Goal: Task Accomplishment & Management: Use online tool/utility

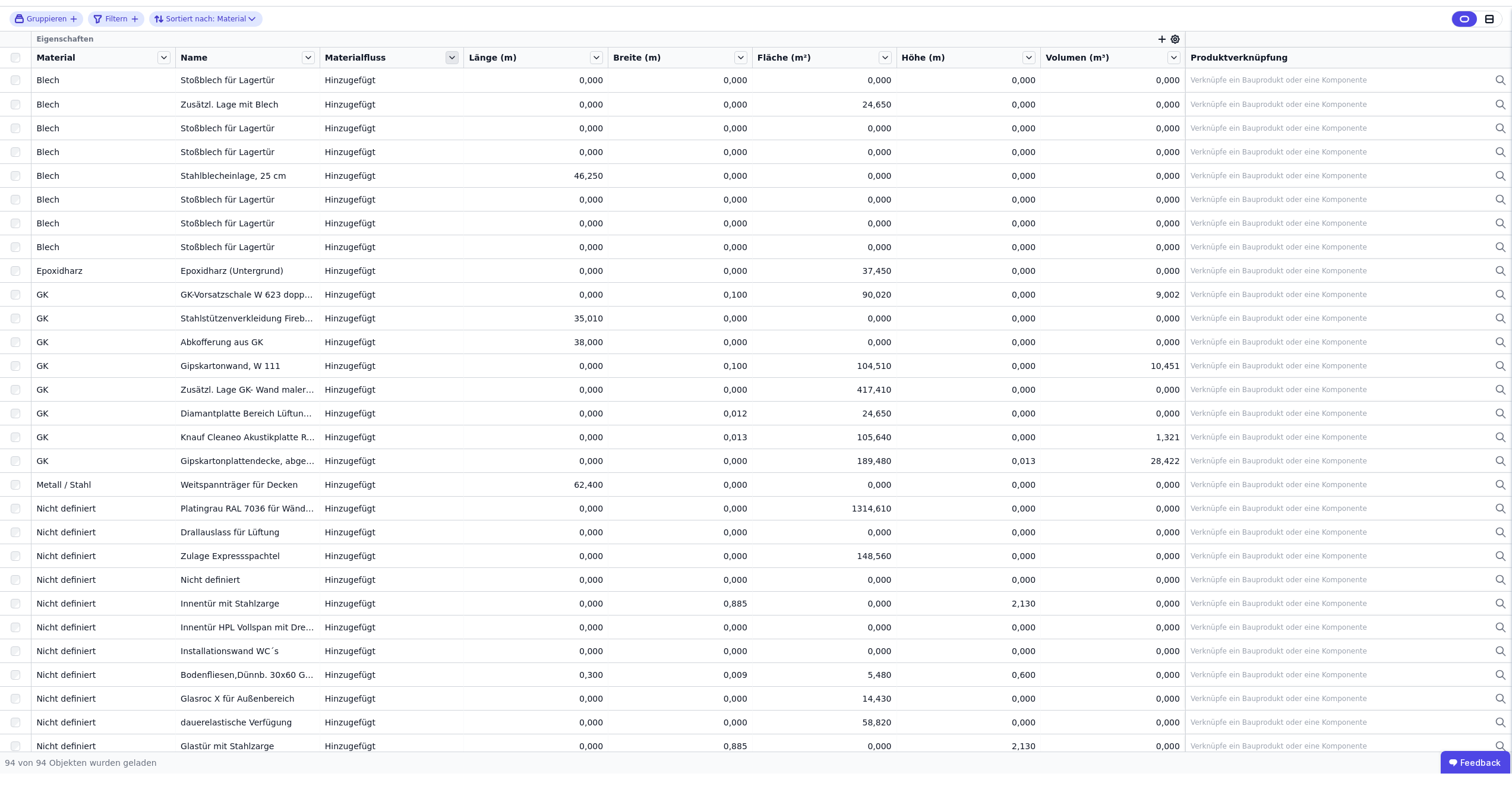
click at [450, 91] on icon at bounding box center [452, 92] width 5 height 2
click at [450, 85] on icon at bounding box center [452, 92] width 13 height 13
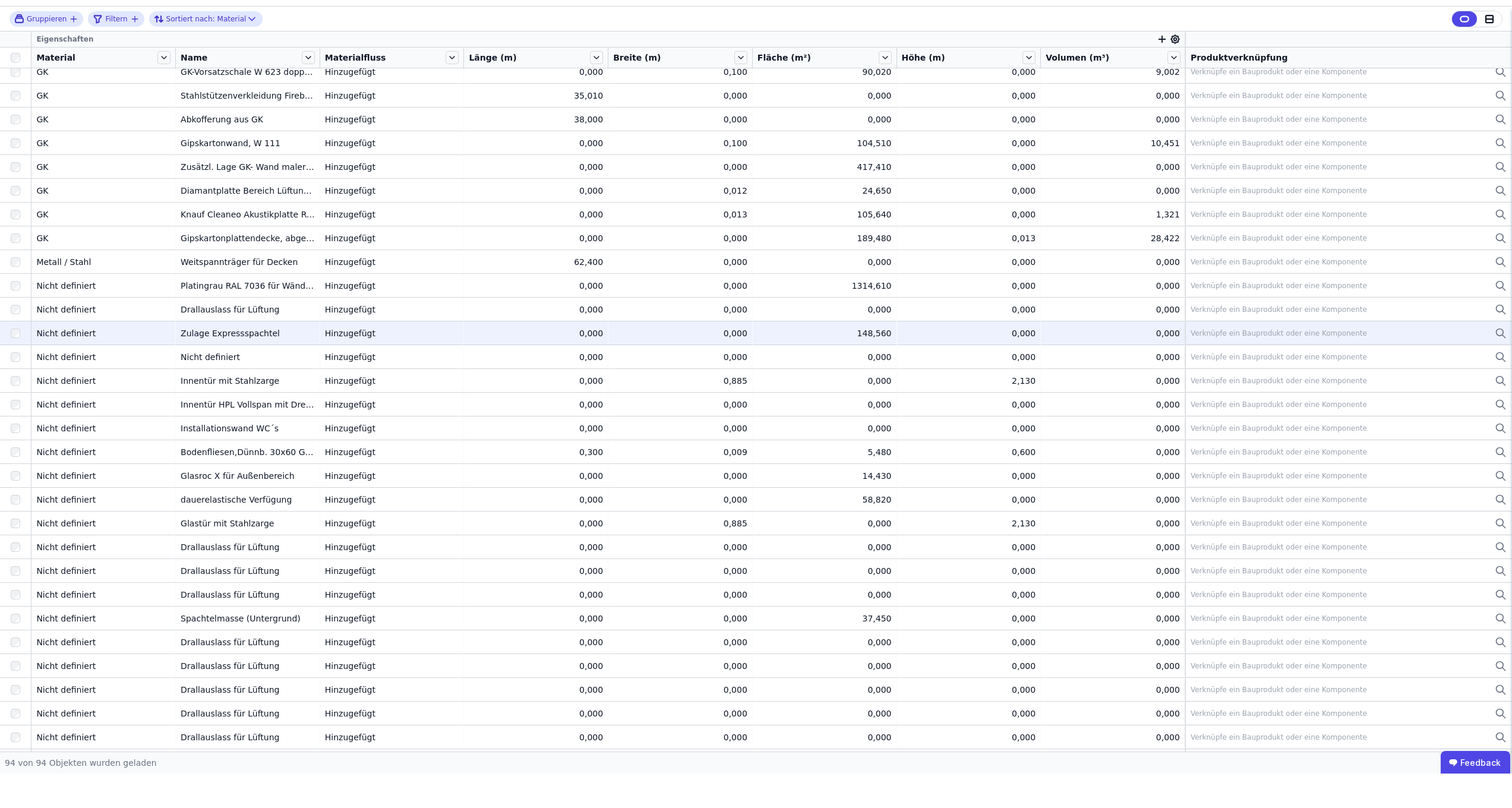
scroll to position [223, 0]
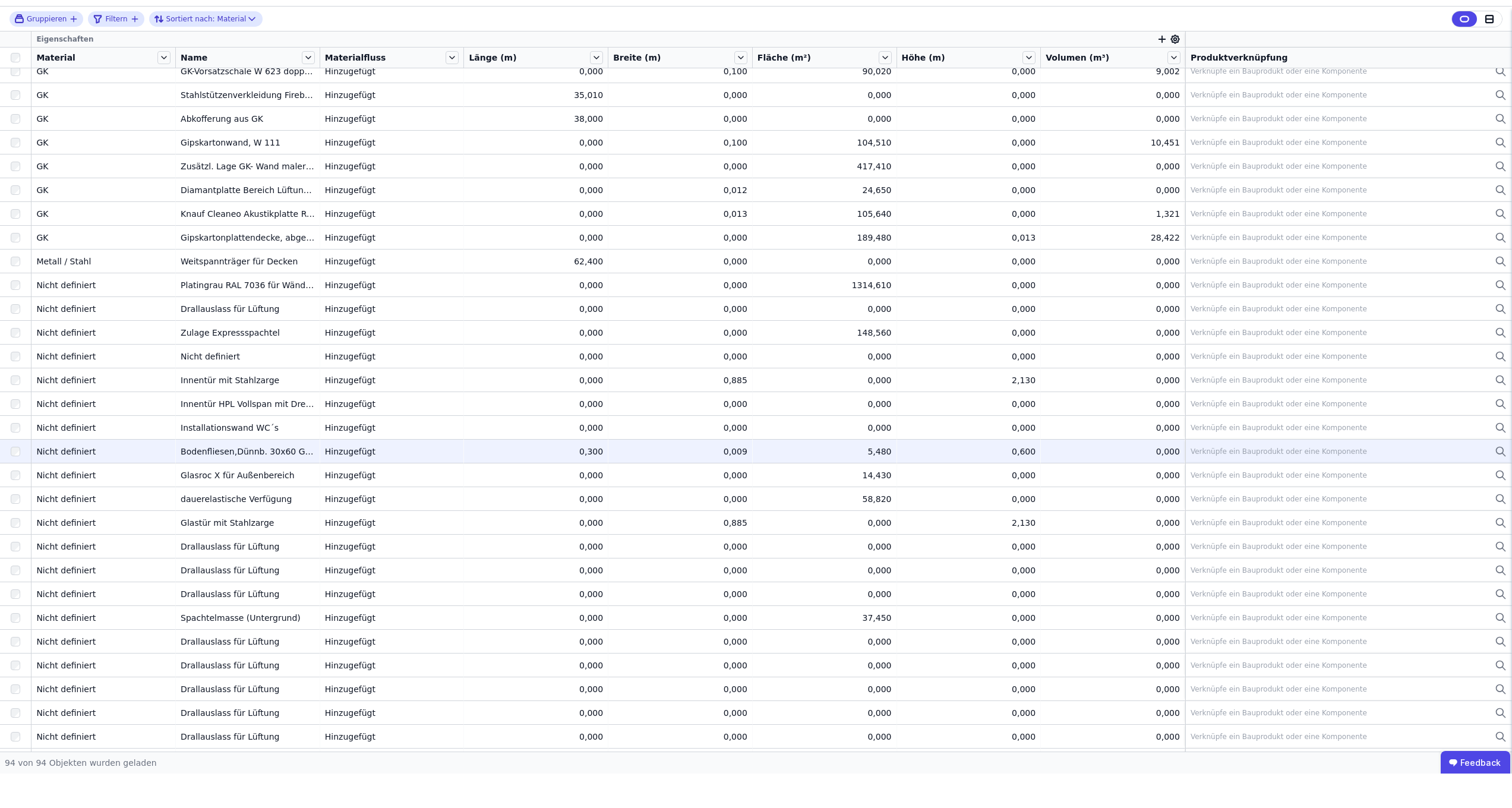
click at [888, 479] on icon at bounding box center [1501, 486] width 11 height 14
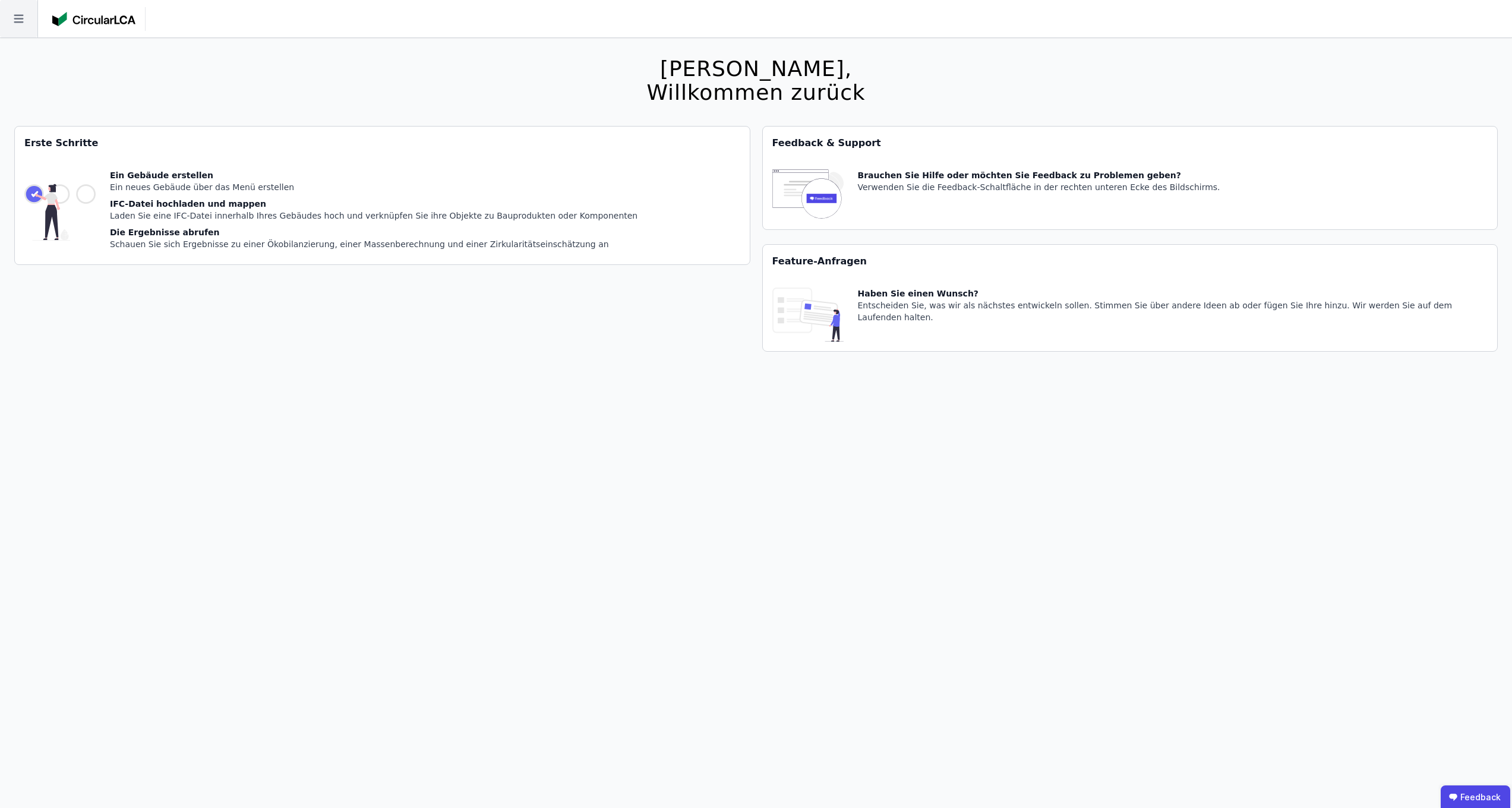
click at [10, 15] on icon at bounding box center [19, 19] width 38 height 38
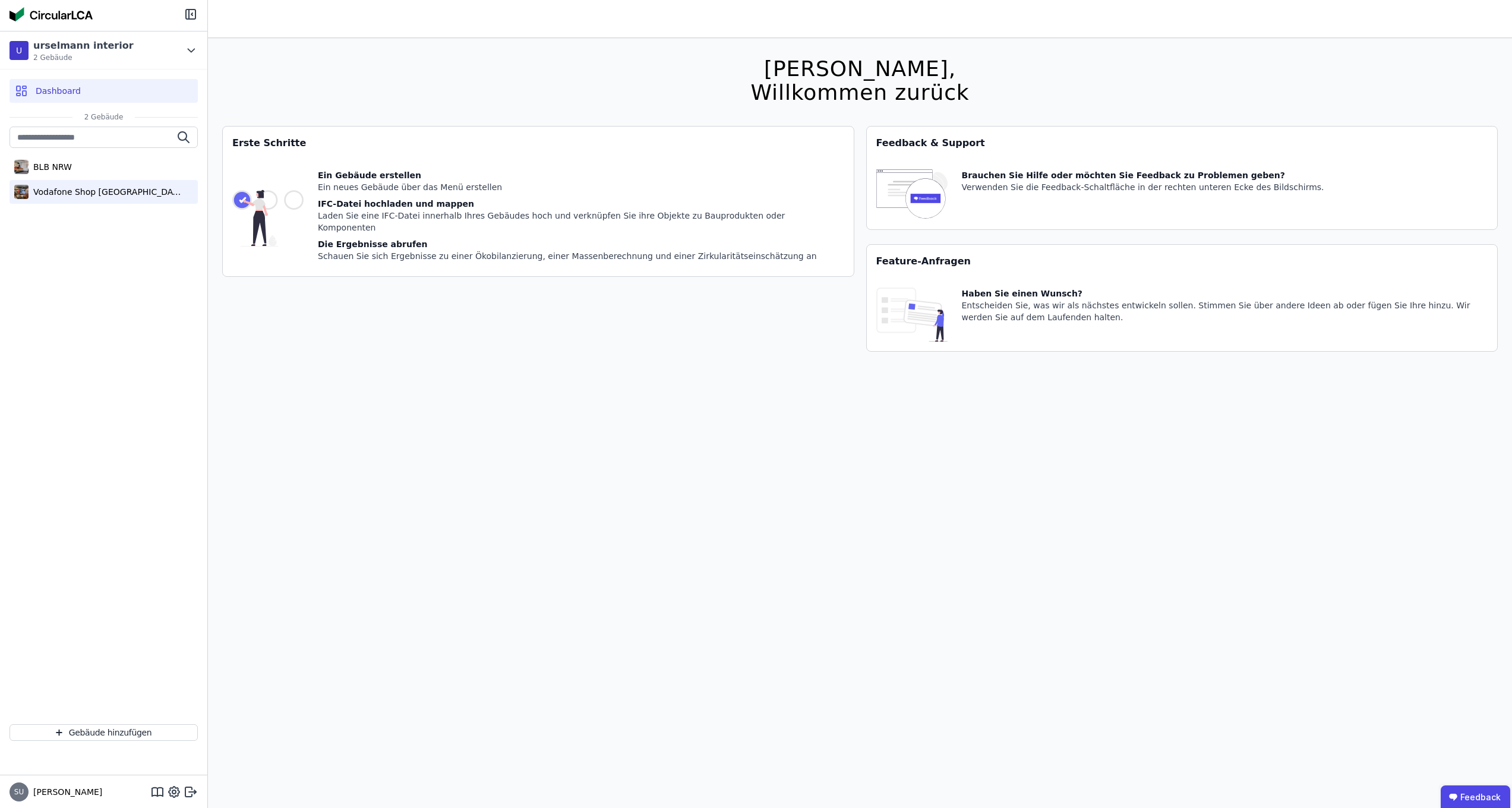
click at [77, 200] on div "Vodafone Shop [GEOGRAPHIC_DATA]" at bounding box center [104, 191] width 189 height 24
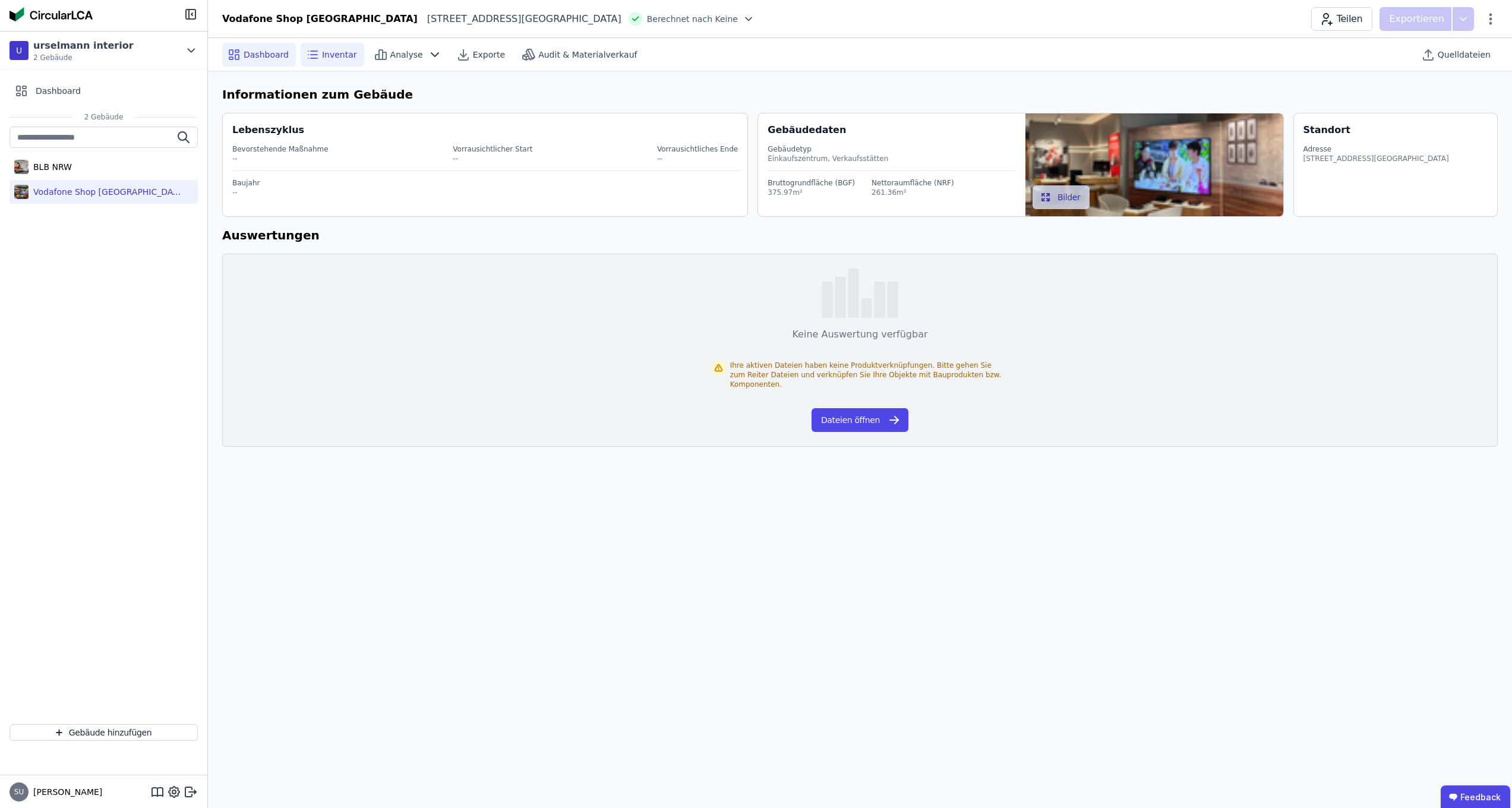
click at [331, 52] on span "Inventar" at bounding box center [339, 54] width 35 height 11
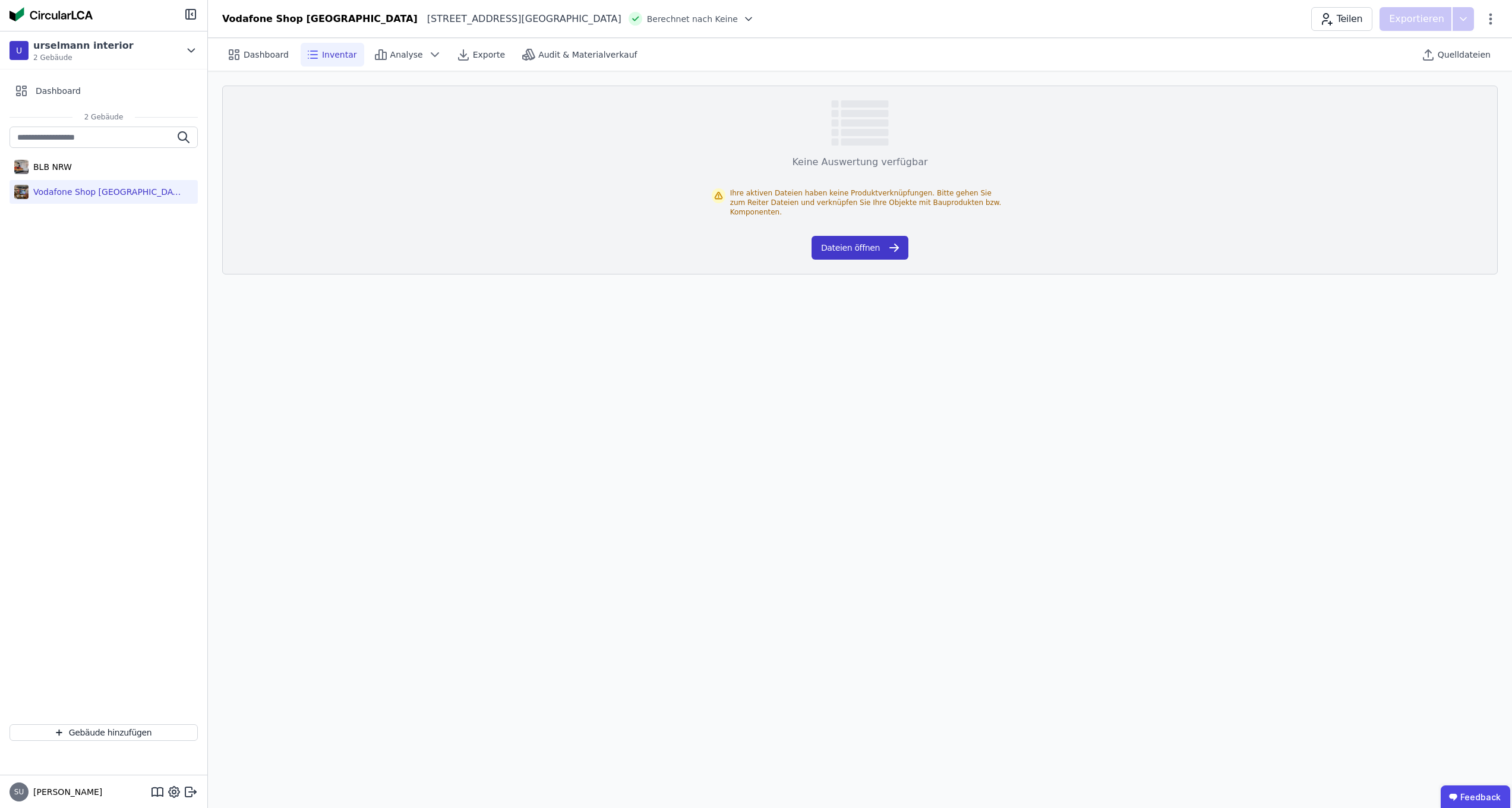
click at [863, 253] on button "Dateien öffnen" at bounding box center [860, 247] width 97 height 24
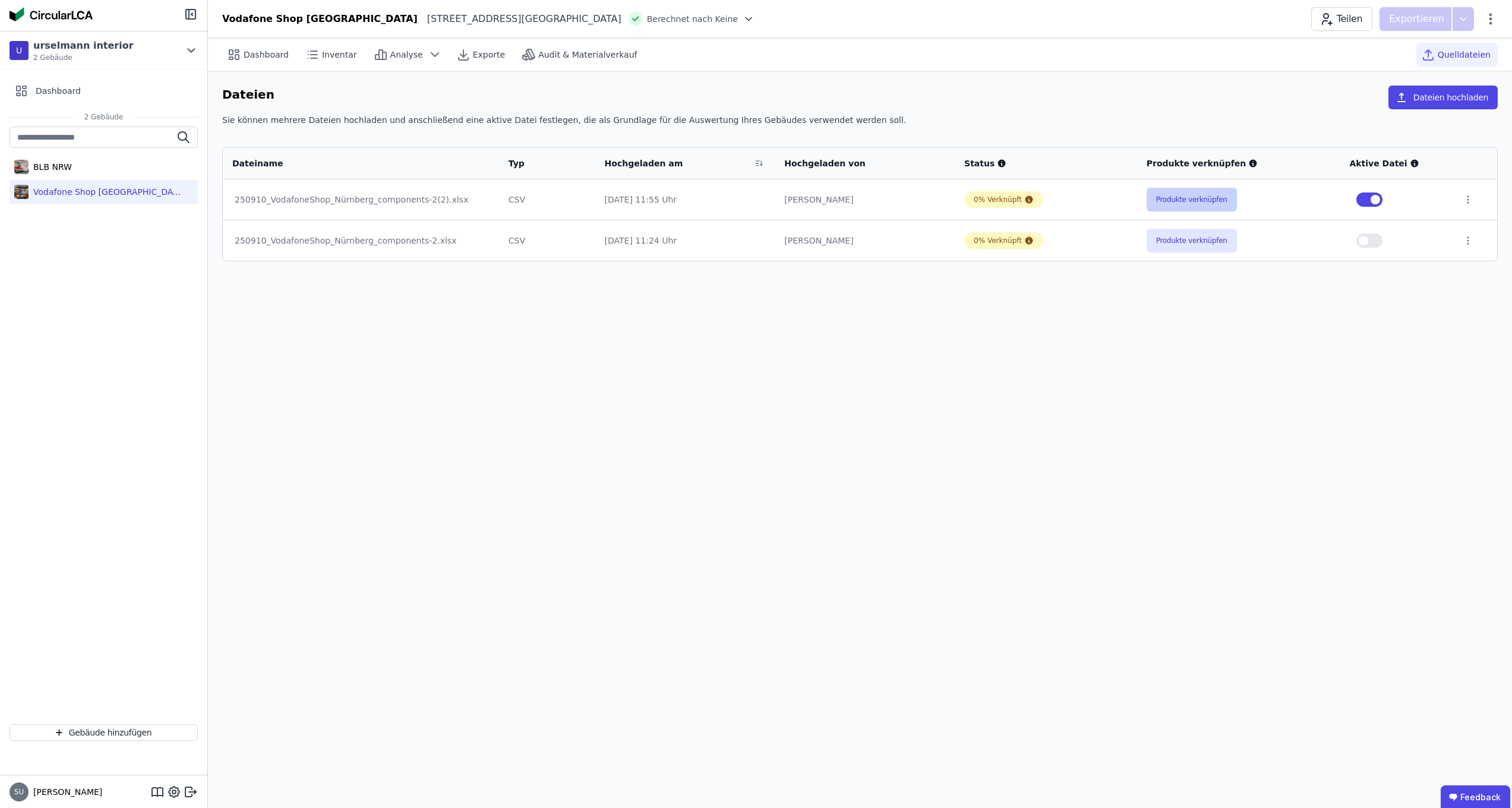
click at [1167, 205] on button "Produkte verknüpfen" at bounding box center [1191, 199] width 90 height 24
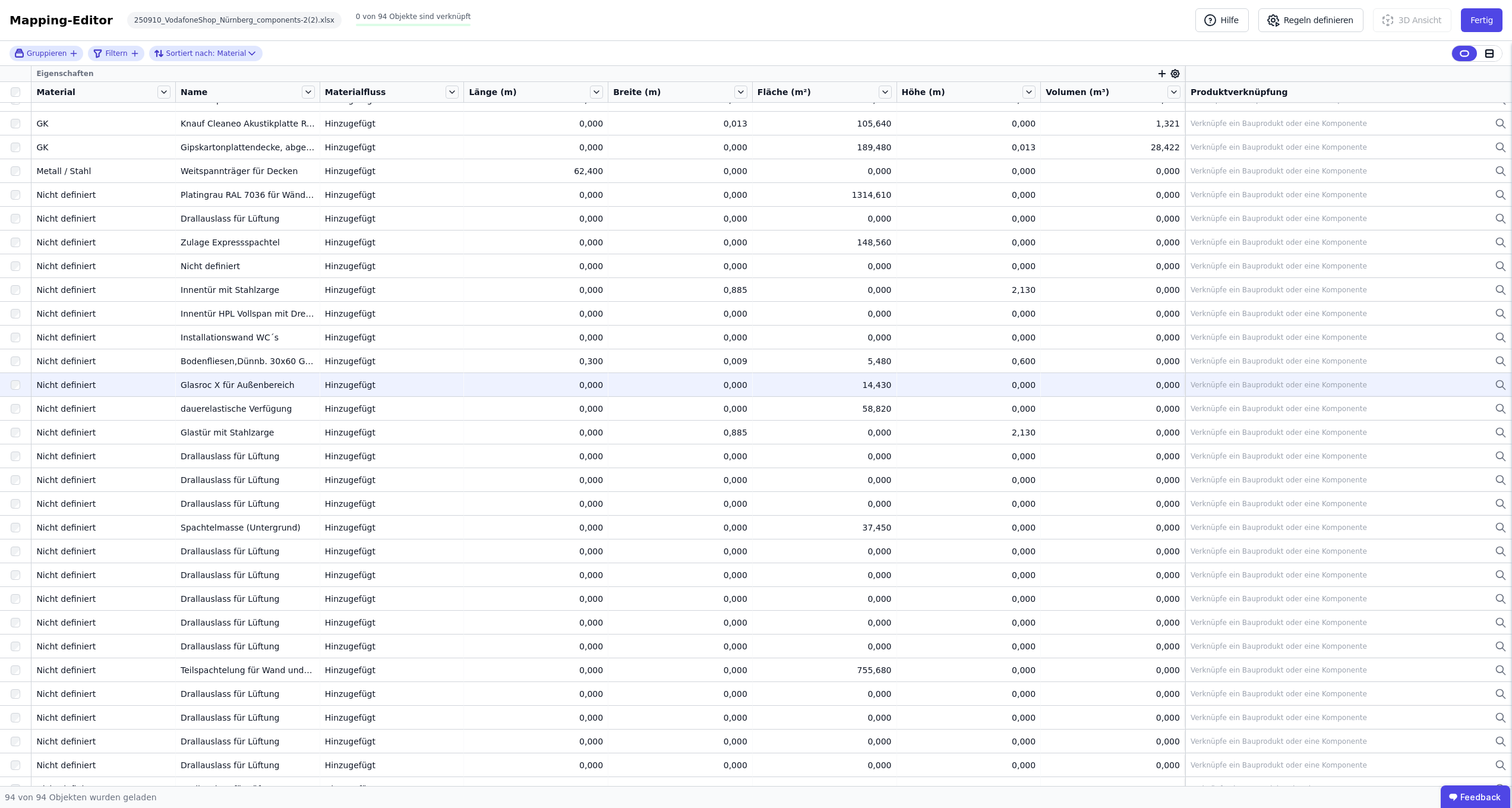
scroll to position [468, 0]
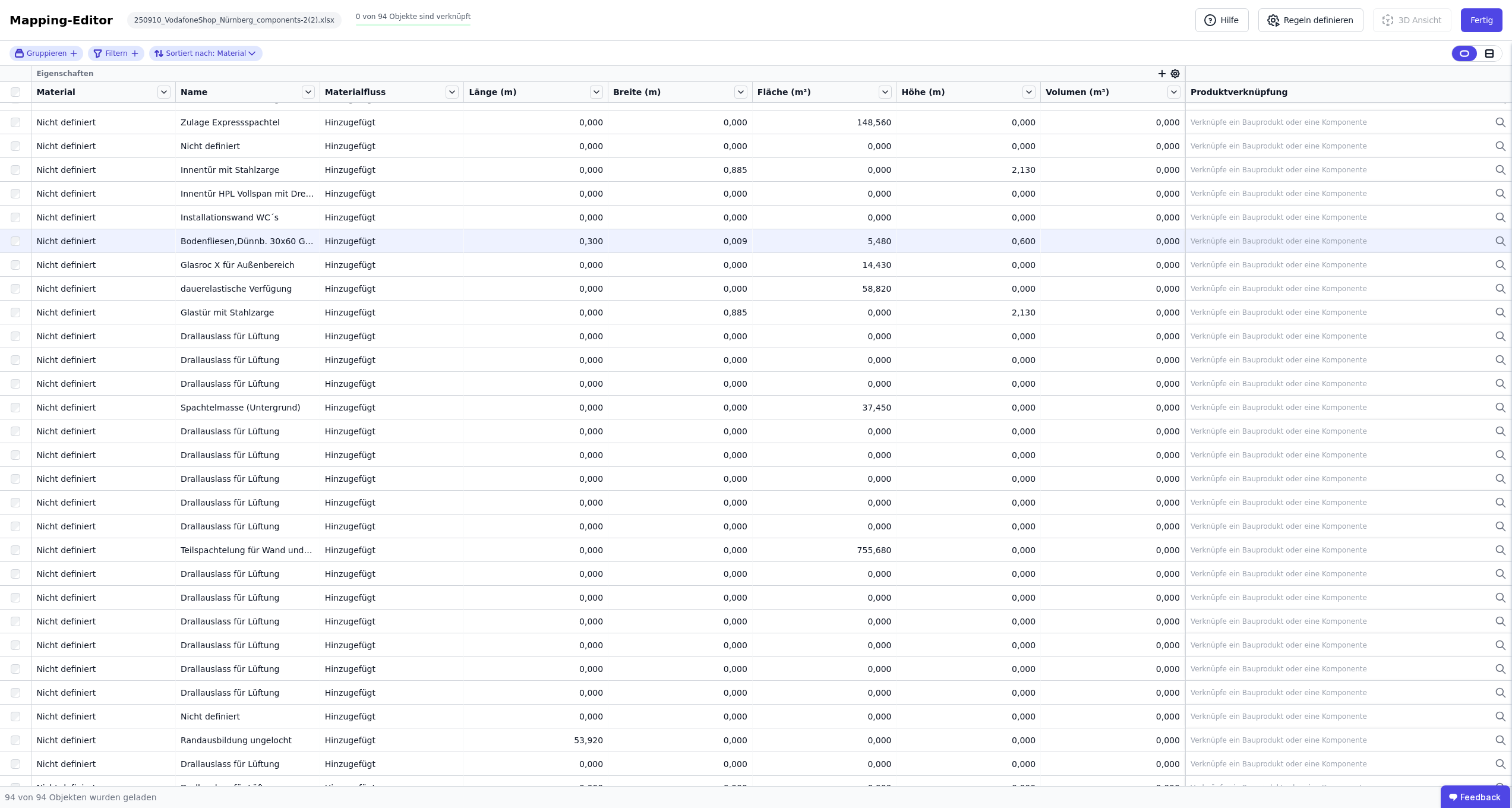
click at [1495, 242] on icon at bounding box center [1501, 240] width 11 height 14
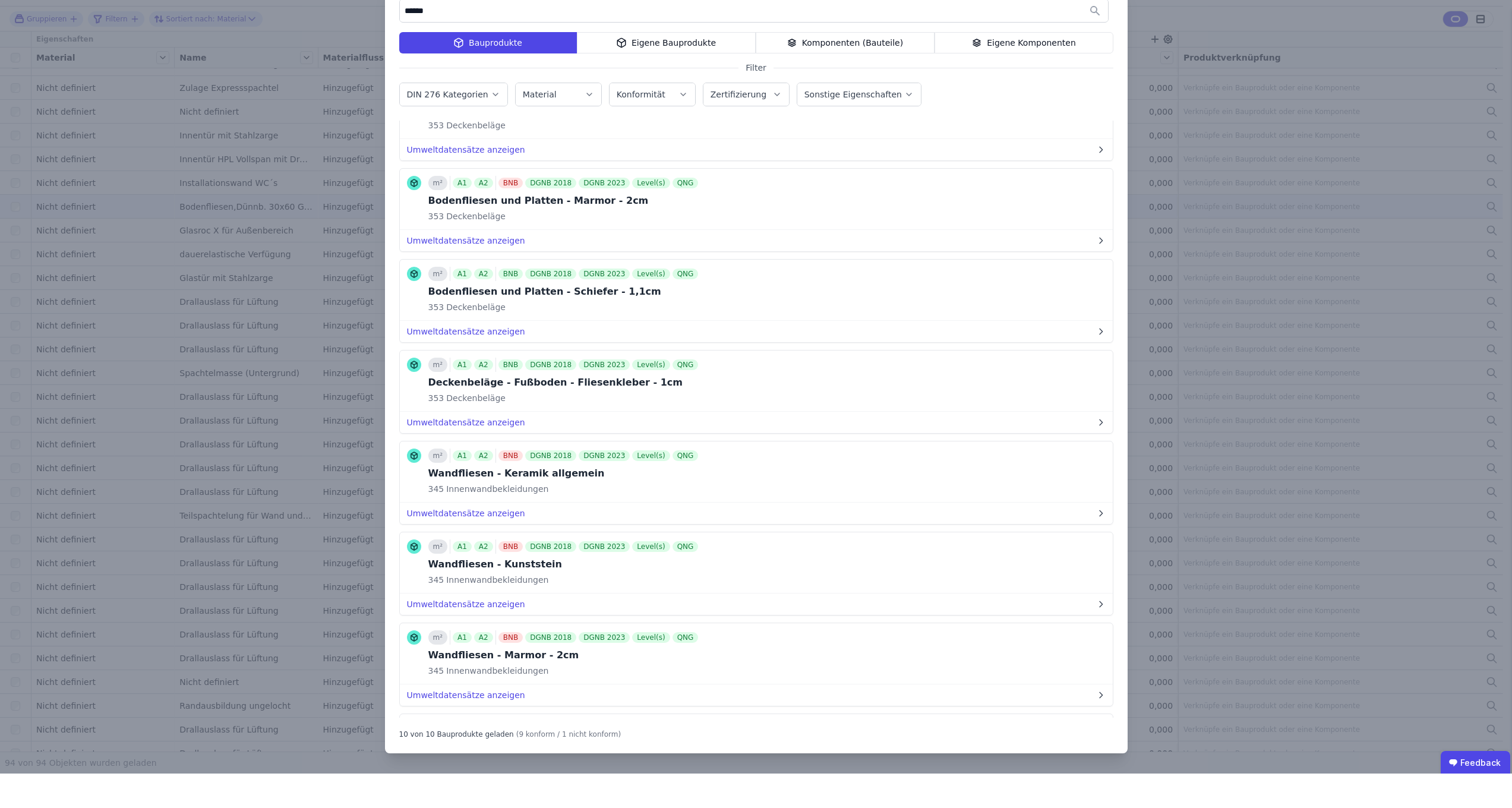
scroll to position [0, 0]
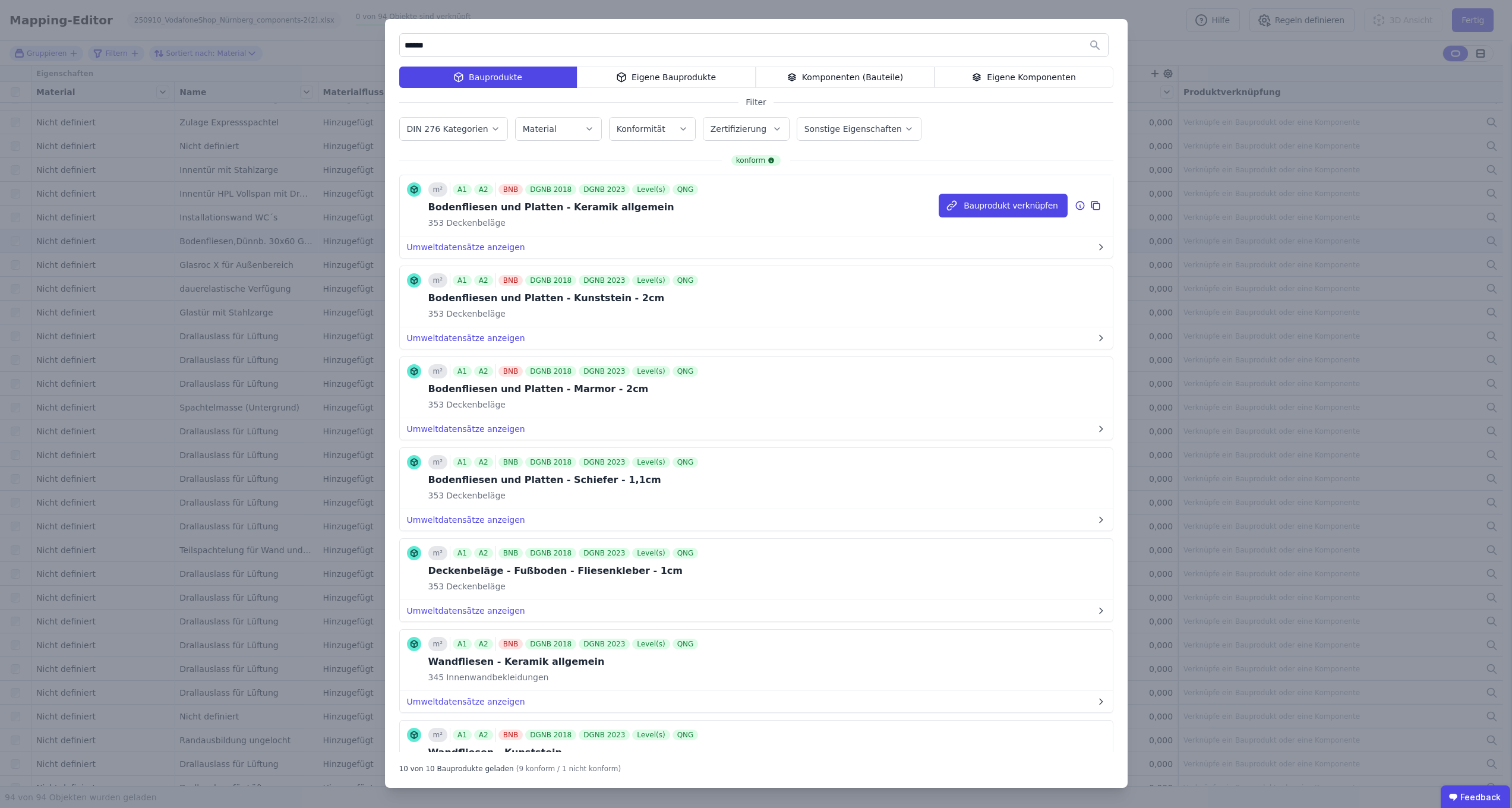
type input "******"
click at [475, 225] on span "Deckenbeläge" at bounding box center [474, 222] width 62 height 11
click at [457, 244] on button "Umweltdatensätze anzeigen" at bounding box center [756, 247] width 713 height 21
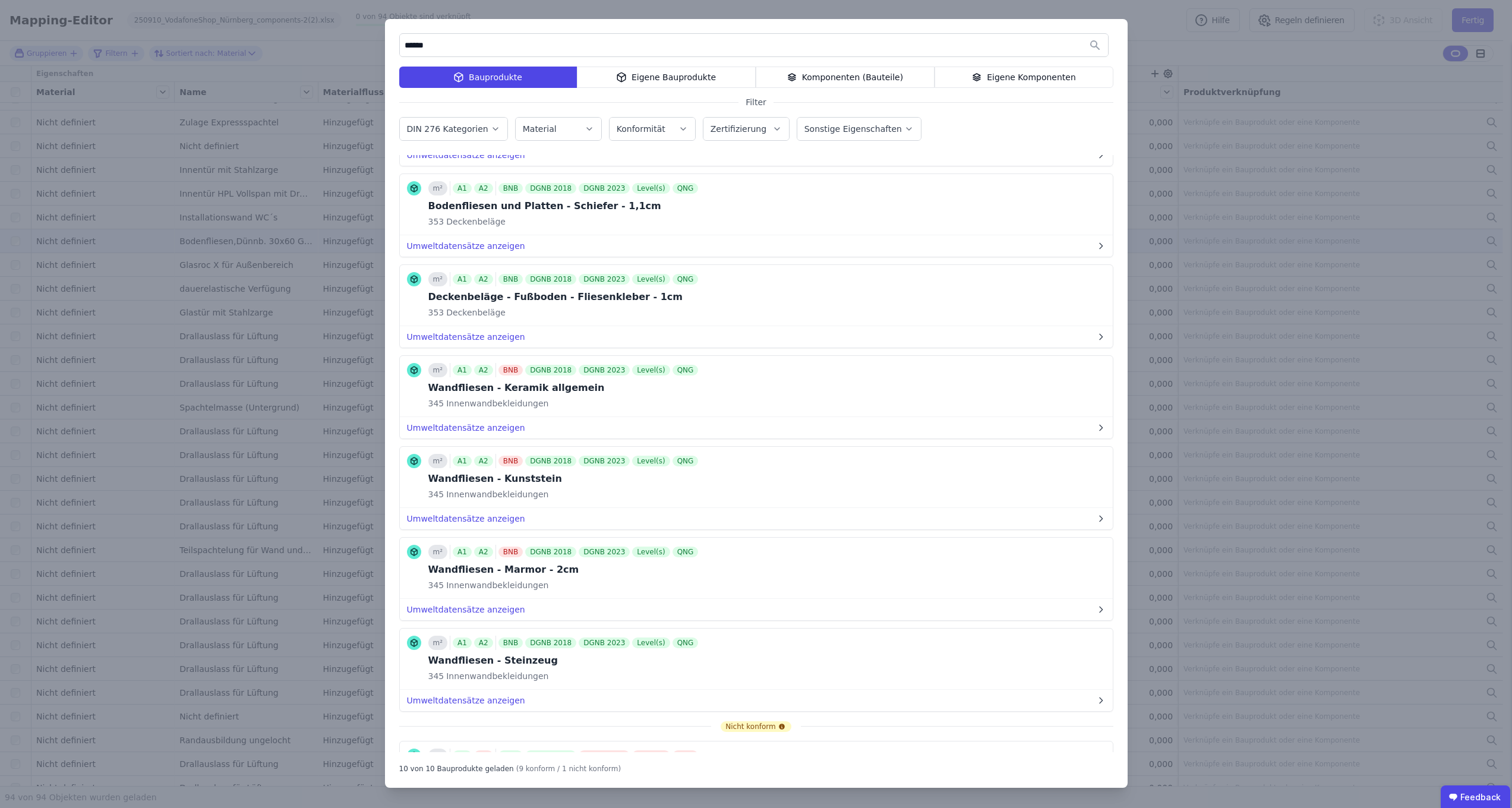
scroll to position [576, 0]
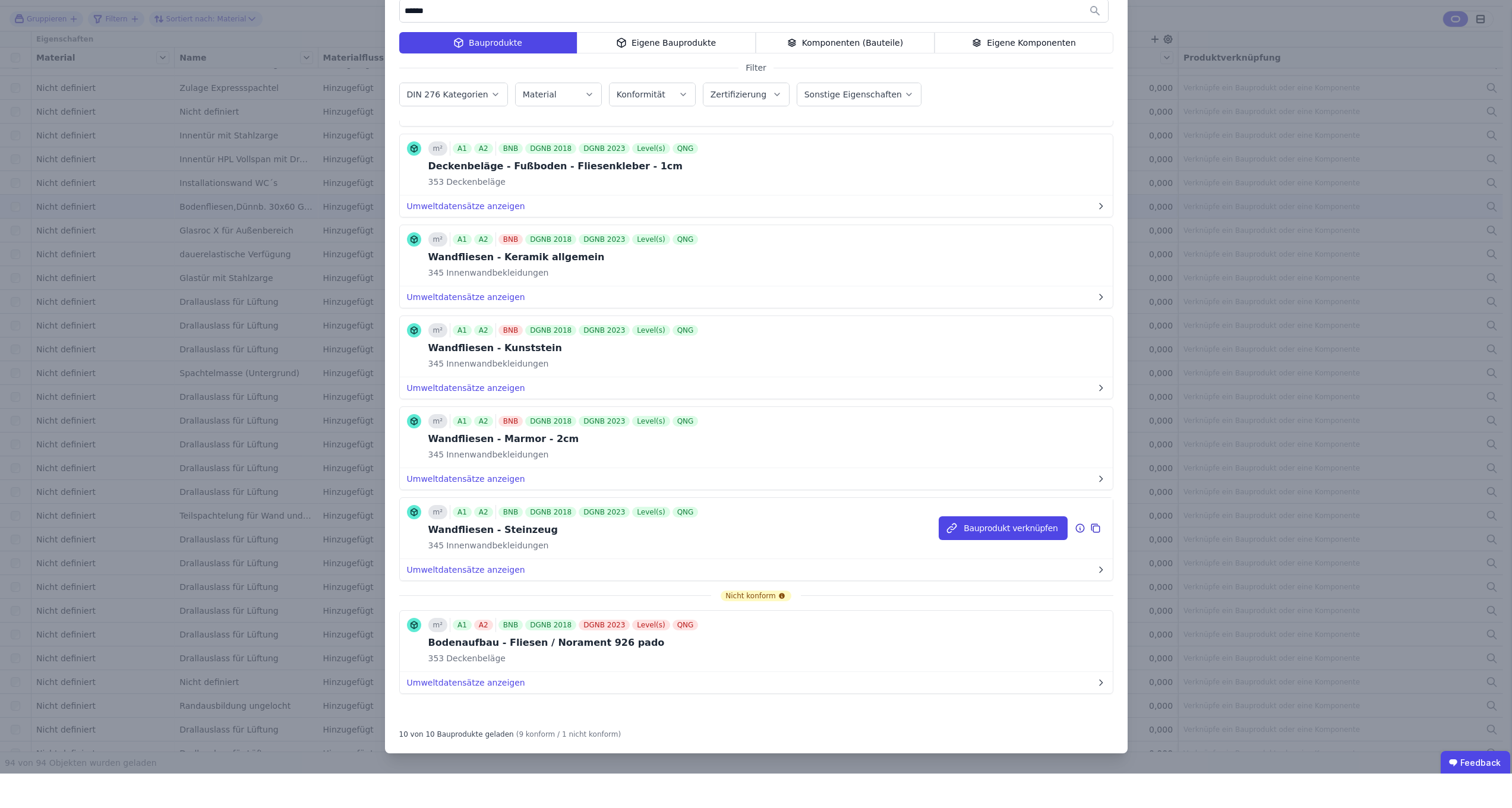
click at [542, 557] on div "Wandfliesen - Steinzeug" at bounding box center [564, 564] width 272 height 14
click at [432, 593] on button "Umweltdatensätze anzeigen" at bounding box center [756, 604] width 713 height 21
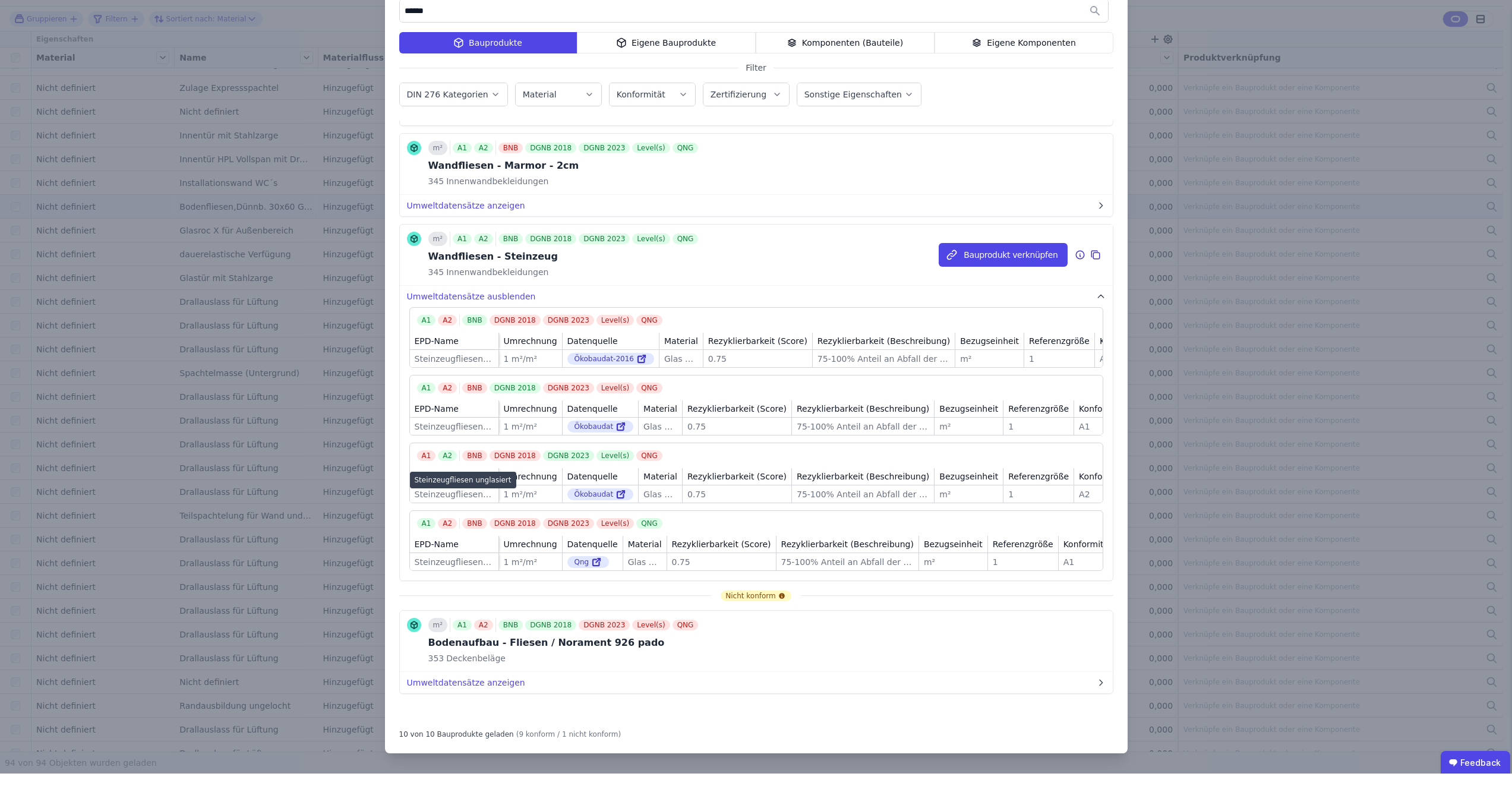
scroll to position [858, 0]
click at [966, 277] on button "Bauprodukt verknüpfen" at bounding box center [1003, 289] width 128 height 24
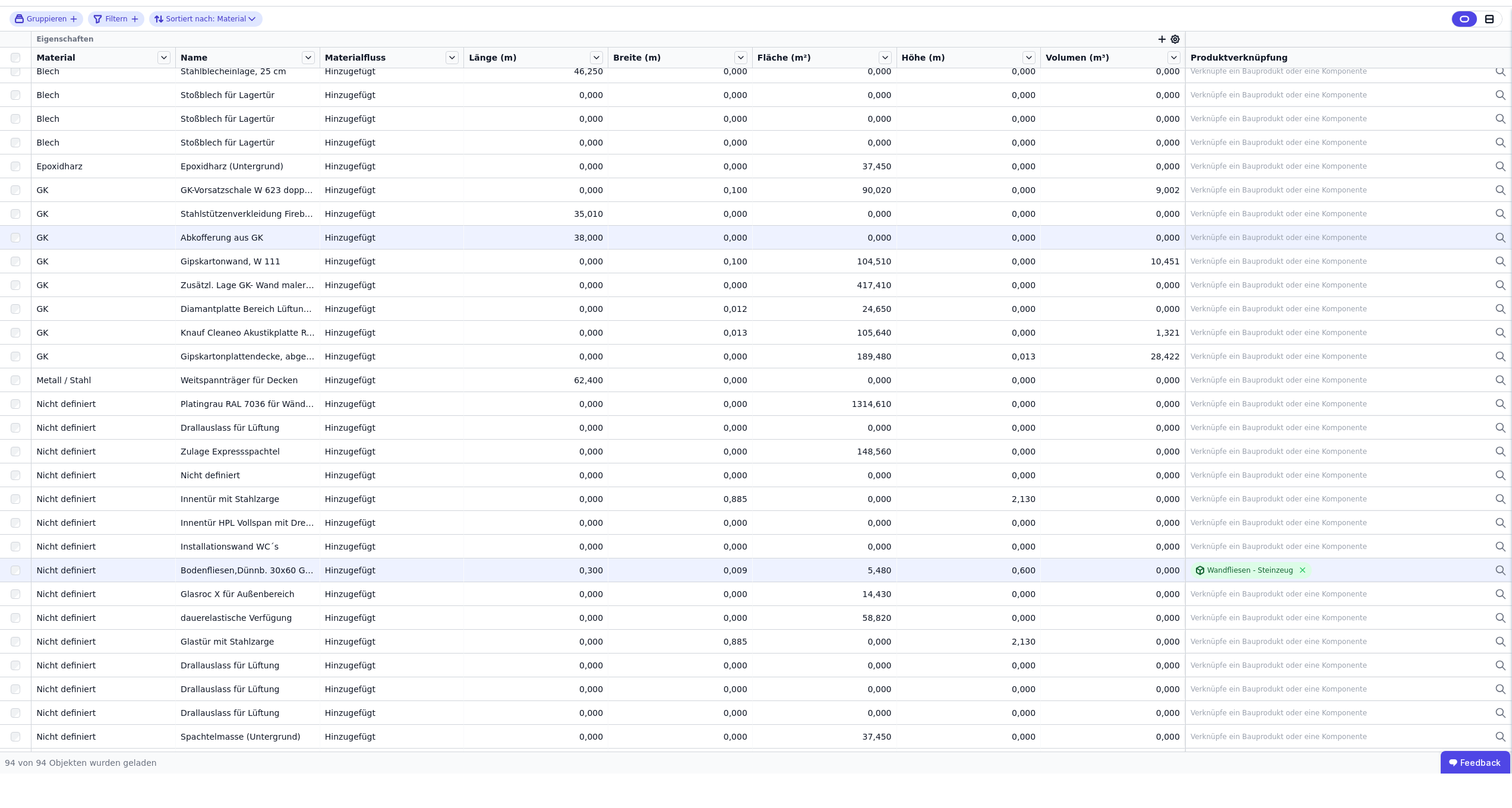
scroll to position [0, 0]
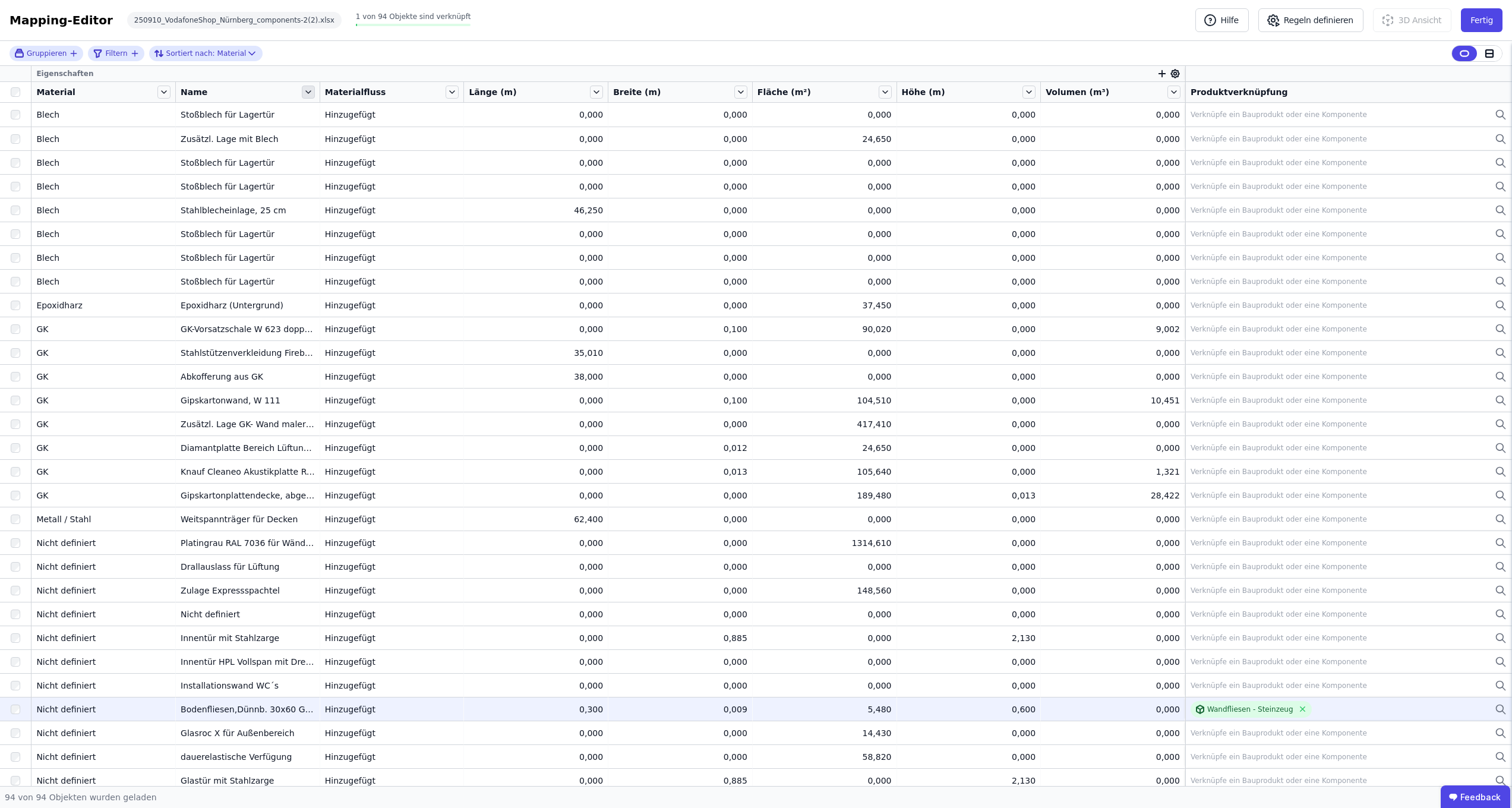
click at [310, 95] on icon at bounding box center [308, 92] width 13 height 13
click at [325, 176] on li "Nach “Name” aufsteigend sortieren" at bounding box center [391, 171] width 182 height 24
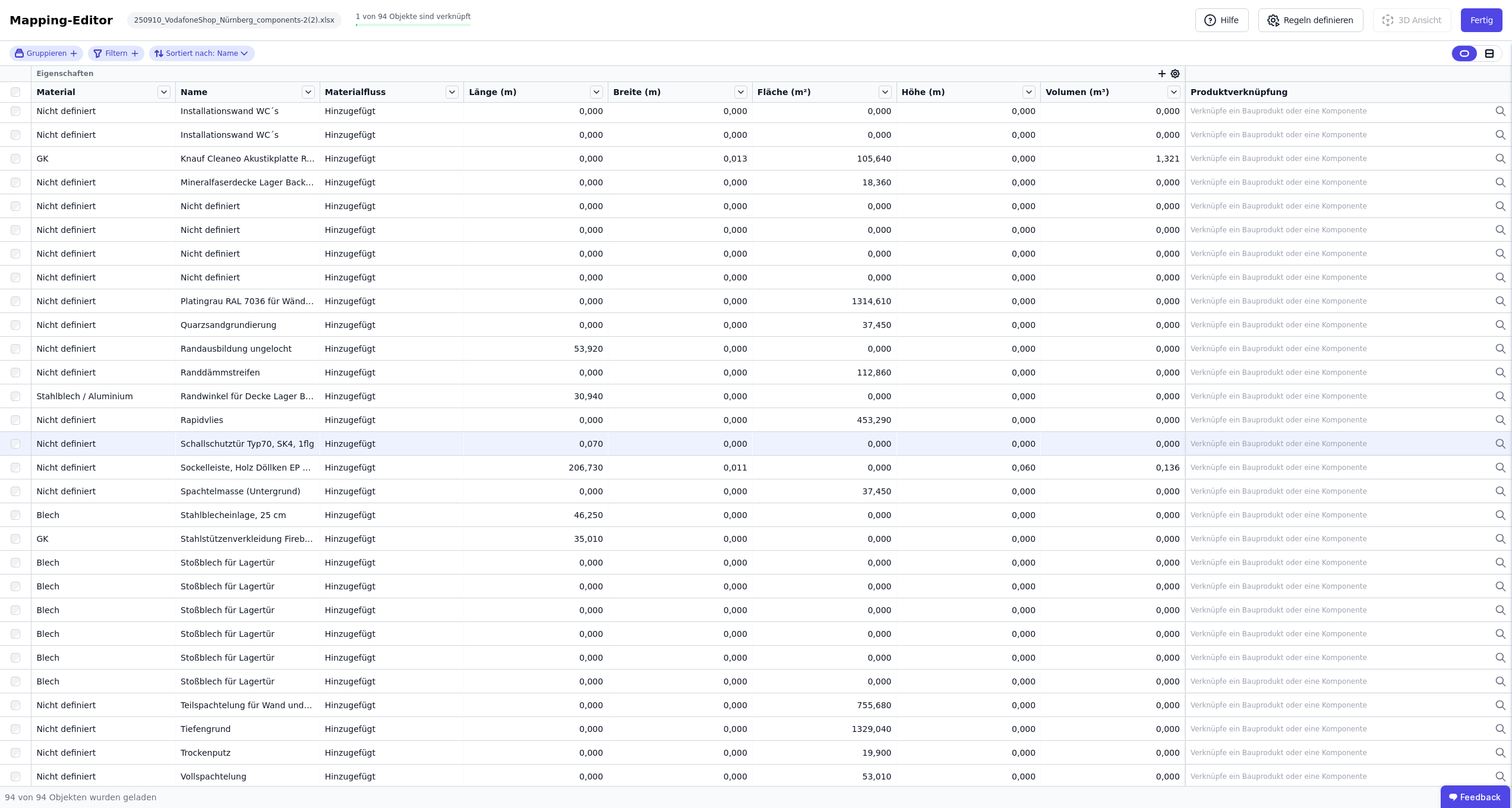
scroll to position [1550, 0]
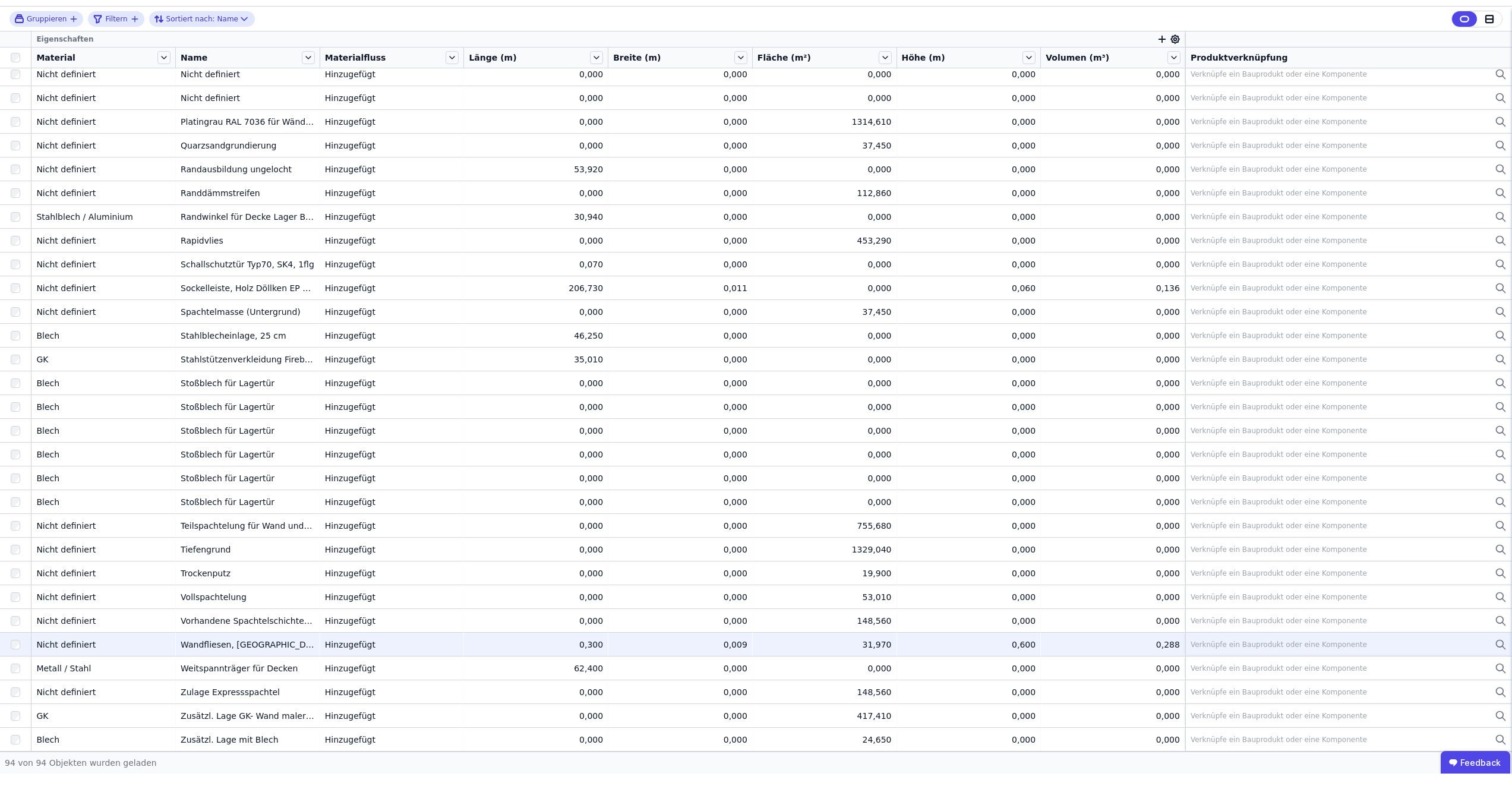
click at [1495, 672] on icon at bounding box center [1501, 678] width 11 height 14
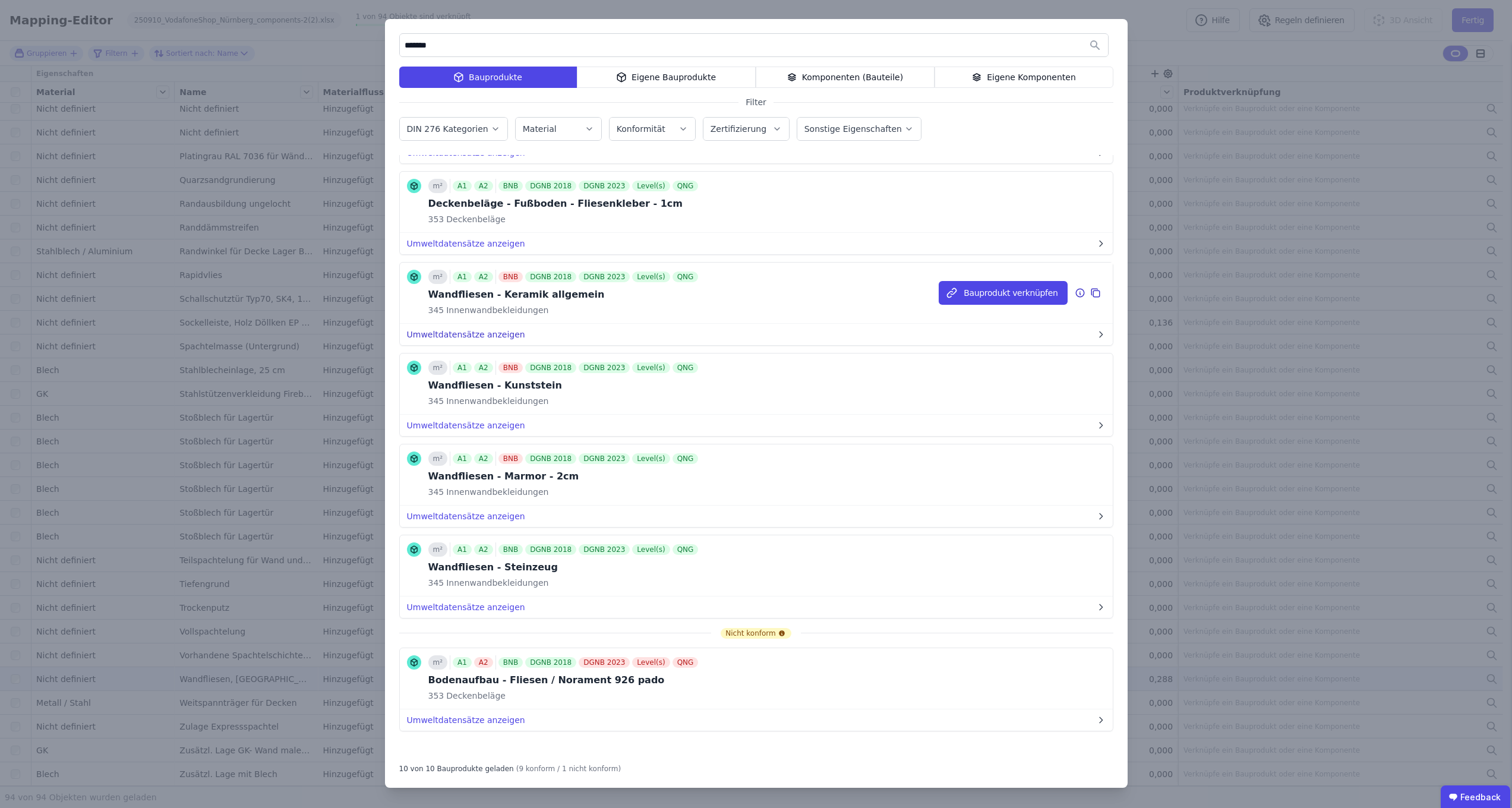
scroll to position [370, 0]
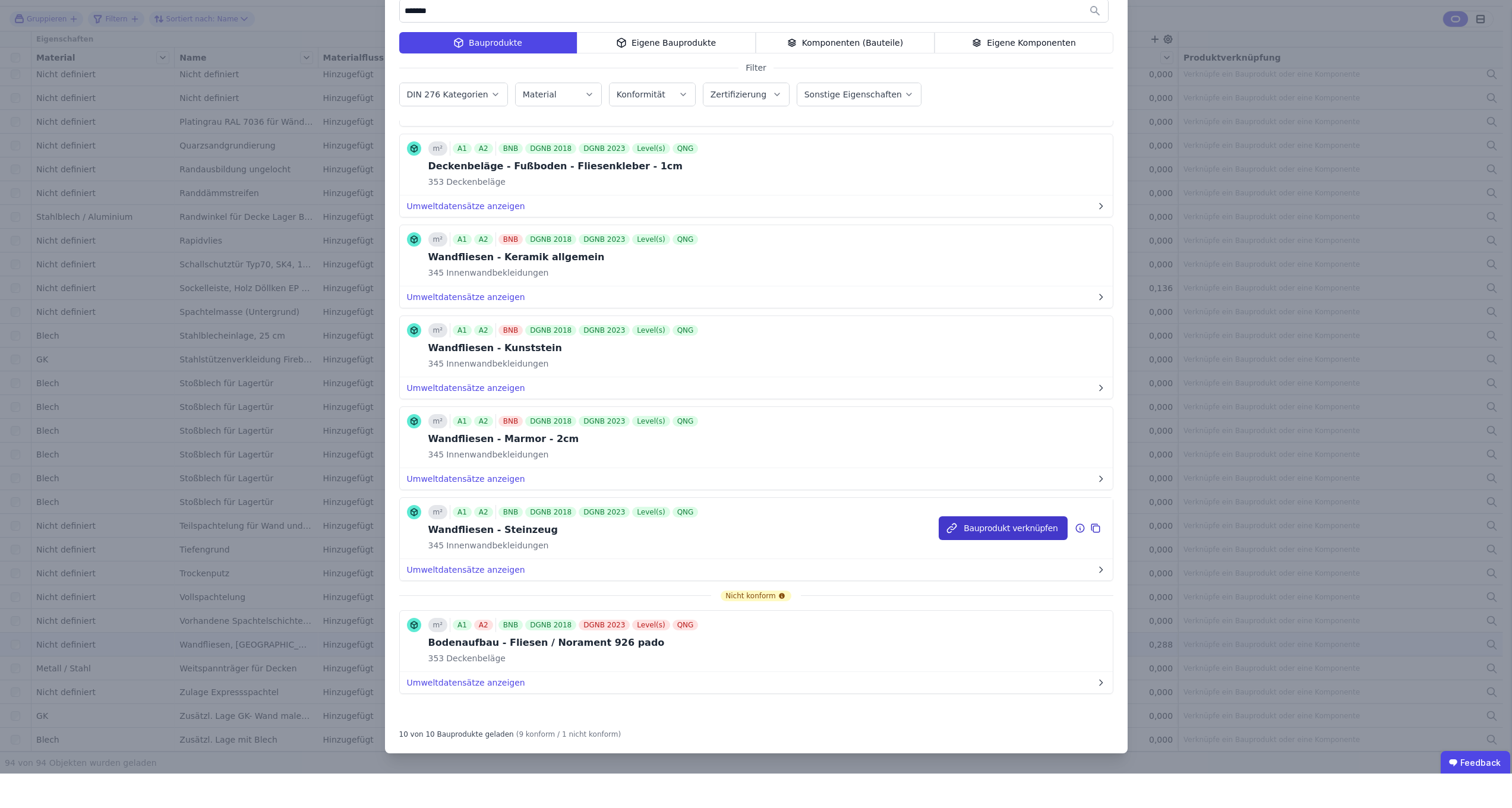
type input "*******"
click at [961, 550] on button "Bauprodukt verknüpfen" at bounding box center [1003, 562] width 128 height 24
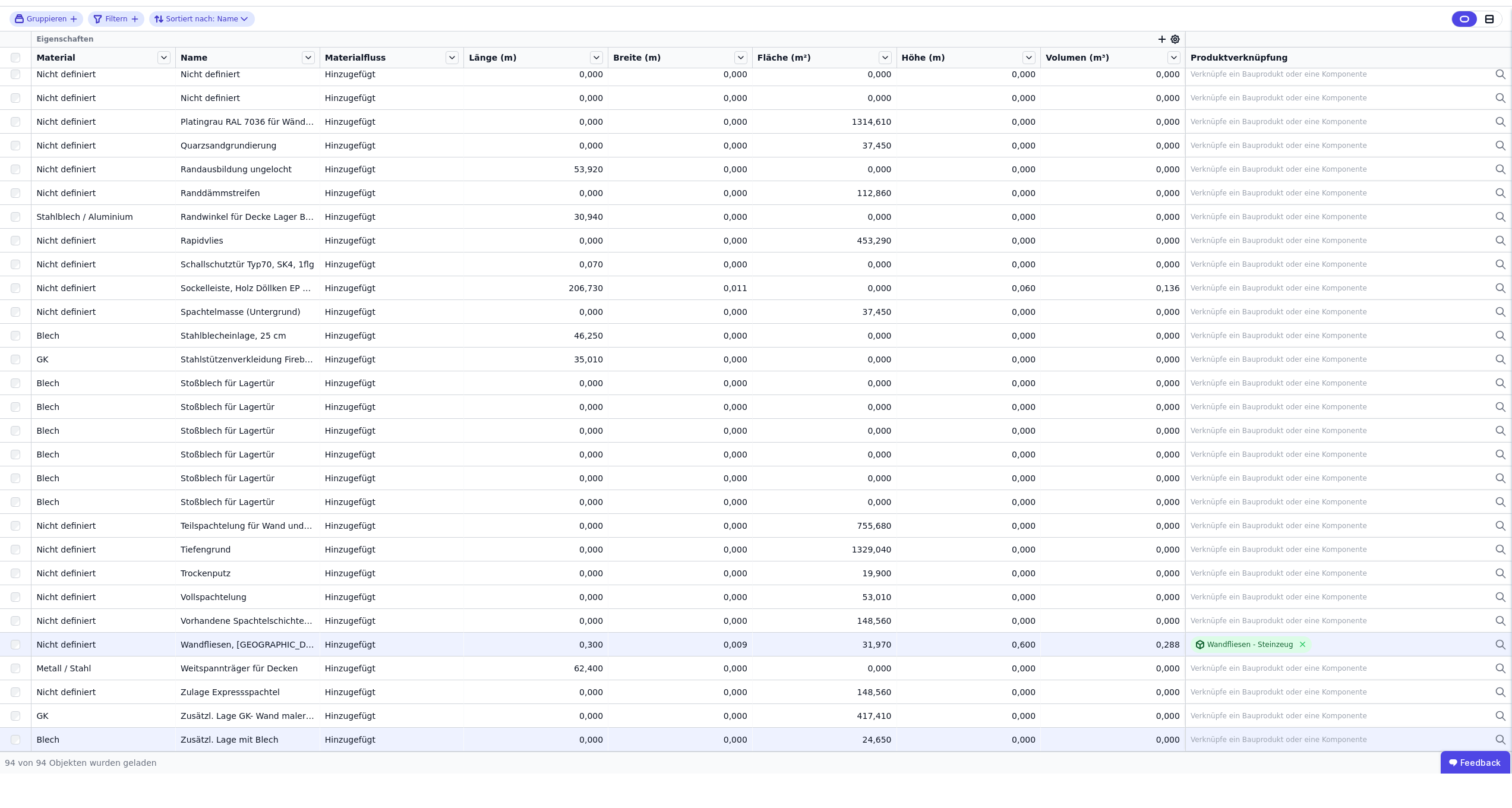
click at [1501, 761] on td "Verknüpfe ein Bauprodukt oder eine Komponente Verknüpfe ein Bauprodukt oder ein…" at bounding box center [1348, 773] width 327 height 24
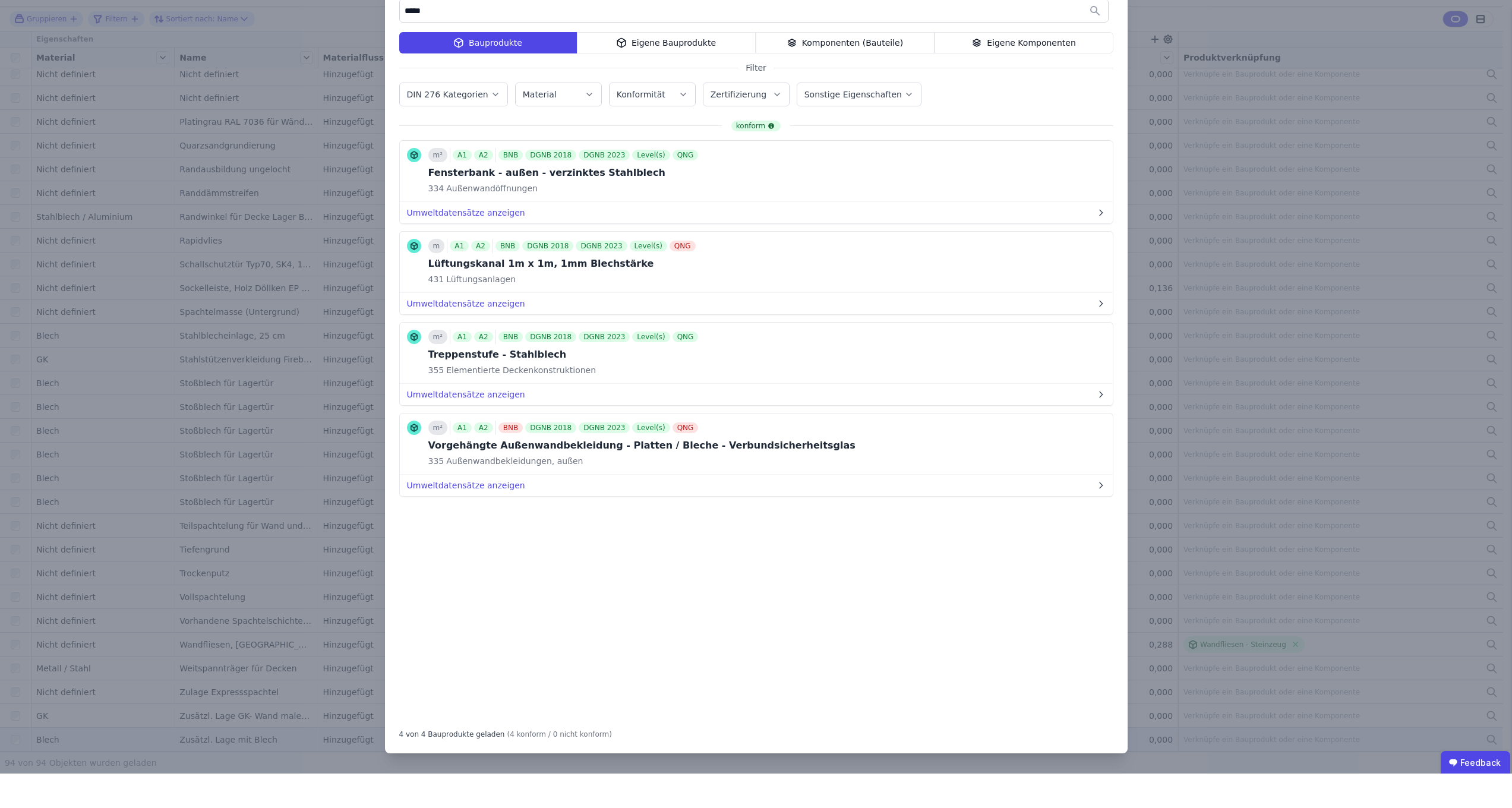
type input "*****"
click at [276, 445] on div "***** Bauprodukte Eigene Bauprodukte Komponenten (Bauteile) Eigene Komponenten …" at bounding box center [756, 404] width 1512 height 808
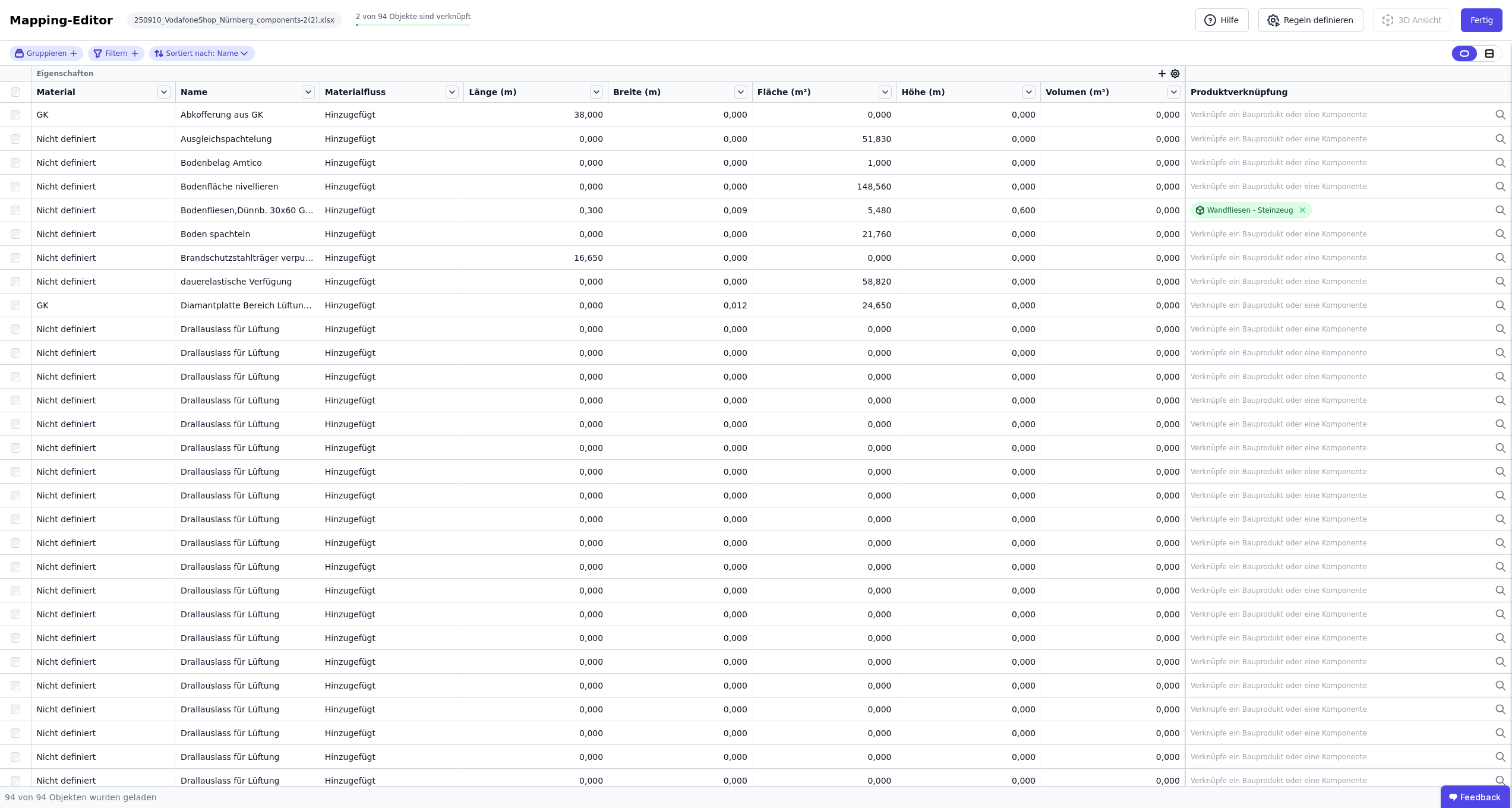
scroll to position [0, 0]
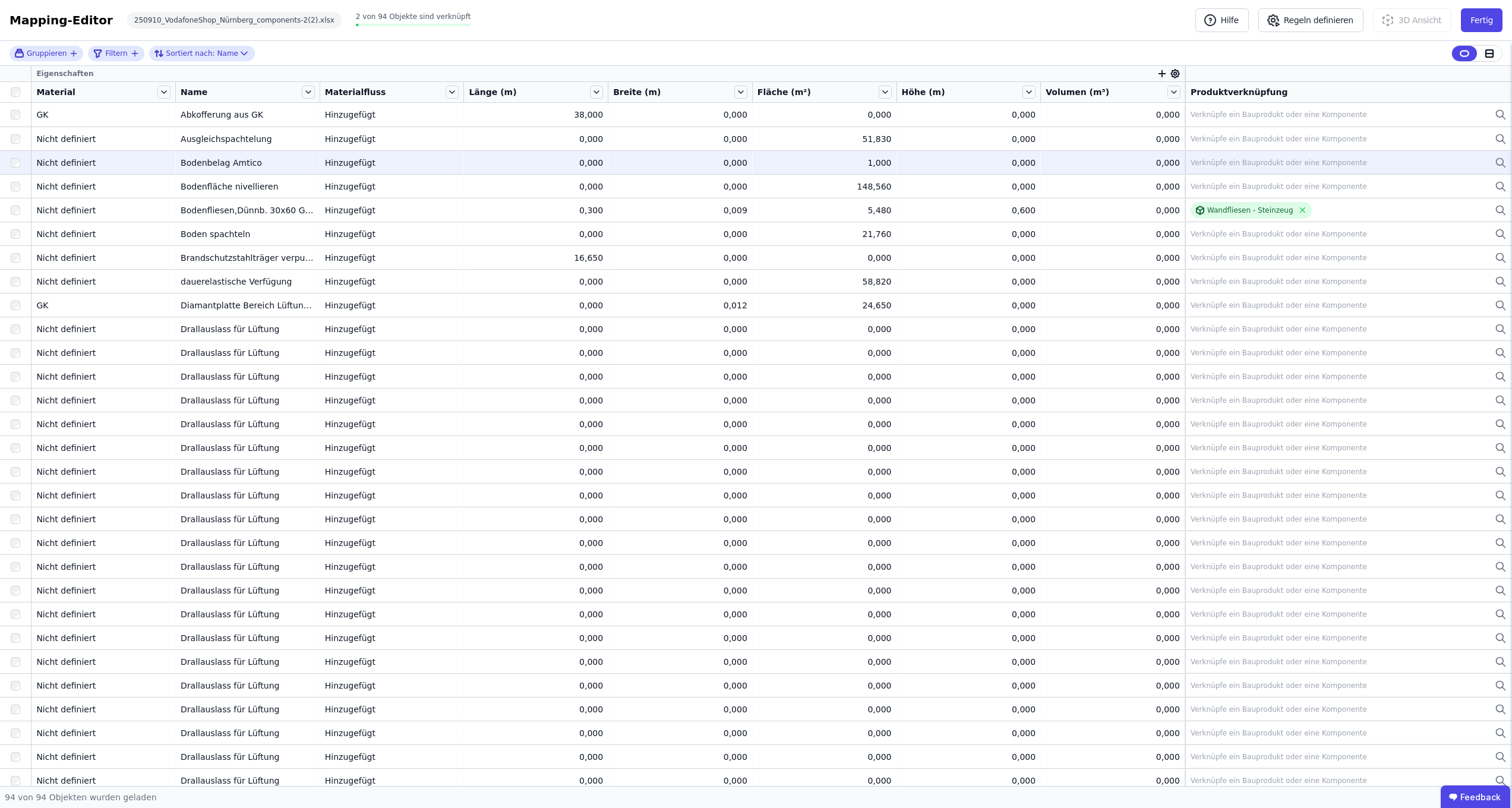
click at [272, 161] on div "Bodenbelag Amtico" at bounding box center [248, 162] width 135 height 11
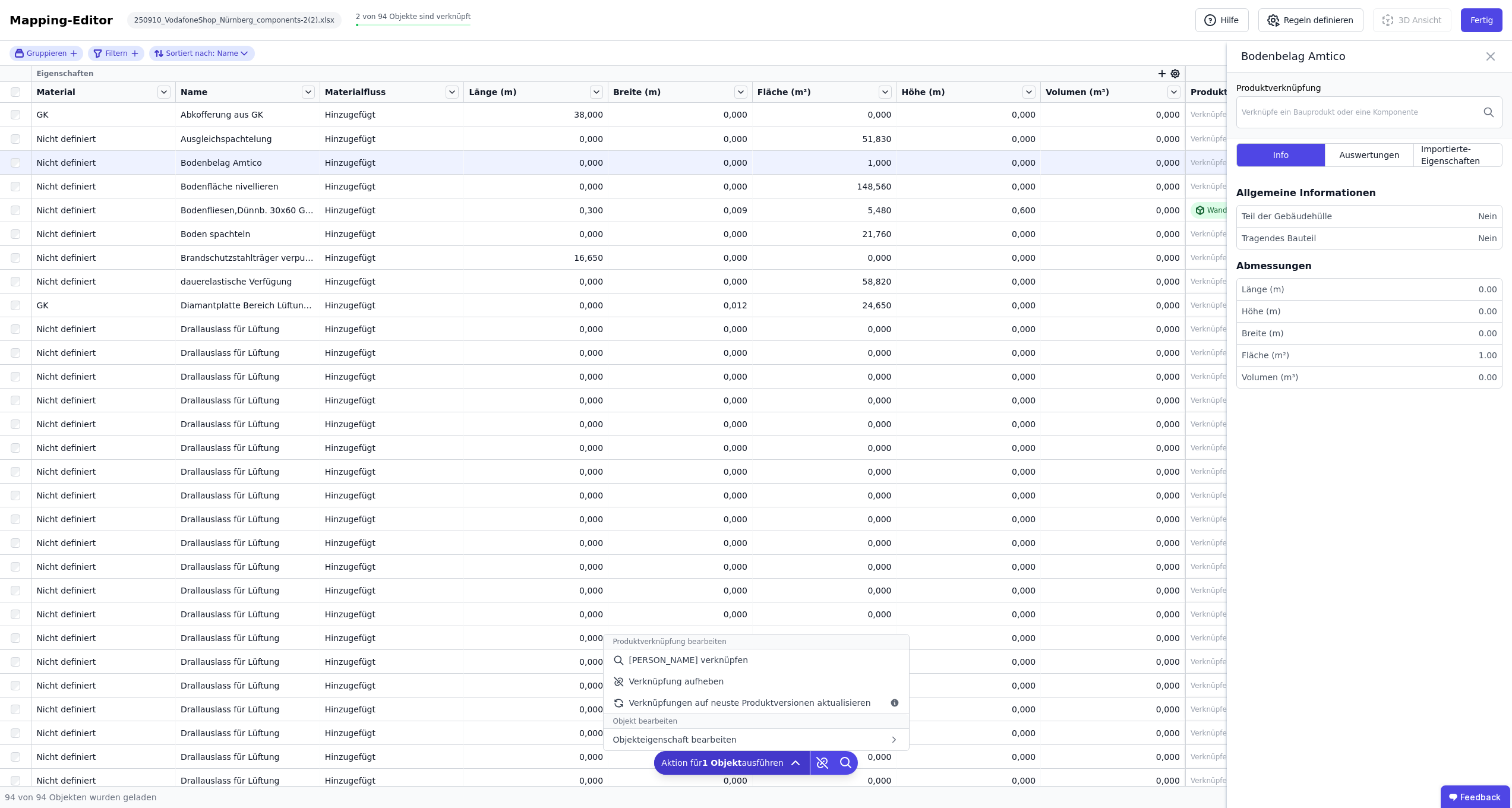
click at [791, 765] on icon at bounding box center [795, 762] width 14 height 14
click at [789, 760] on icon at bounding box center [795, 762] width 14 height 14
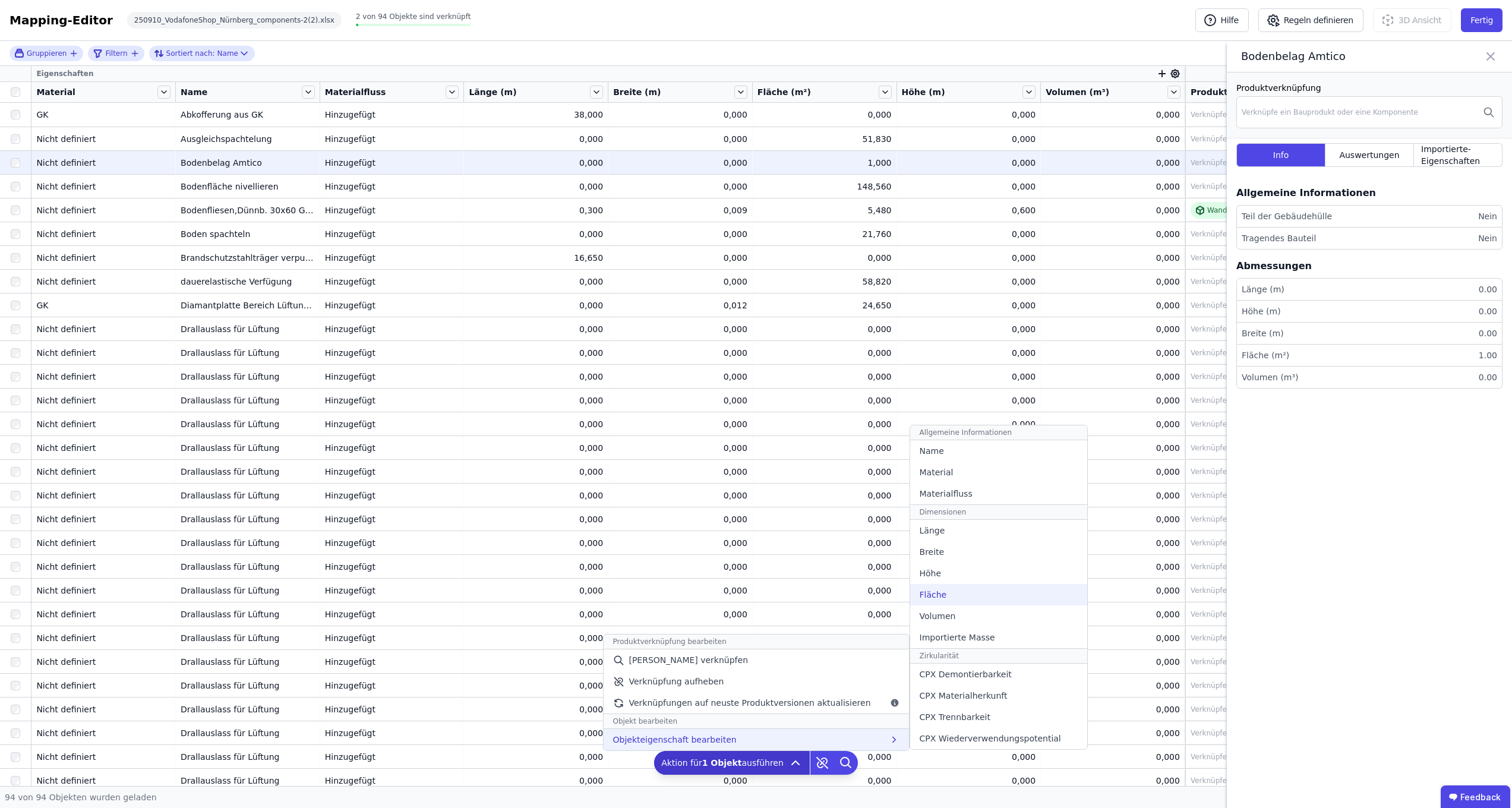
click at [959, 600] on div "Fläche" at bounding box center [998, 595] width 177 height 21
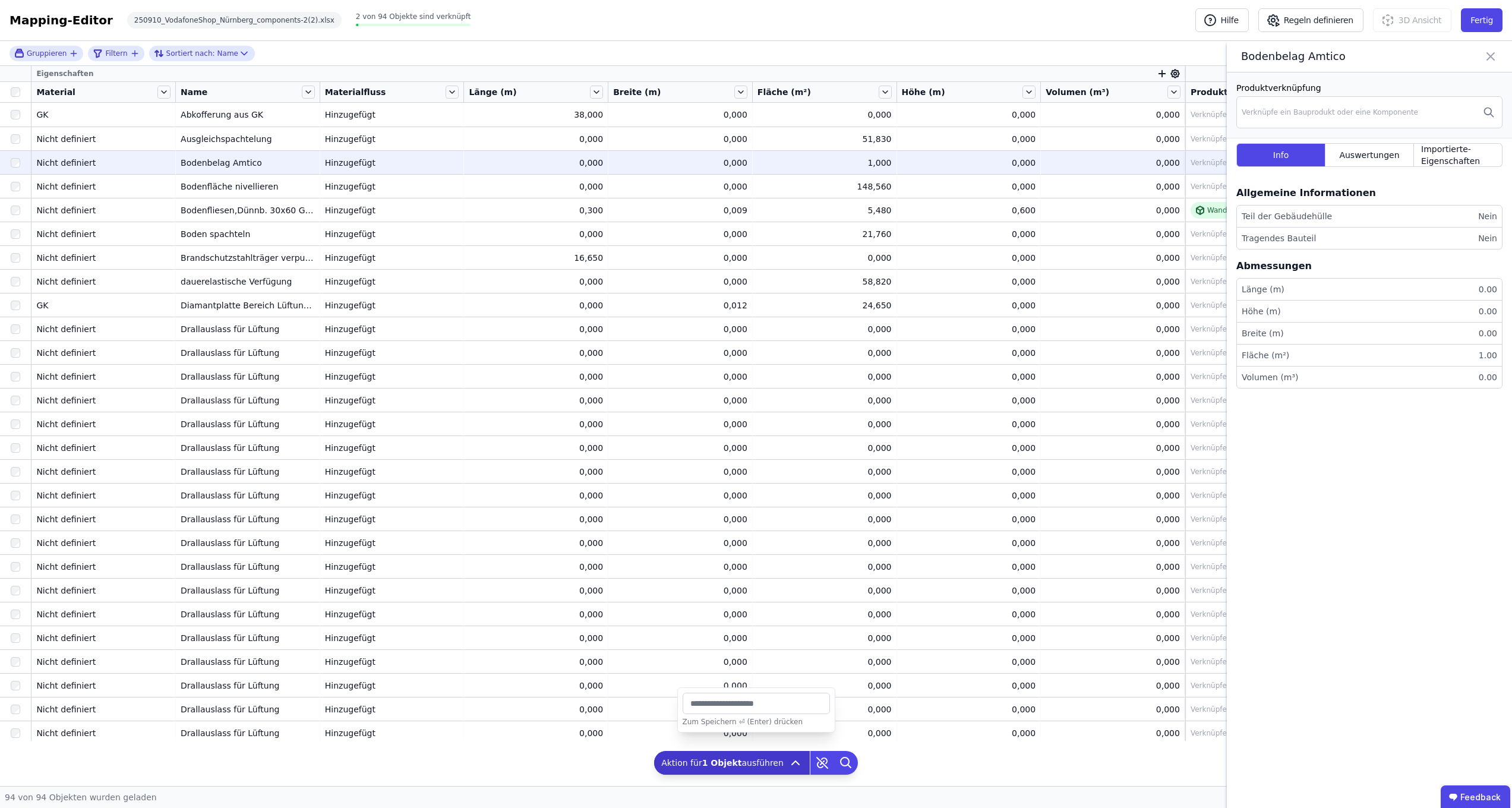
type input "******"
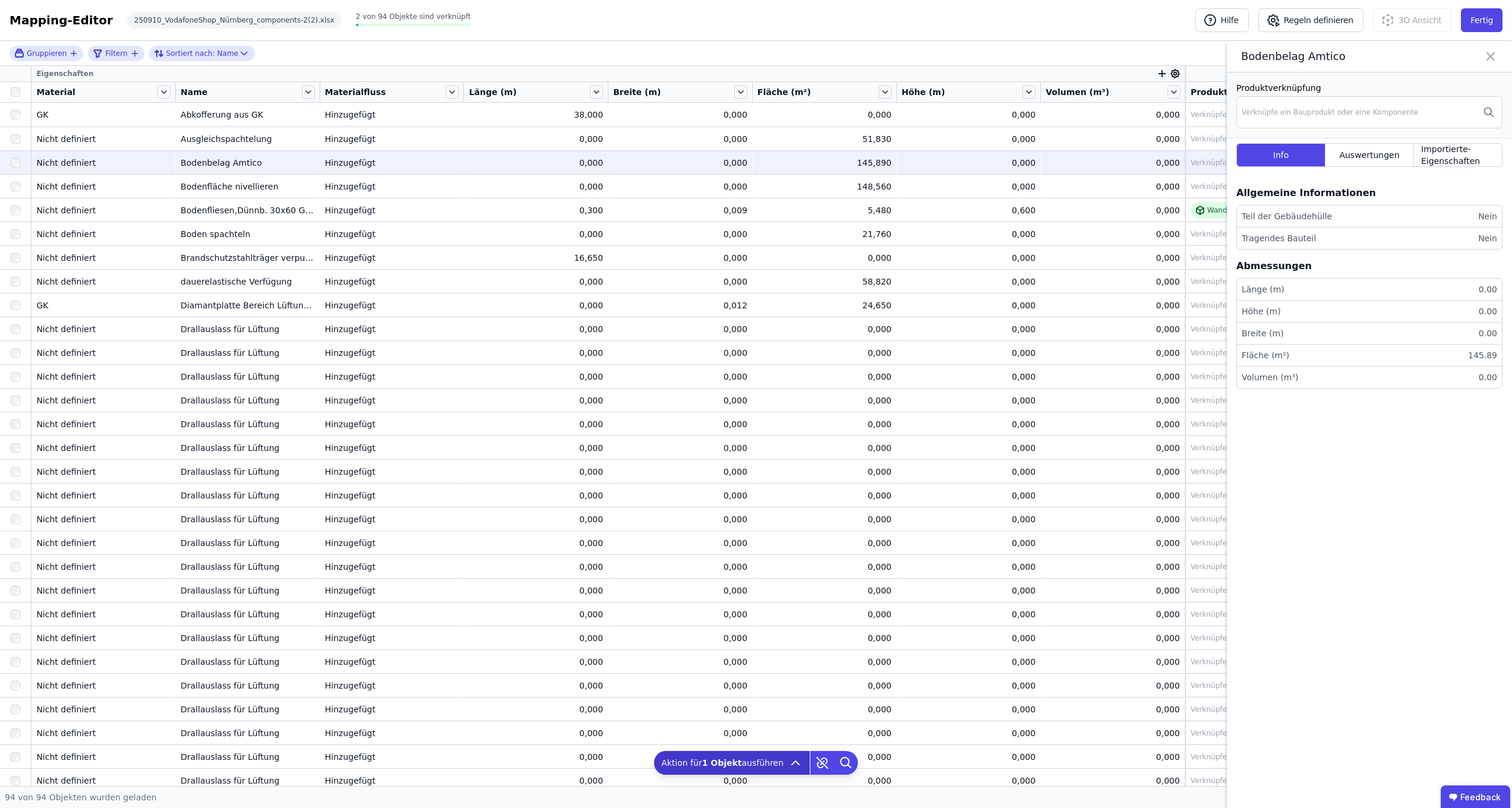
click at [1486, 51] on icon at bounding box center [1490, 57] width 14 height 16
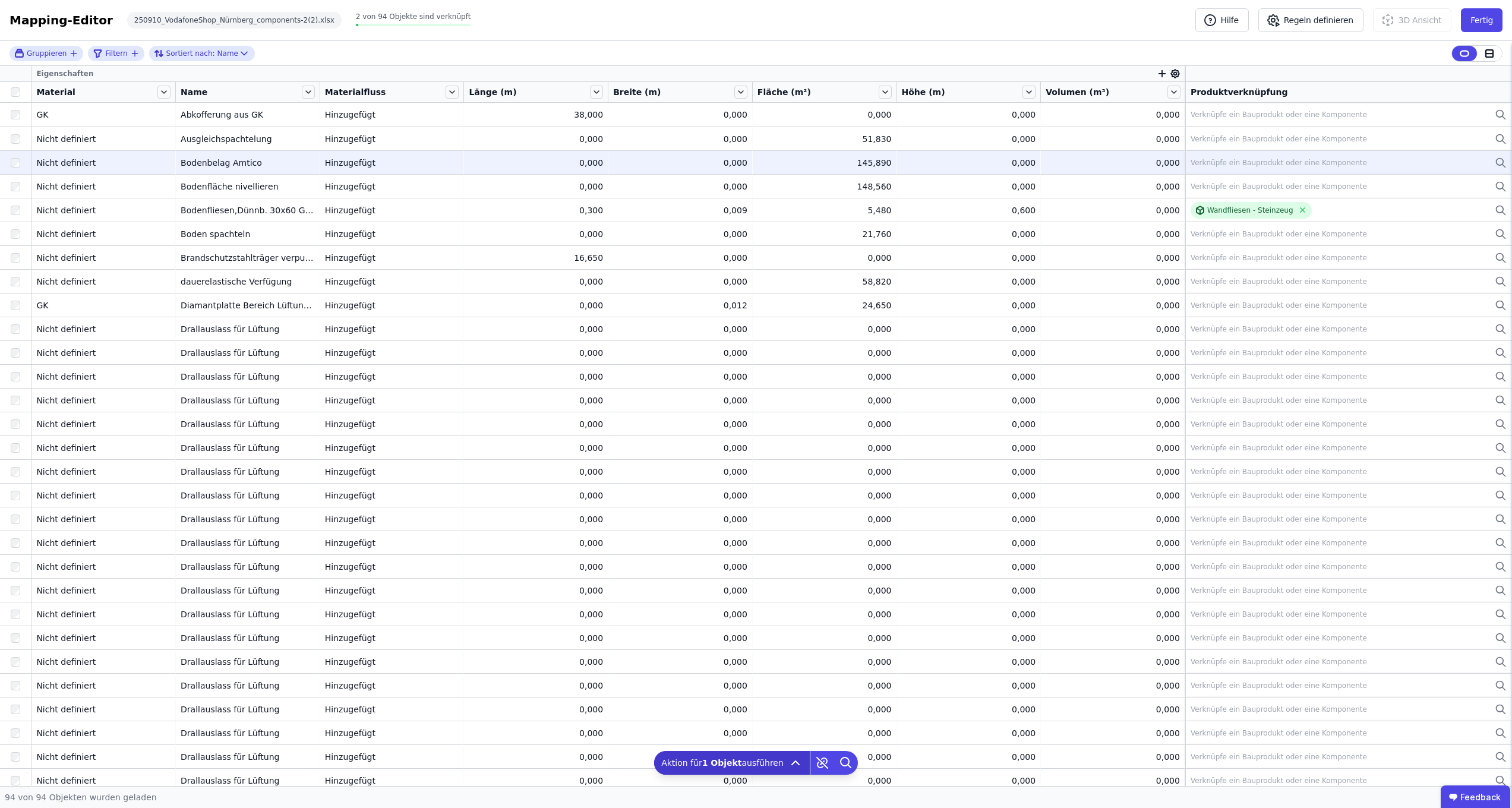
click at [1497, 163] on td "Verknüpfe ein Bauprodukt oder eine Komponente Verknüpfe ein Bauprodukt oder ein…" at bounding box center [1348, 162] width 327 height 24
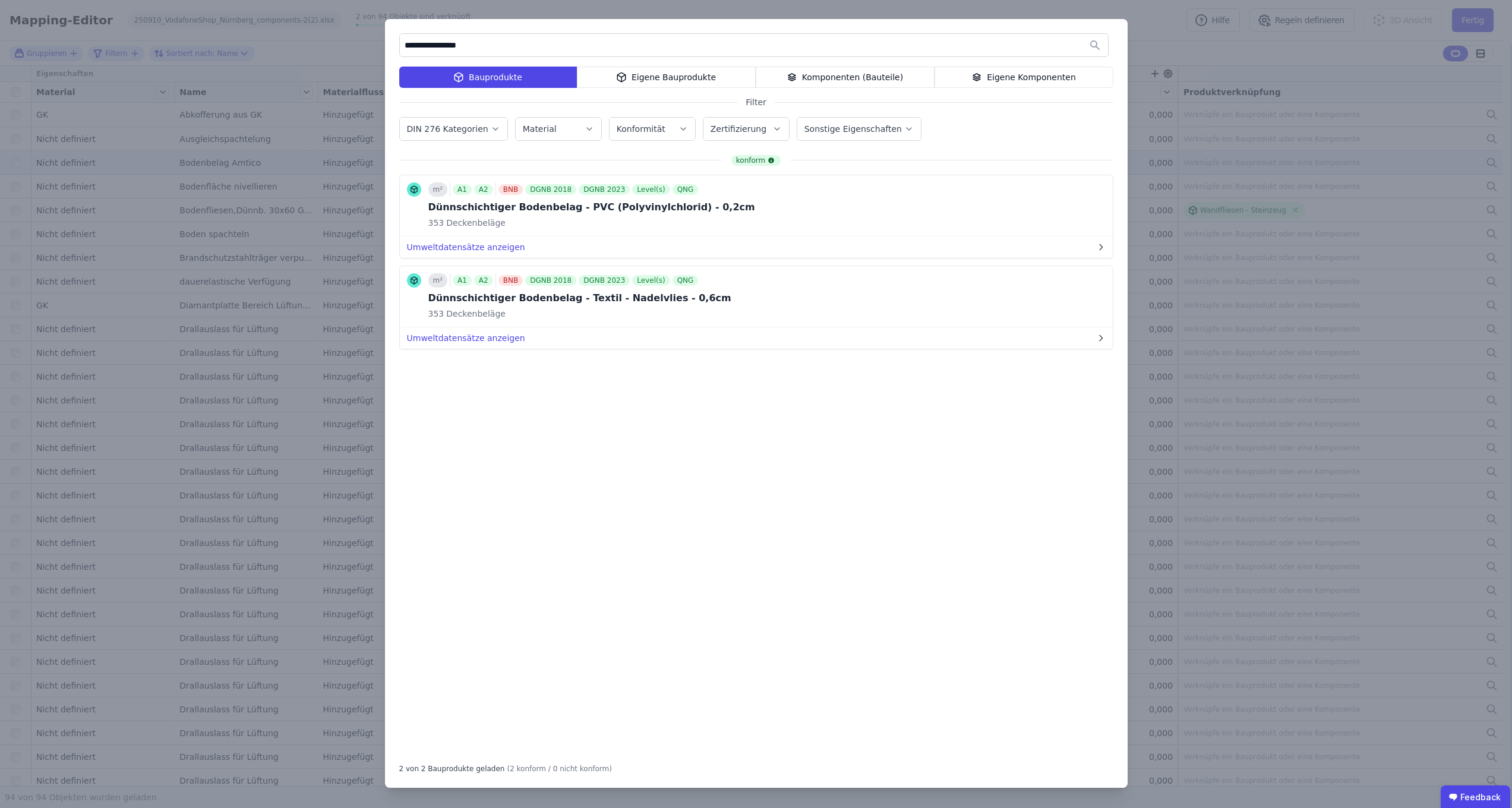
type input "**********"
click at [234, 455] on div "**********" at bounding box center [756, 404] width 1512 height 808
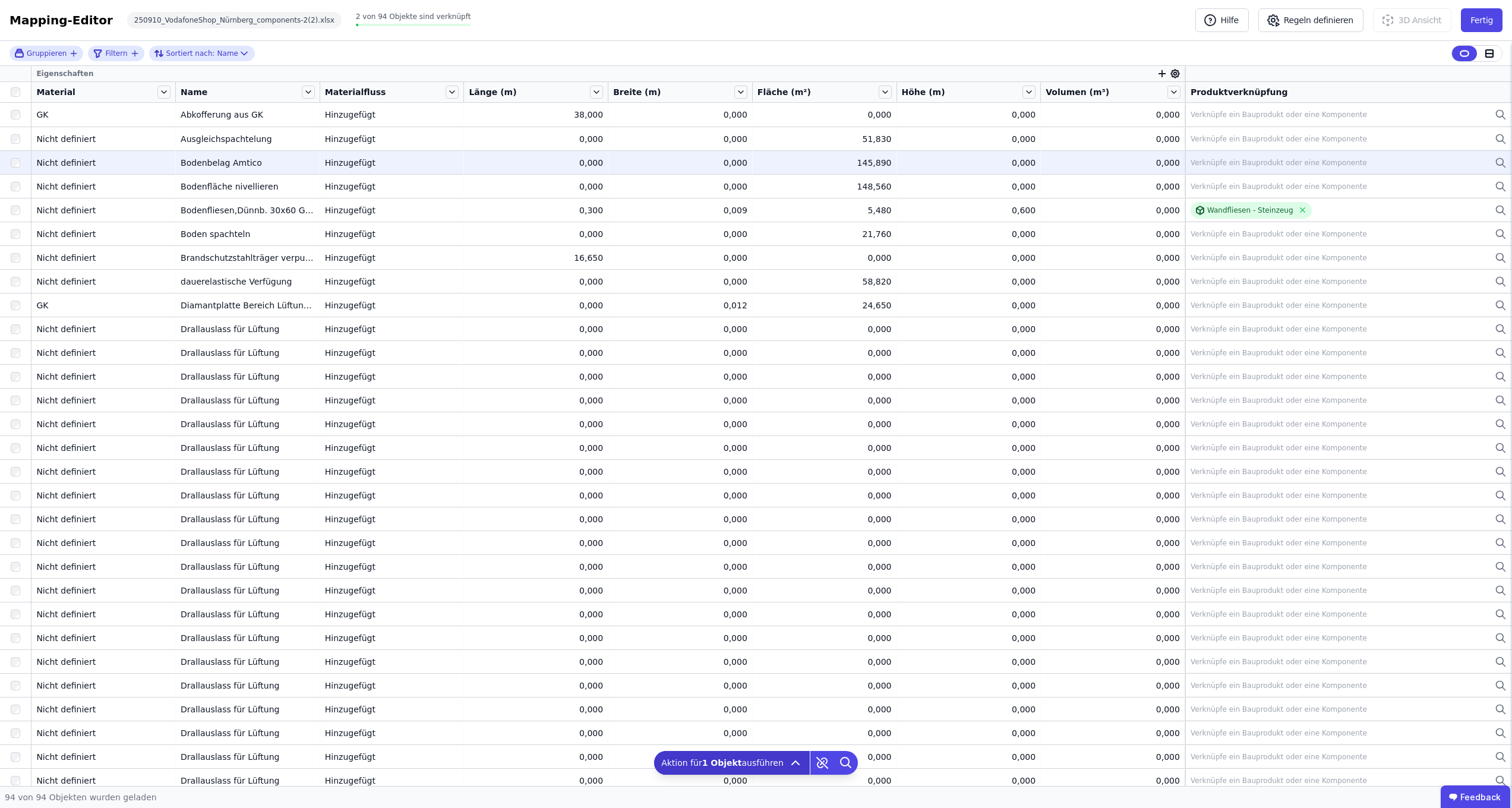
click at [100, 91] on div "Material" at bounding box center [95, 92] width 119 height 11
click at [158, 92] on icon at bounding box center [164, 92] width 13 height 13
click at [229, 172] on li "Nach “Material” aufsteigend sortieren" at bounding box center [252, 171] width 192 height 24
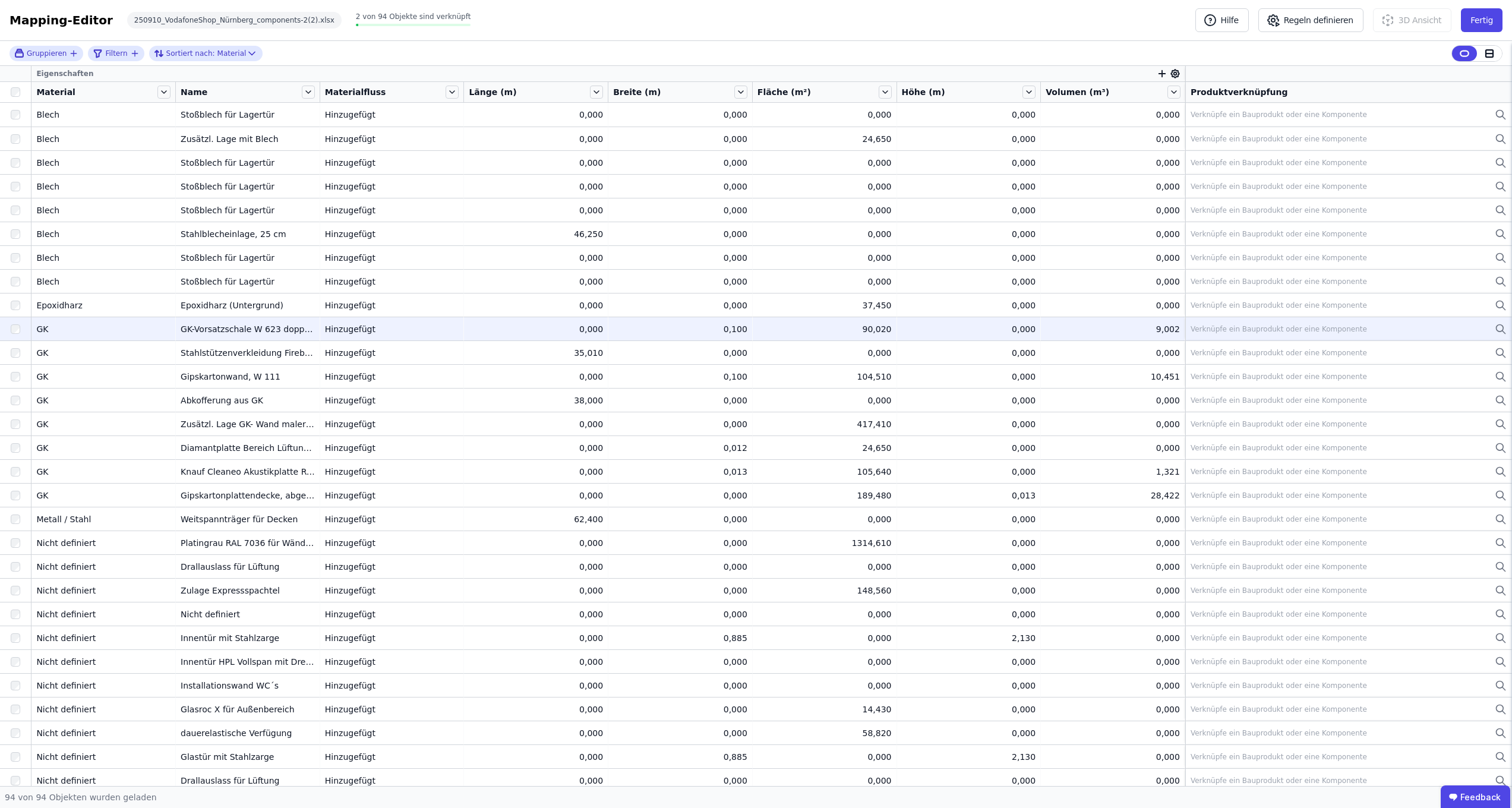
click at [1483, 329] on div "Verknüpfe ein Bauprodukt oder eine Komponente" at bounding box center [1348, 328] width 316 height 14
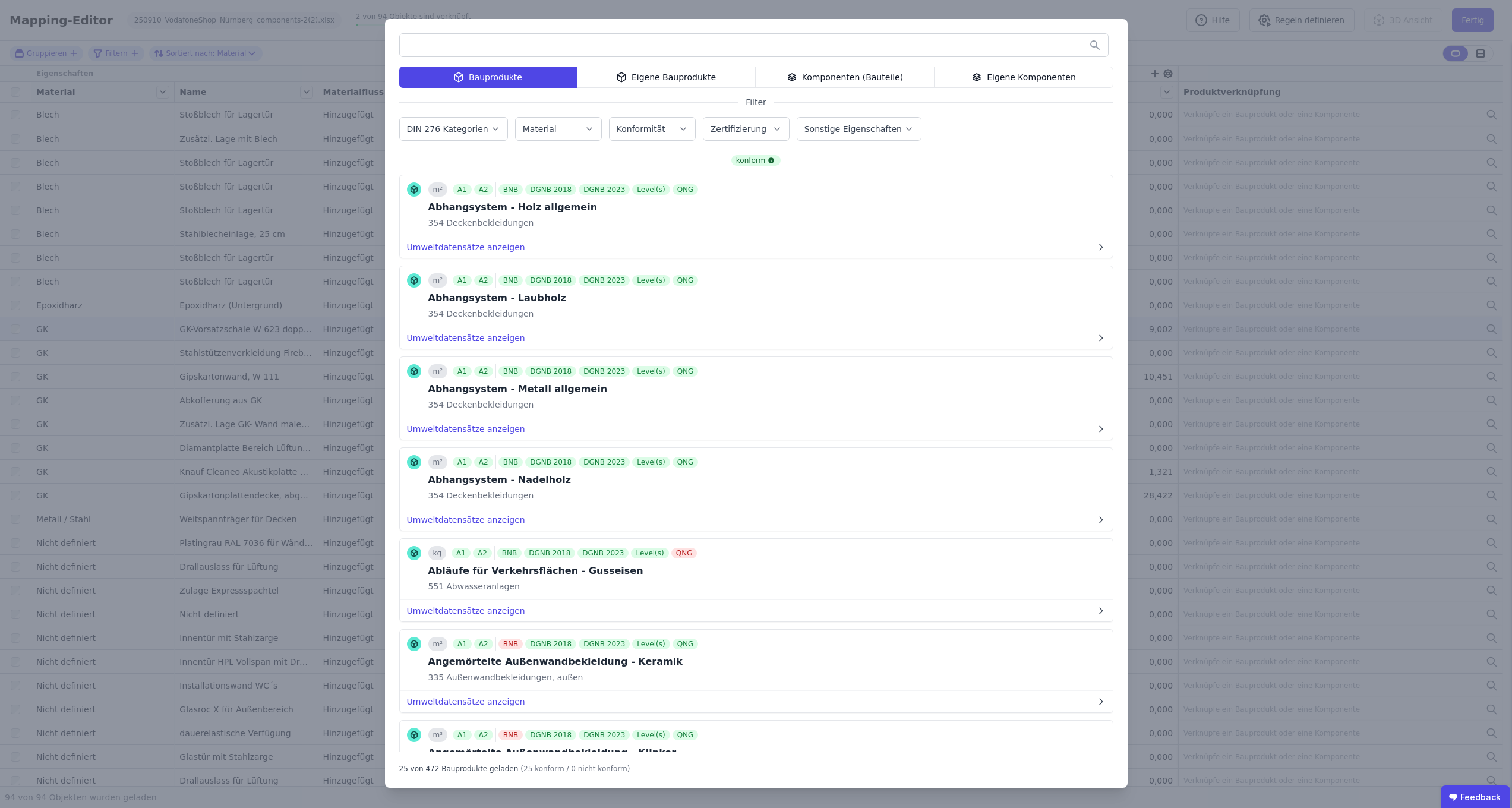
click at [1040, 73] on div "Eigene Komponenten" at bounding box center [1024, 77] width 179 height 21
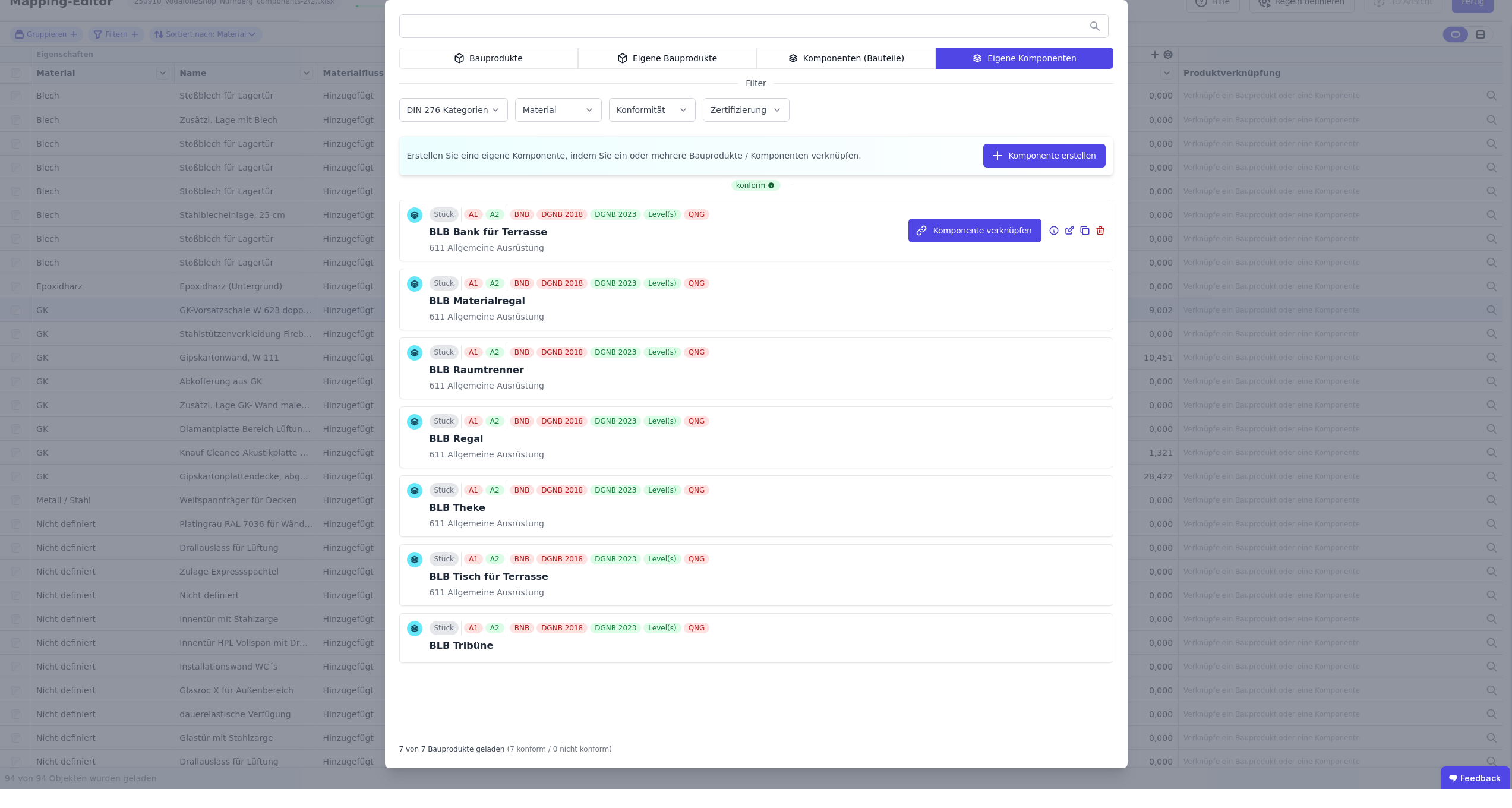
click at [578, 244] on div "BLB Bank für Terrasse" at bounding box center [570, 251] width 283 height 14
click at [697, 66] on div "Eigene Bauprodukte" at bounding box center [667, 77] width 179 height 21
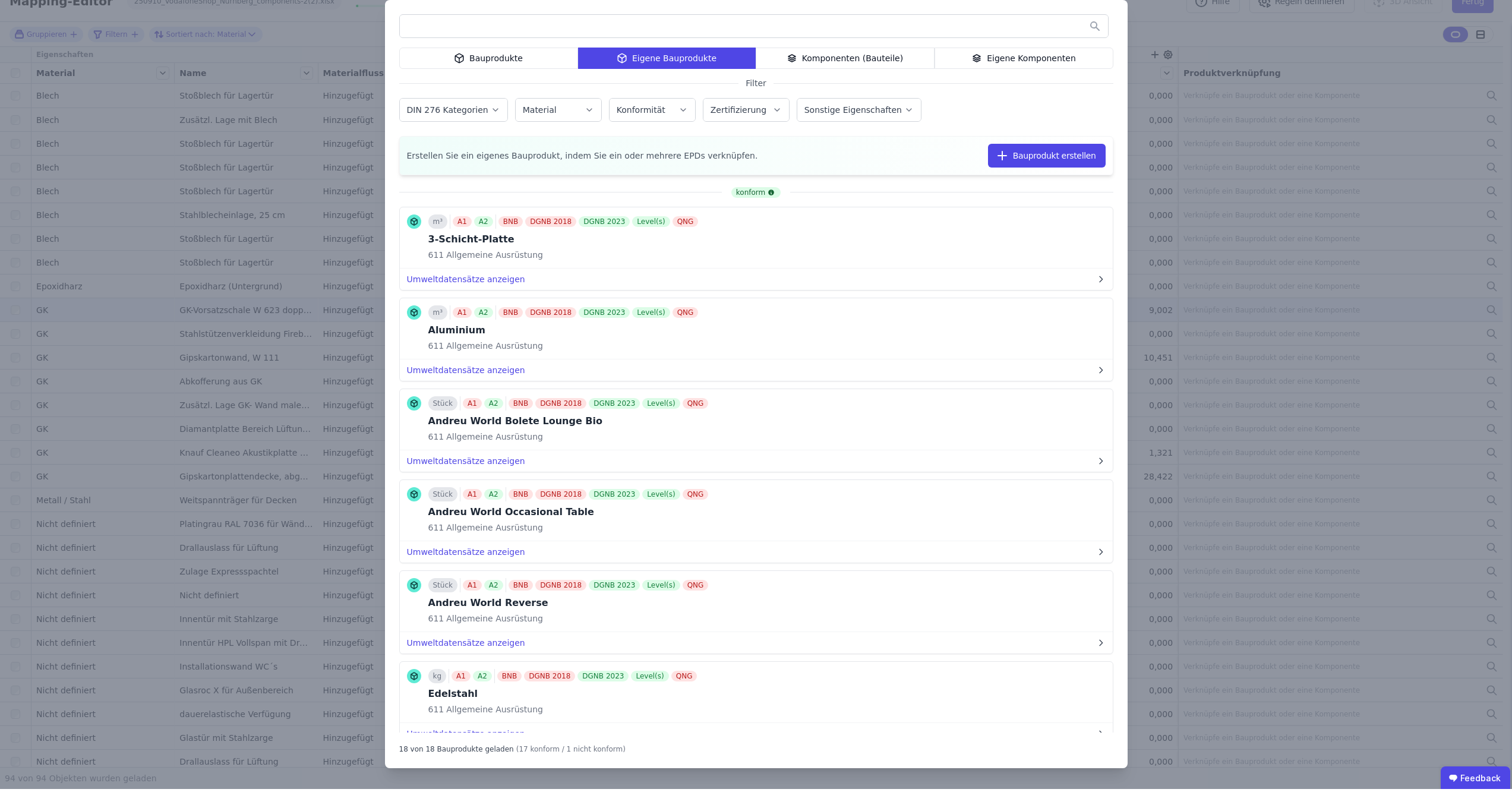
click at [228, 327] on div "Bauprodukte Eigene Bauprodukte Komponenten (Bauteile) Eigene Komponenten Filter…" at bounding box center [756, 404] width 1512 height 808
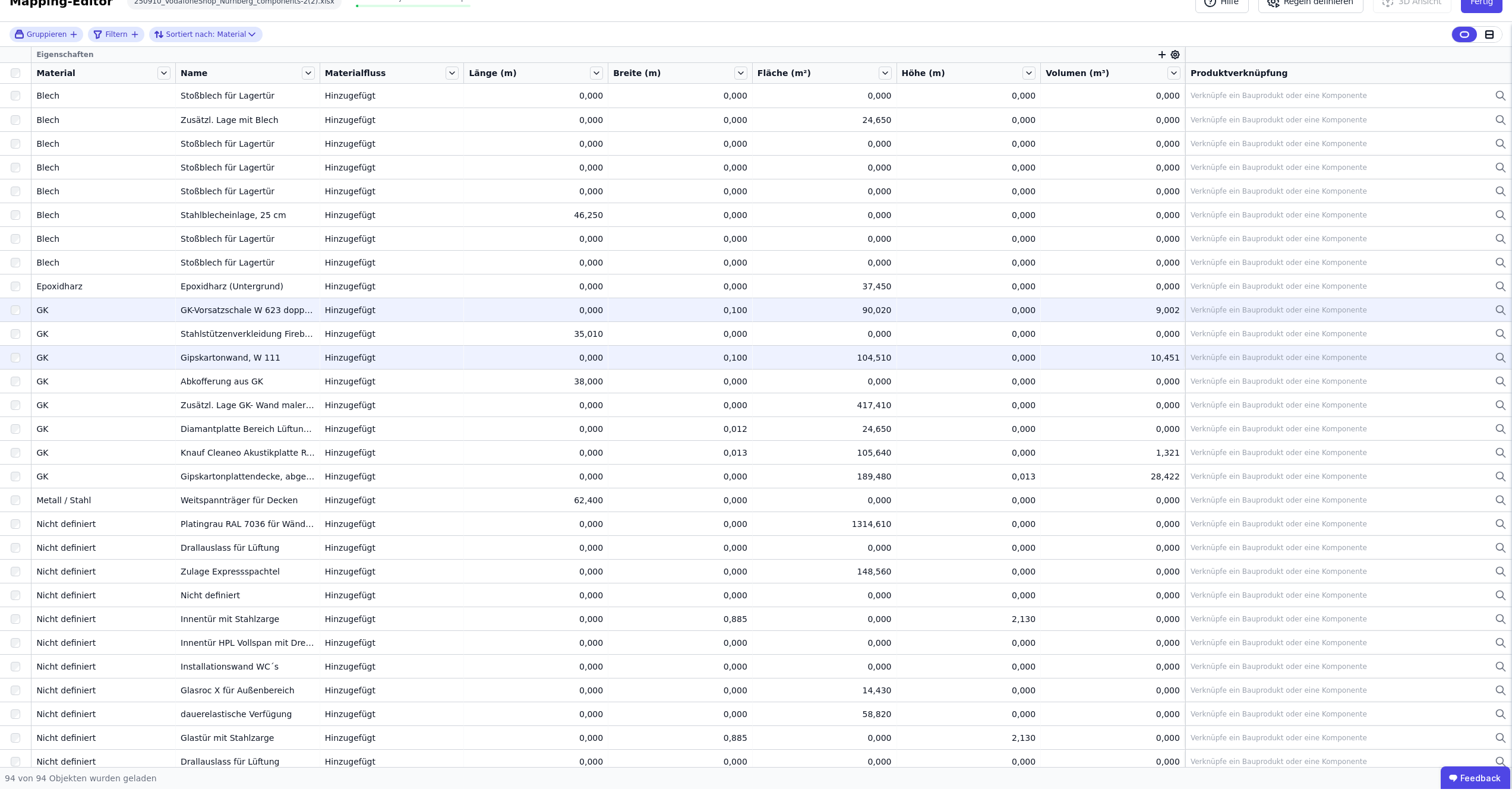
click at [1495, 369] on icon at bounding box center [1501, 376] width 11 height 14
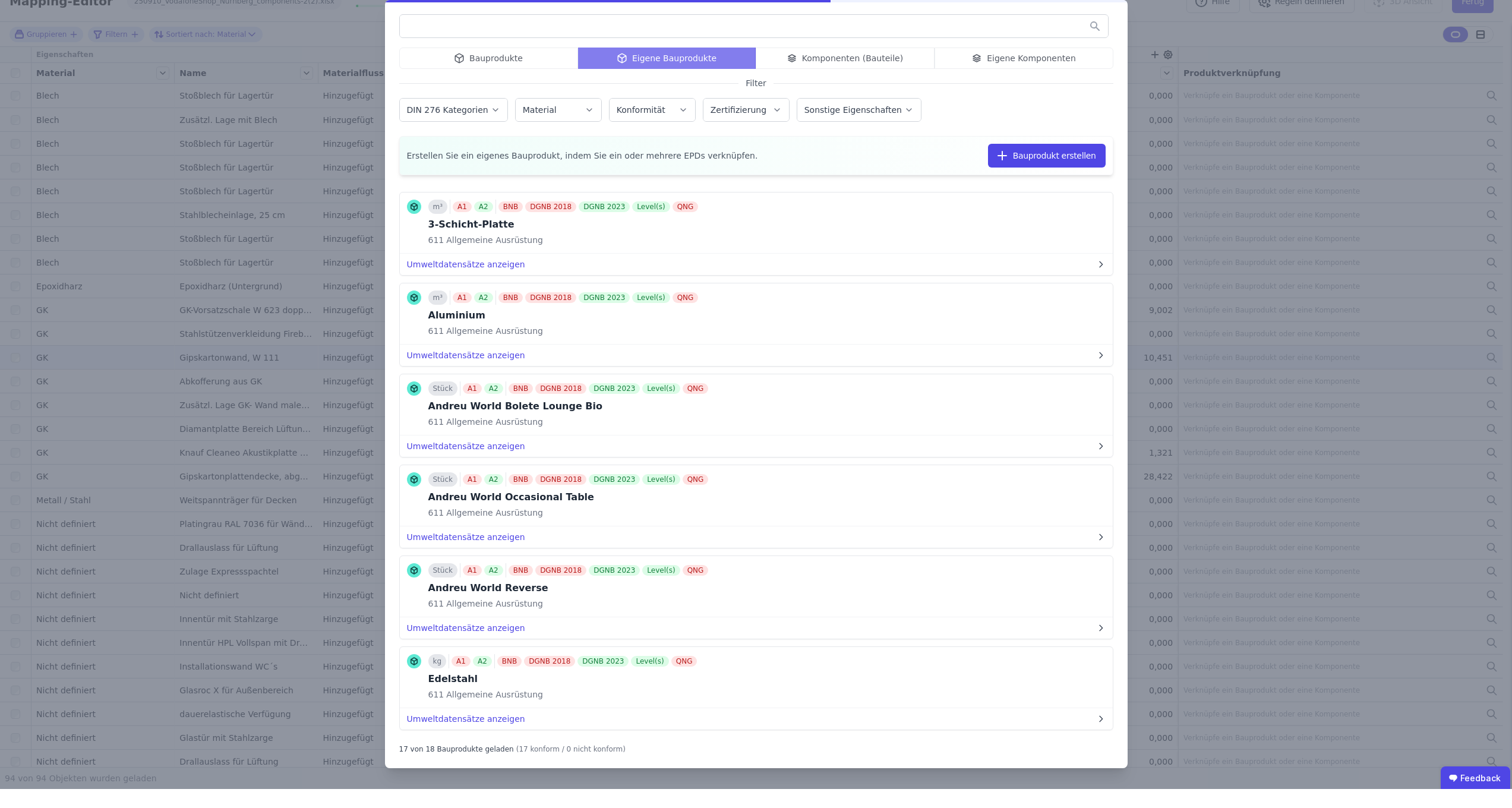
click at [865, 66] on div "Bauprodukte Eigene Bauprodukte Komponenten (Bauteile) Eigene Komponenten" at bounding box center [756, 77] width 714 height 21
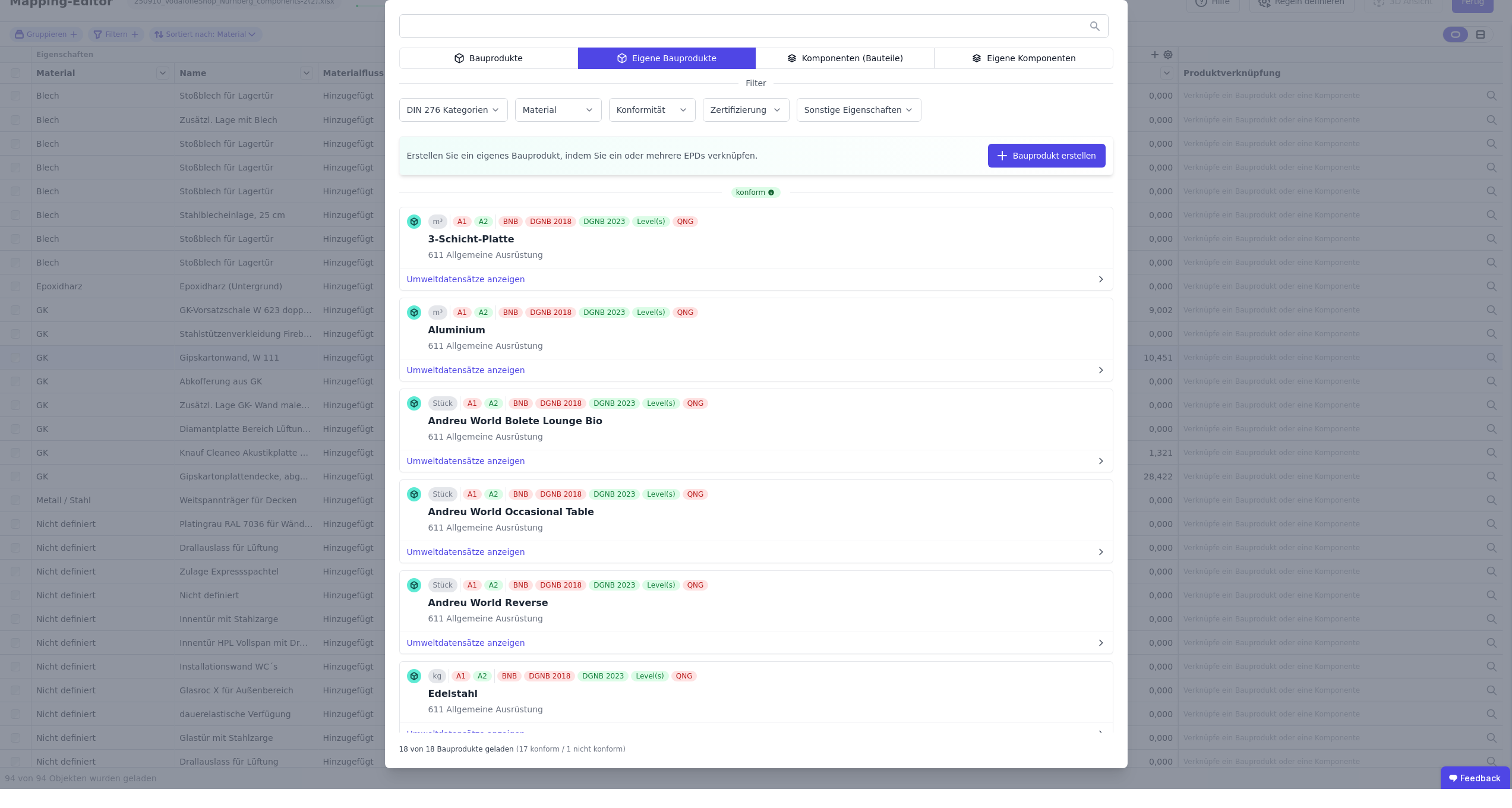
click at [841, 66] on div "Komponenten (Bauteile)" at bounding box center [845, 77] width 179 height 21
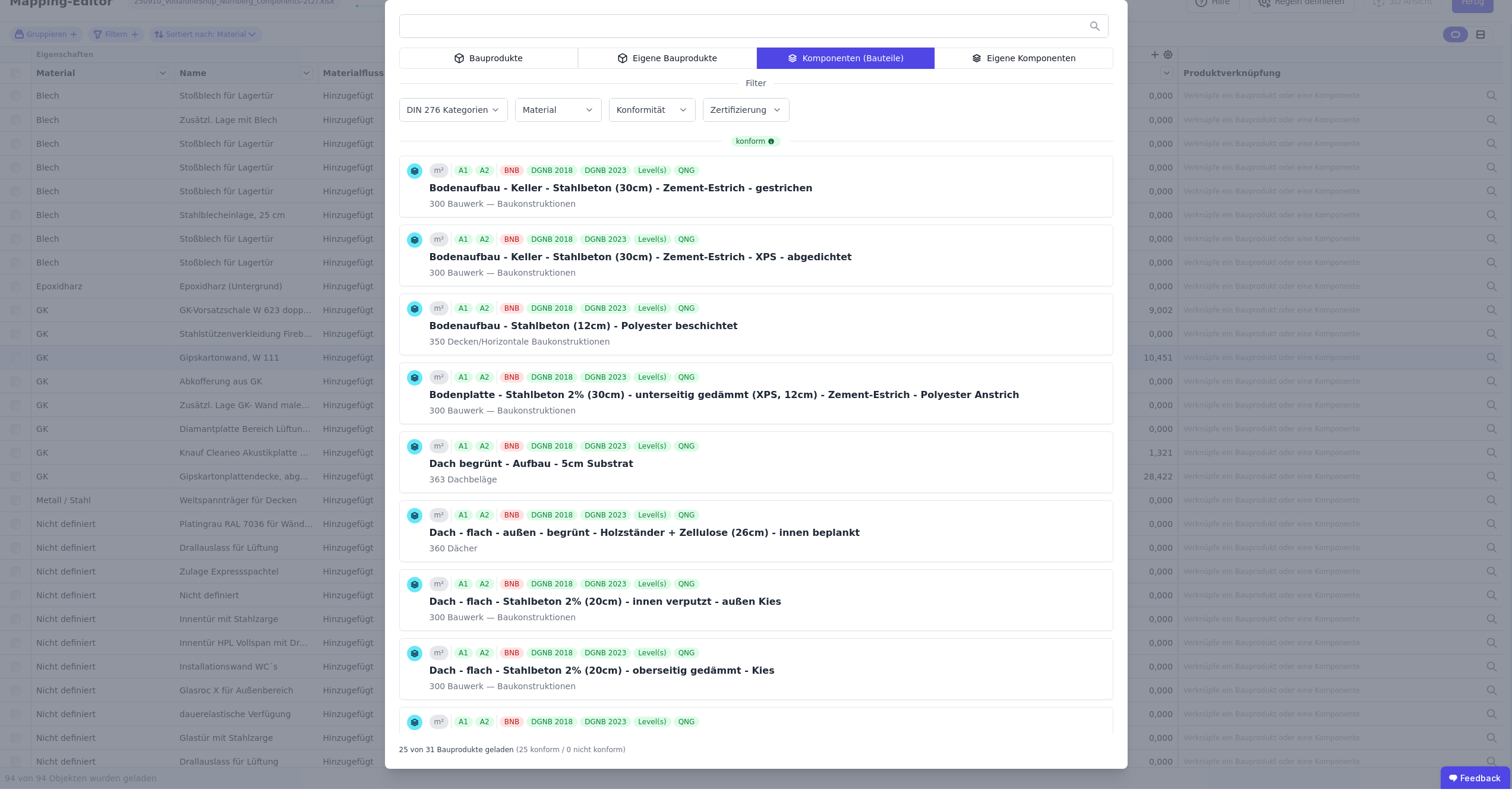
click at [511, 66] on div "Bauprodukte" at bounding box center [489, 77] width 179 height 21
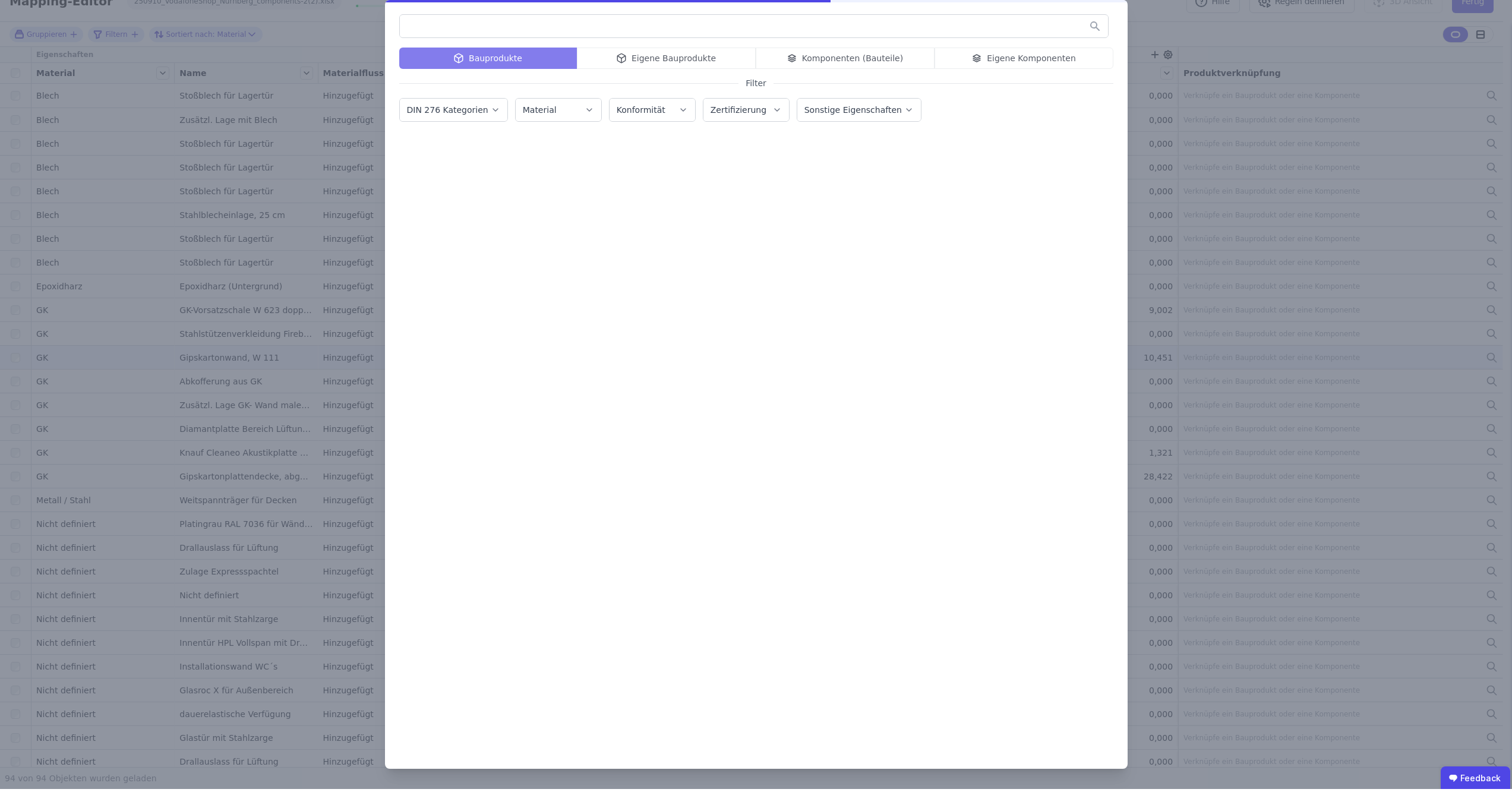
click at [514, 34] on input "text" at bounding box center [753, 45] width 708 height 21
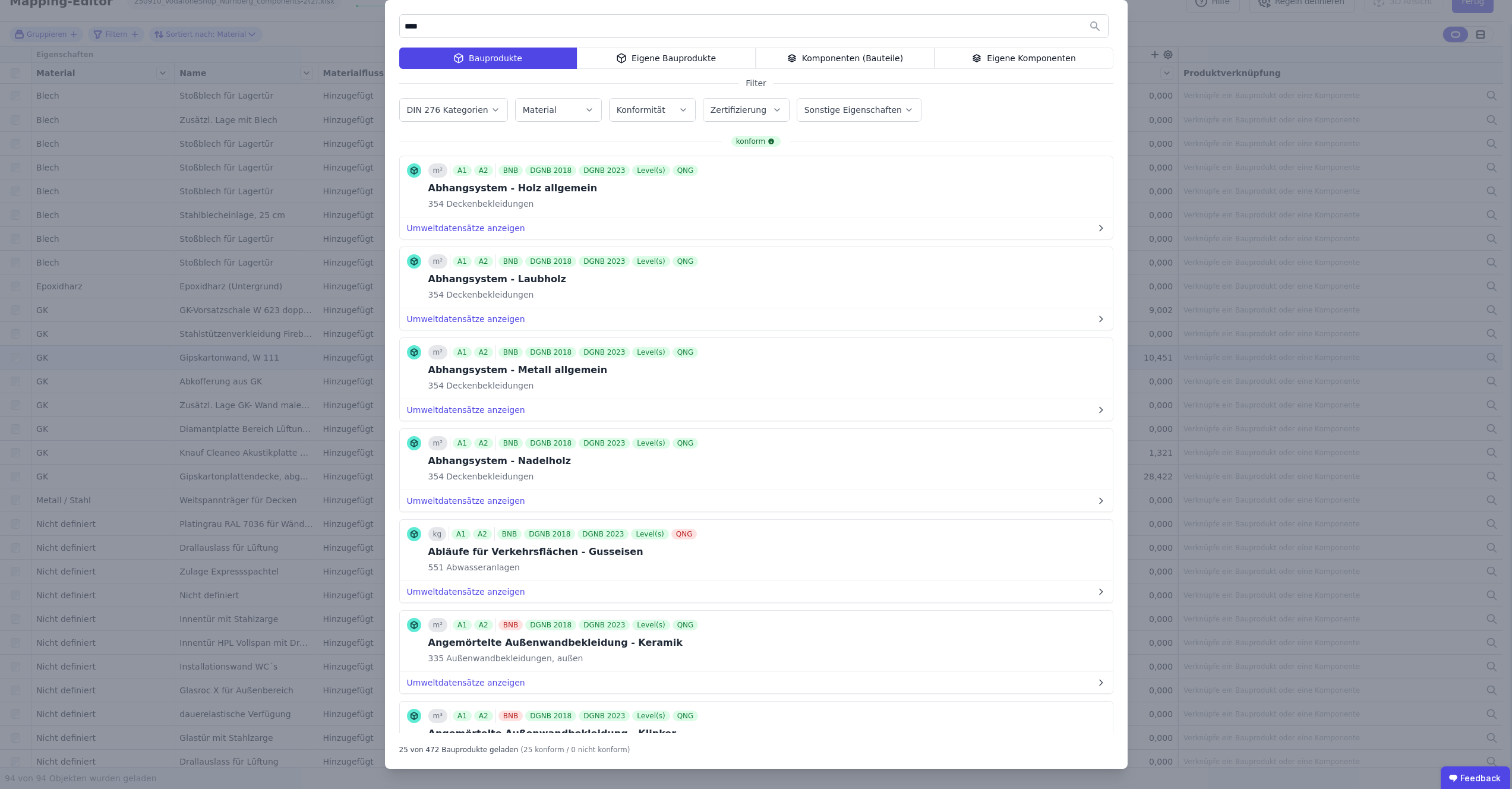
type input "****"
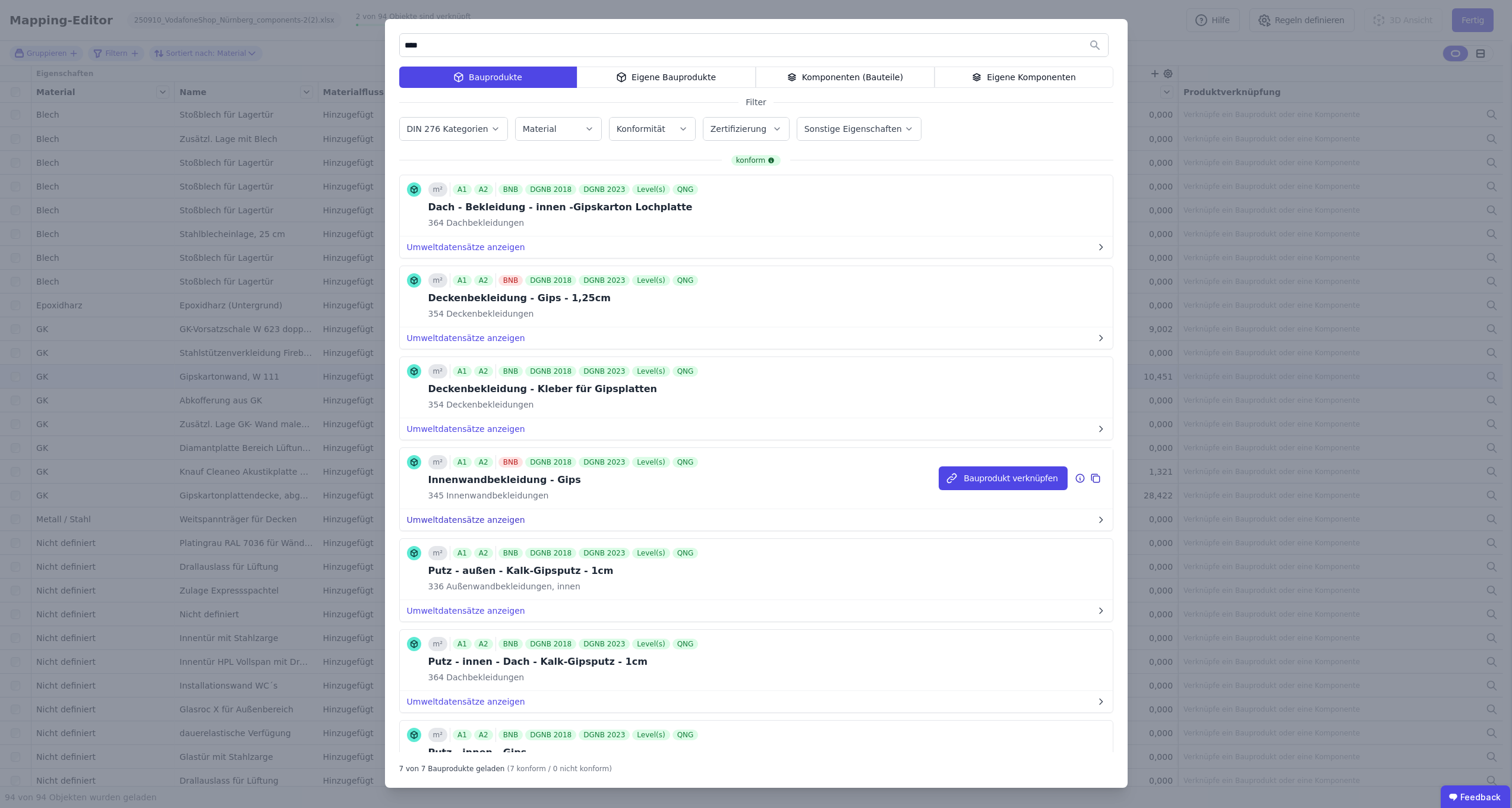
click at [458, 516] on button "Umweltdatensätze anzeigen" at bounding box center [756, 520] width 713 height 21
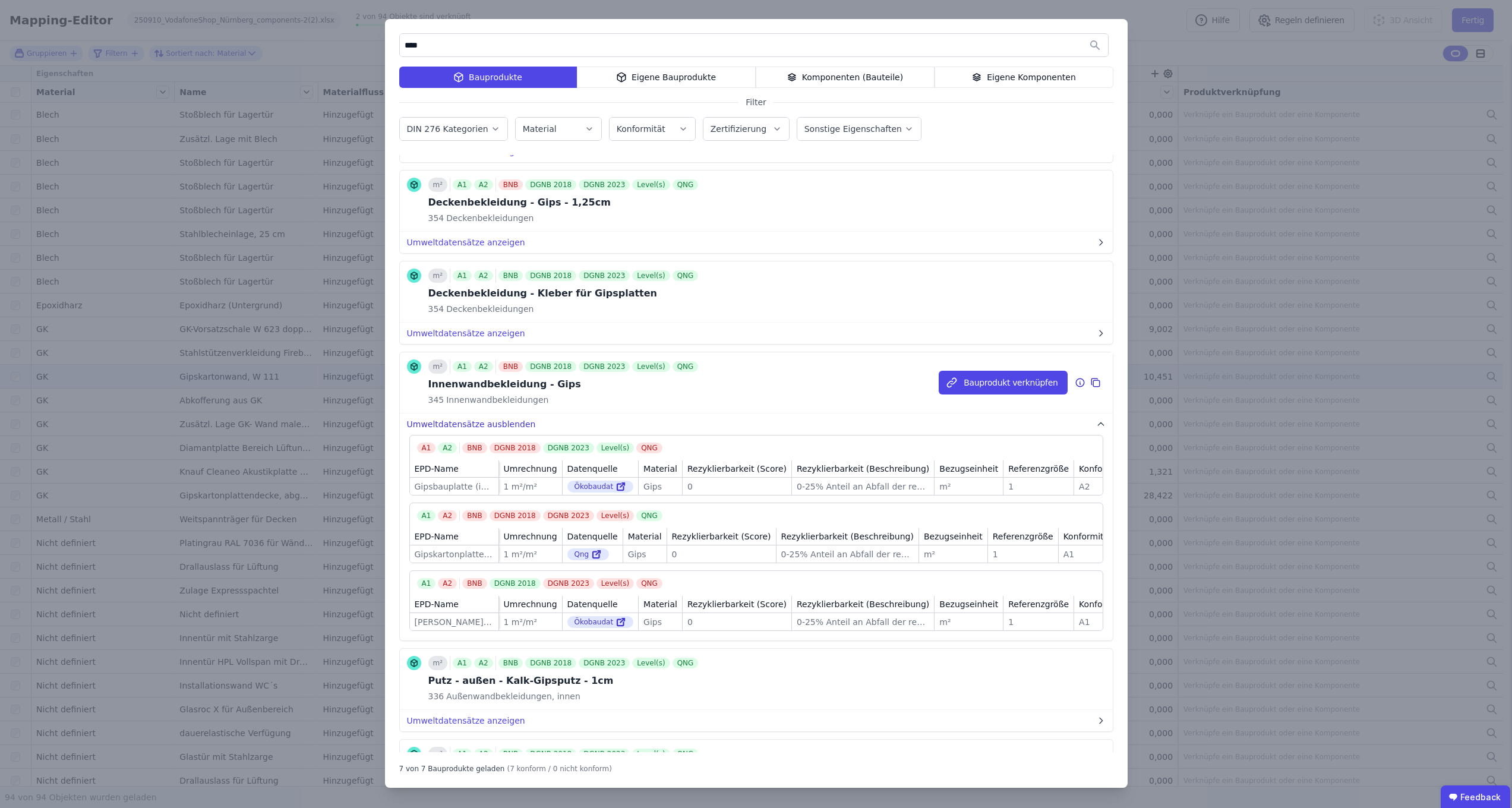
scroll to position [113, 0]
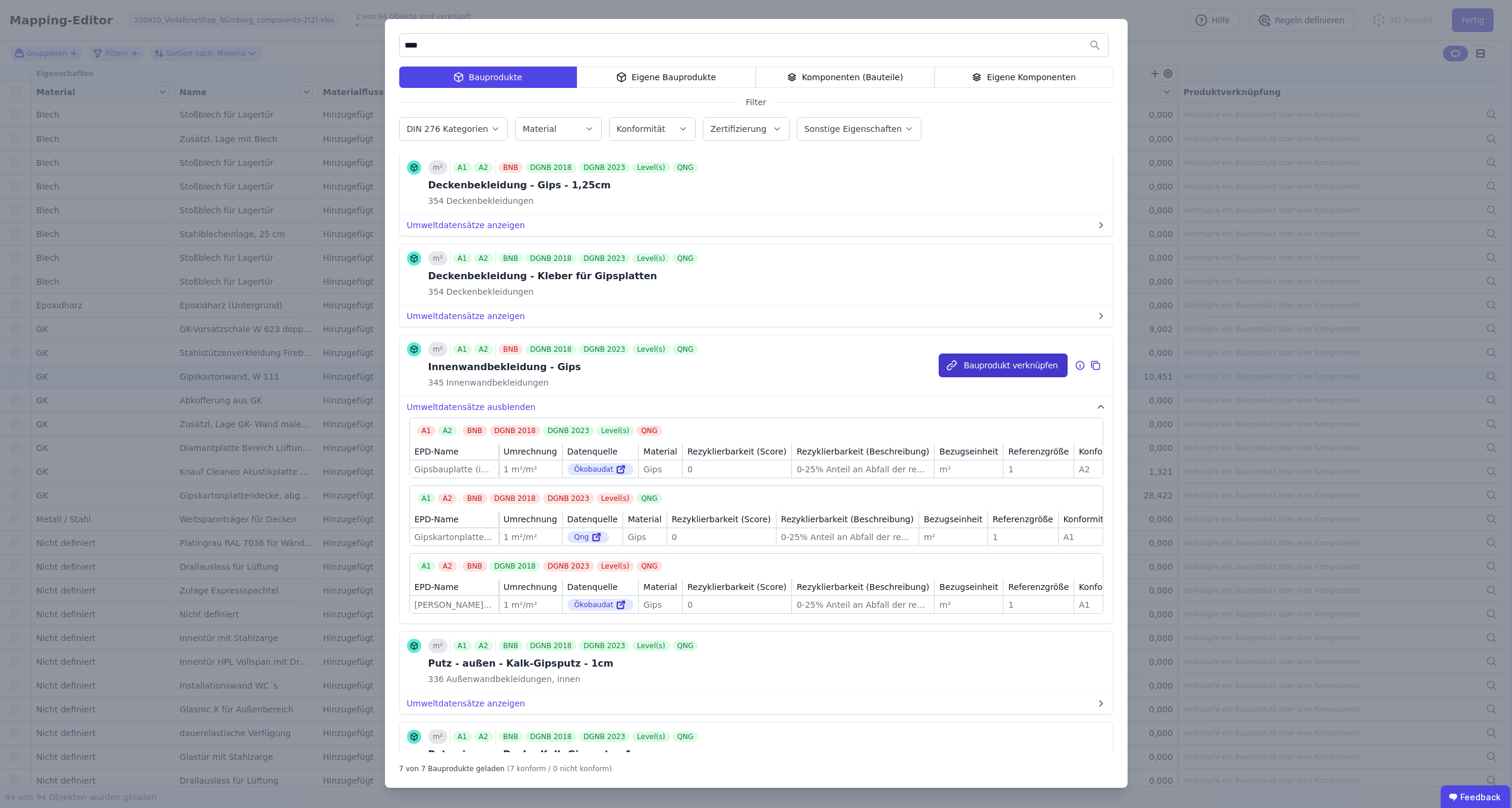
click at [984, 362] on button "Bauprodukt verknüpfen" at bounding box center [1003, 365] width 128 height 24
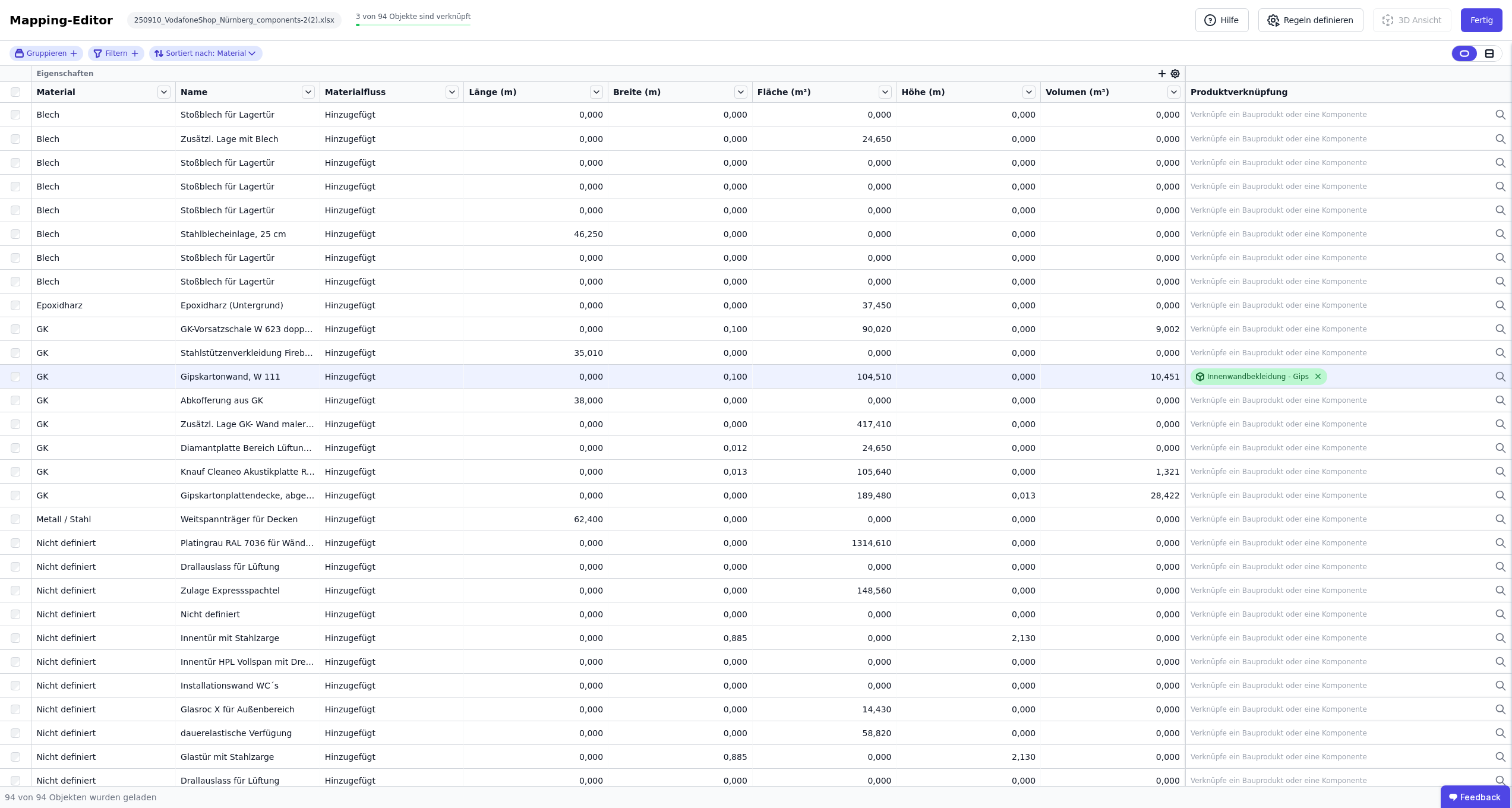
click at [1313, 376] on icon at bounding box center [1318, 376] width 9 height 9
click at [1310, 376] on div "Verknüpfe ein Bauprodukt oder eine Komponente" at bounding box center [1278, 377] width 176 height 10
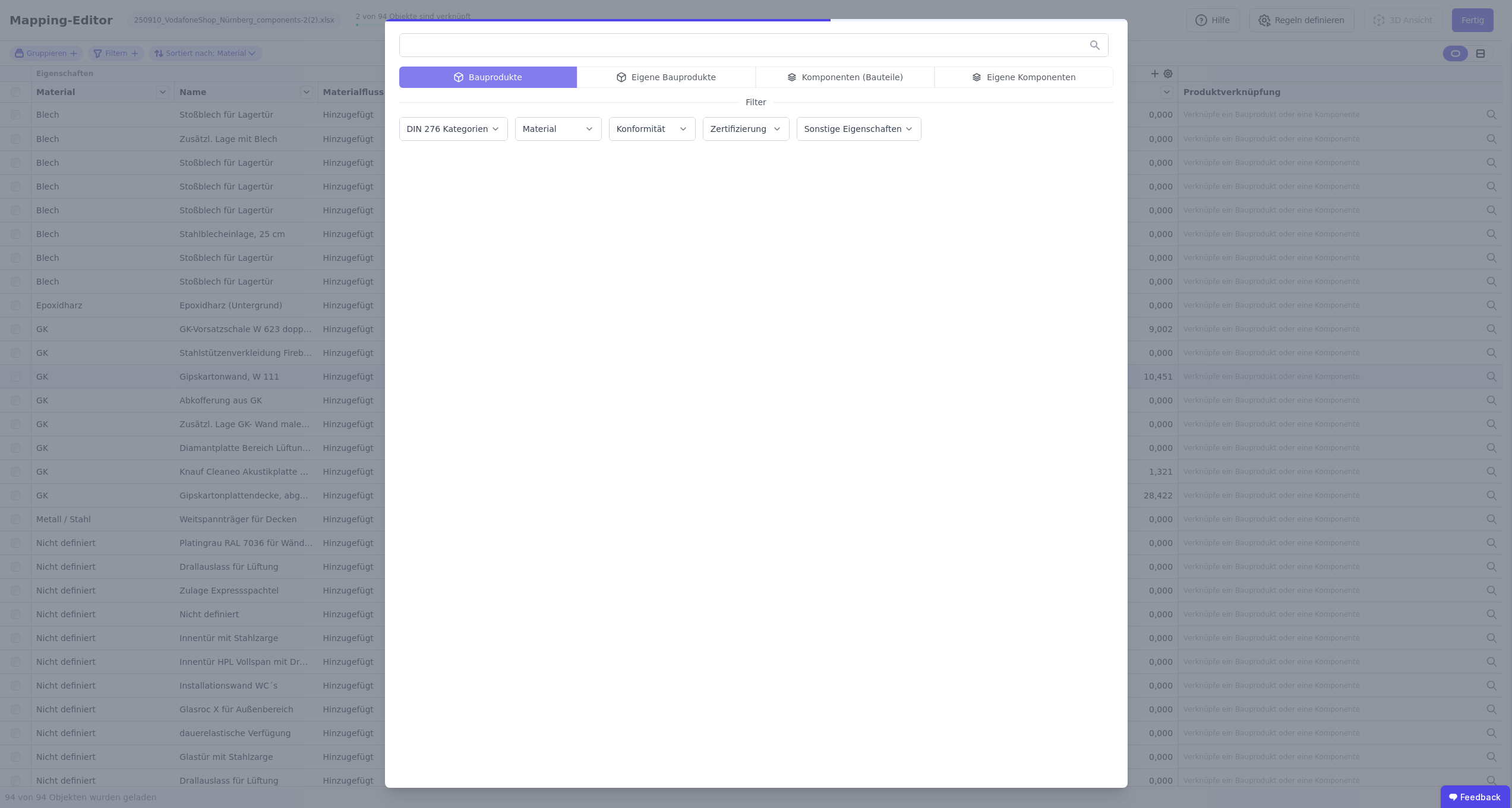
click at [870, 75] on div "Bauprodukte Eigene Bauprodukte Komponenten (Bauteile) Eigene Komponenten" at bounding box center [756, 77] width 714 height 21
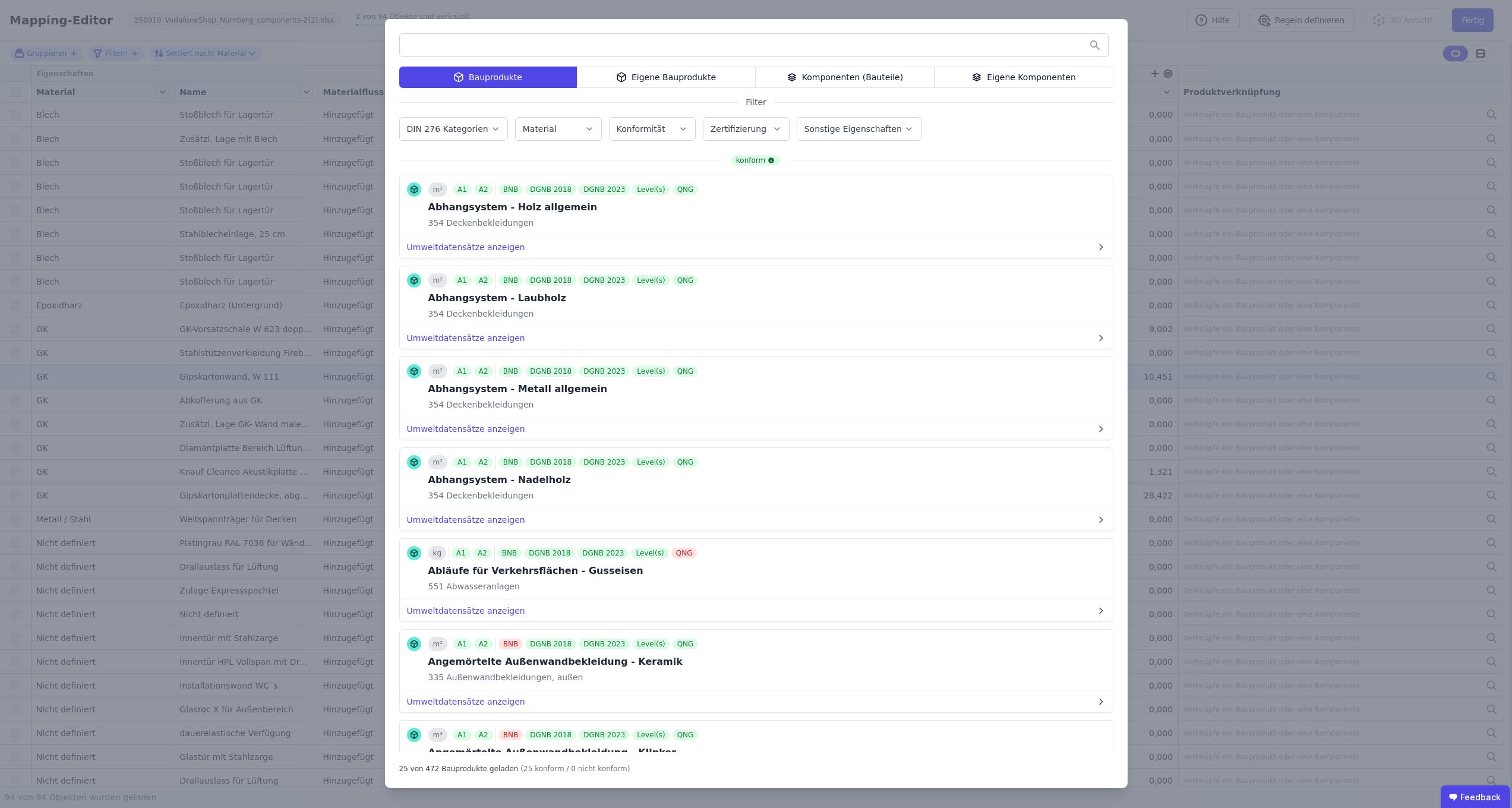
click at [881, 75] on div "Komponenten (Bauteile)" at bounding box center [845, 77] width 179 height 21
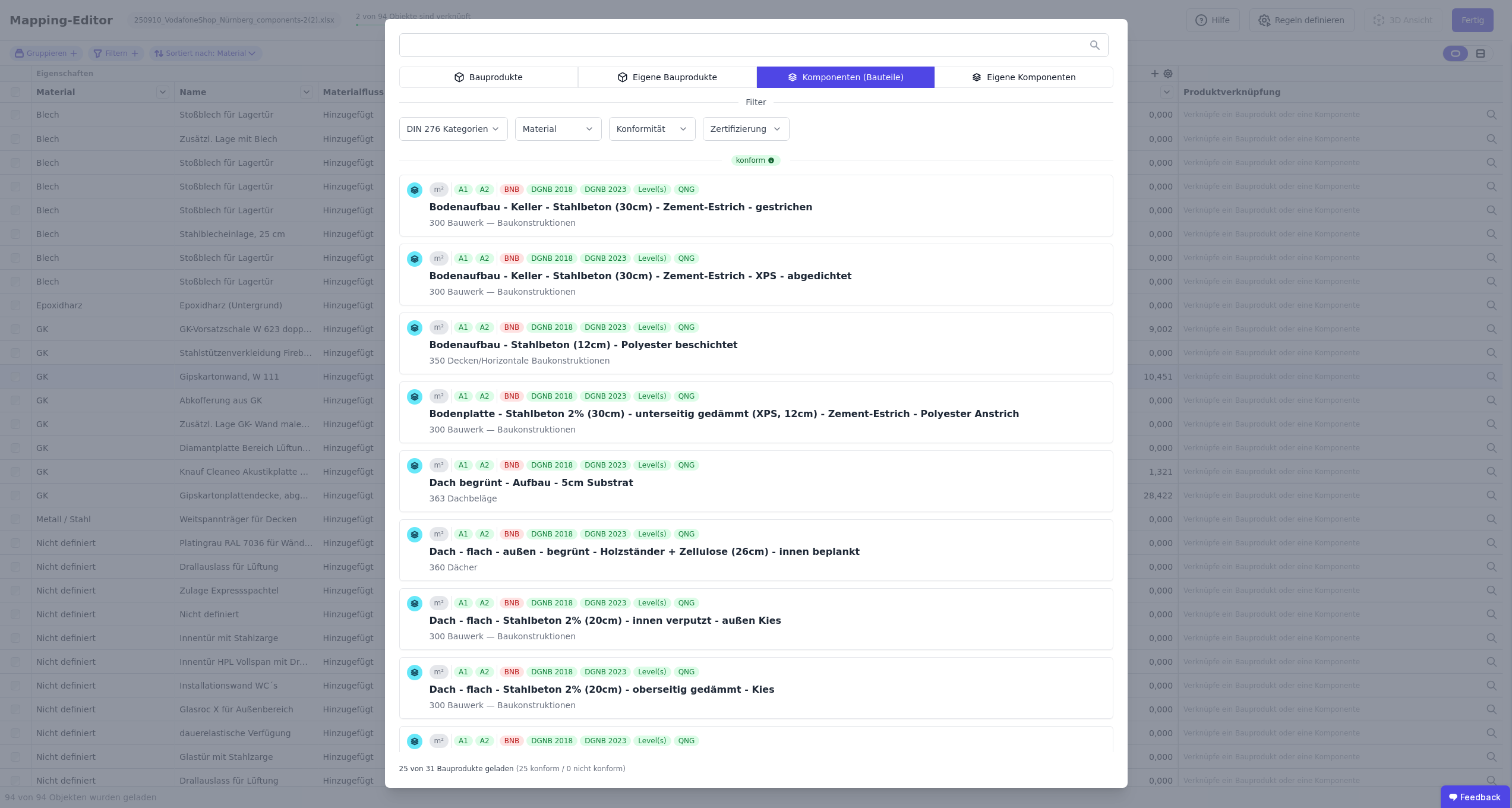
click at [614, 41] on input "text" at bounding box center [753, 45] width 708 height 21
type input "*"
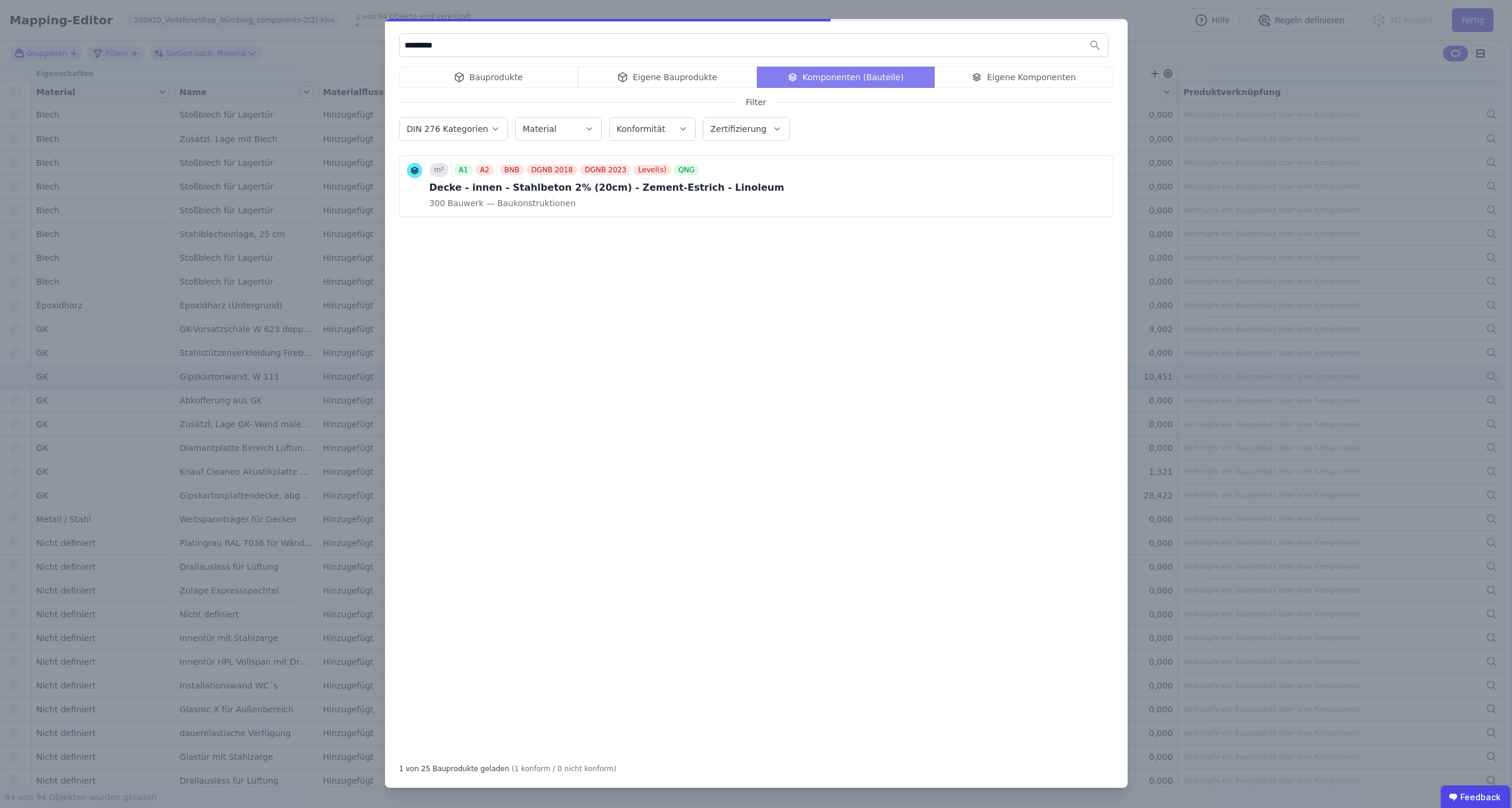
drag, startPoint x: 465, startPoint y: 47, endPoint x: 338, endPoint y: 33, distance: 127.8
click at [338, 33] on div "********* Bauprodukte Eigene Bauprodukte Komponenten (Bauteile) Eigene Komponen…" at bounding box center [756, 404] width 1512 height 808
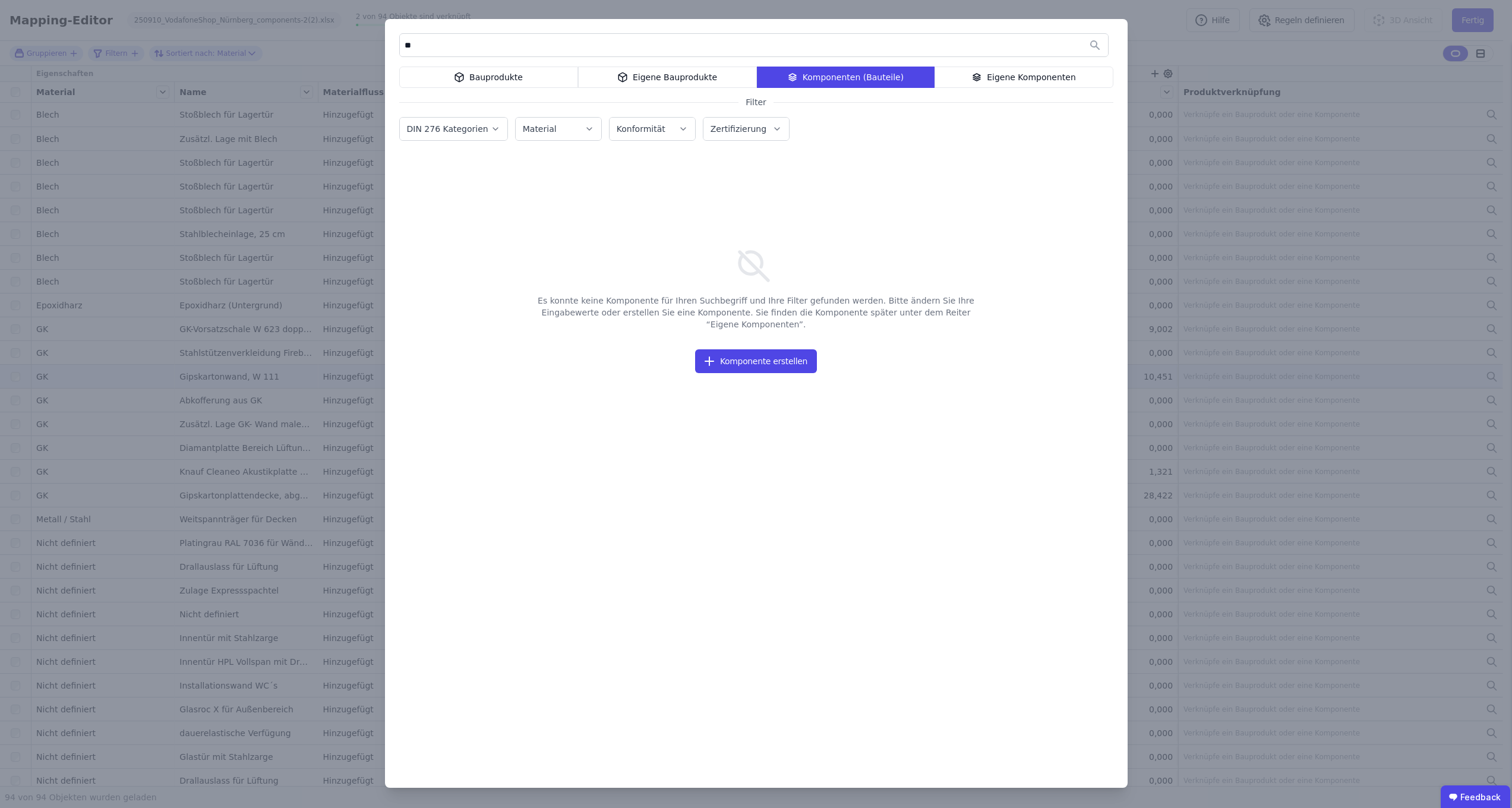
type input "*"
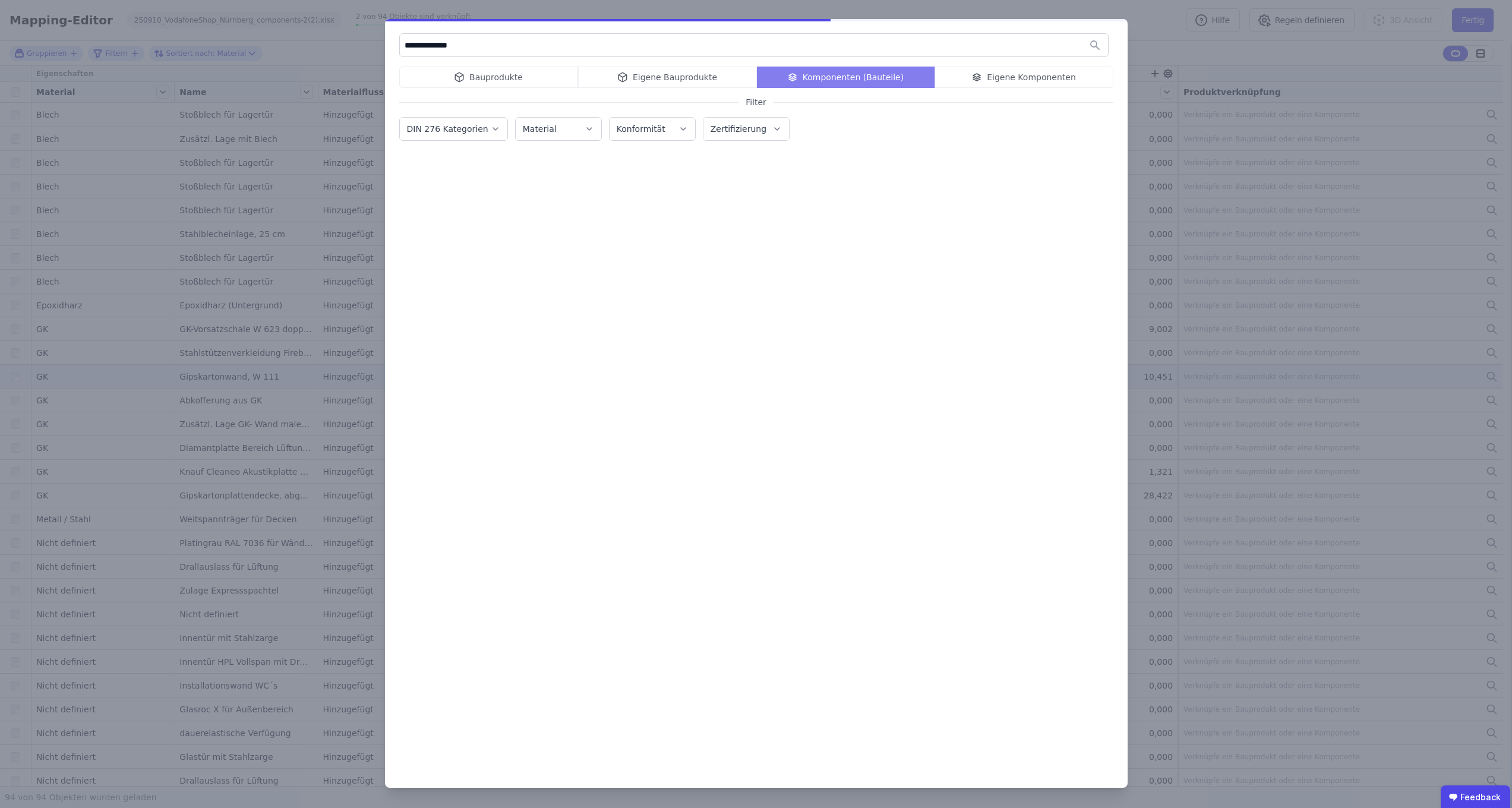
type input "**********"
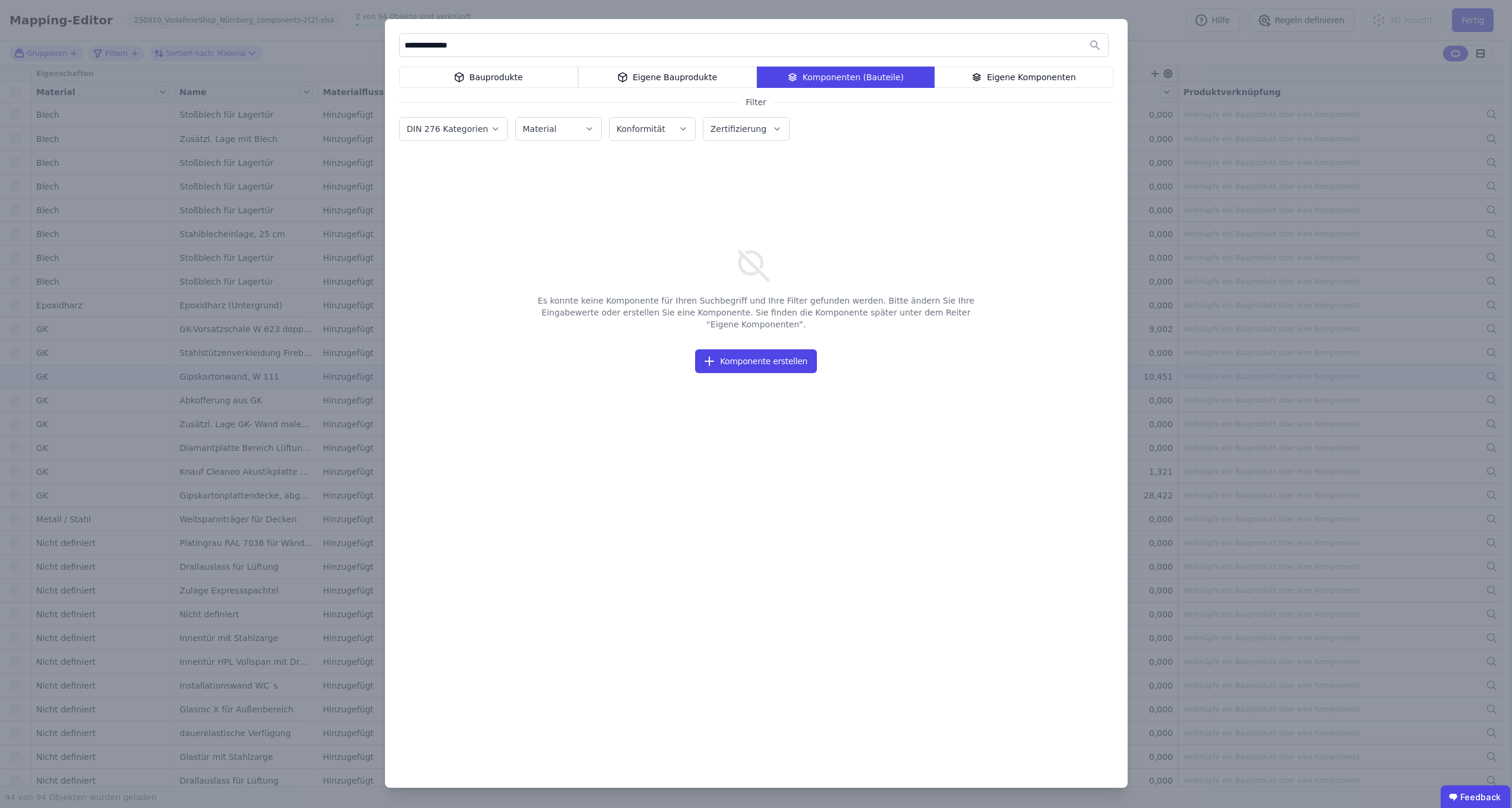
click at [121, 68] on div "**********" at bounding box center [756, 404] width 1512 height 808
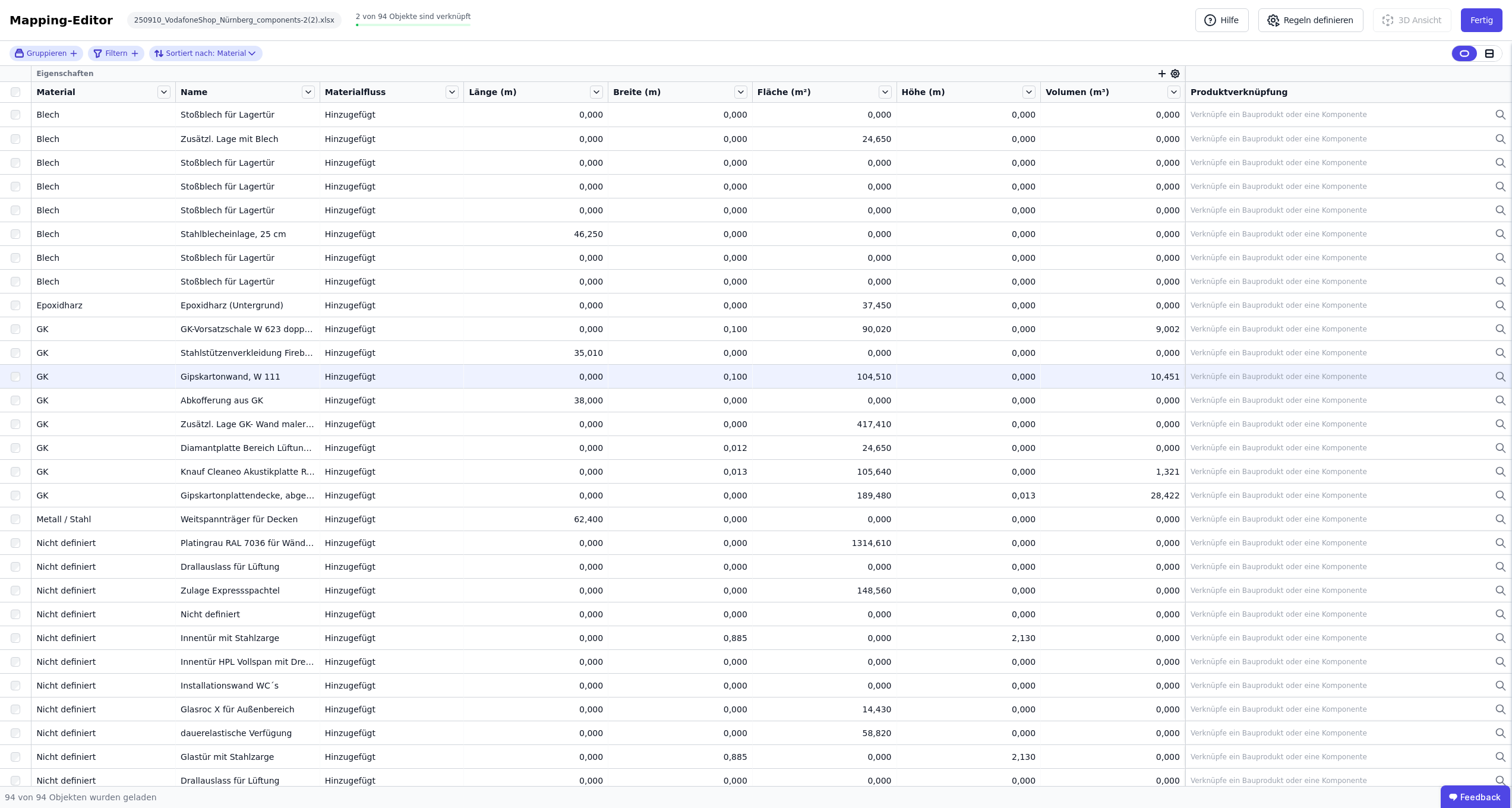
click at [1495, 373] on icon at bounding box center [1501, 376] width 11 height 14
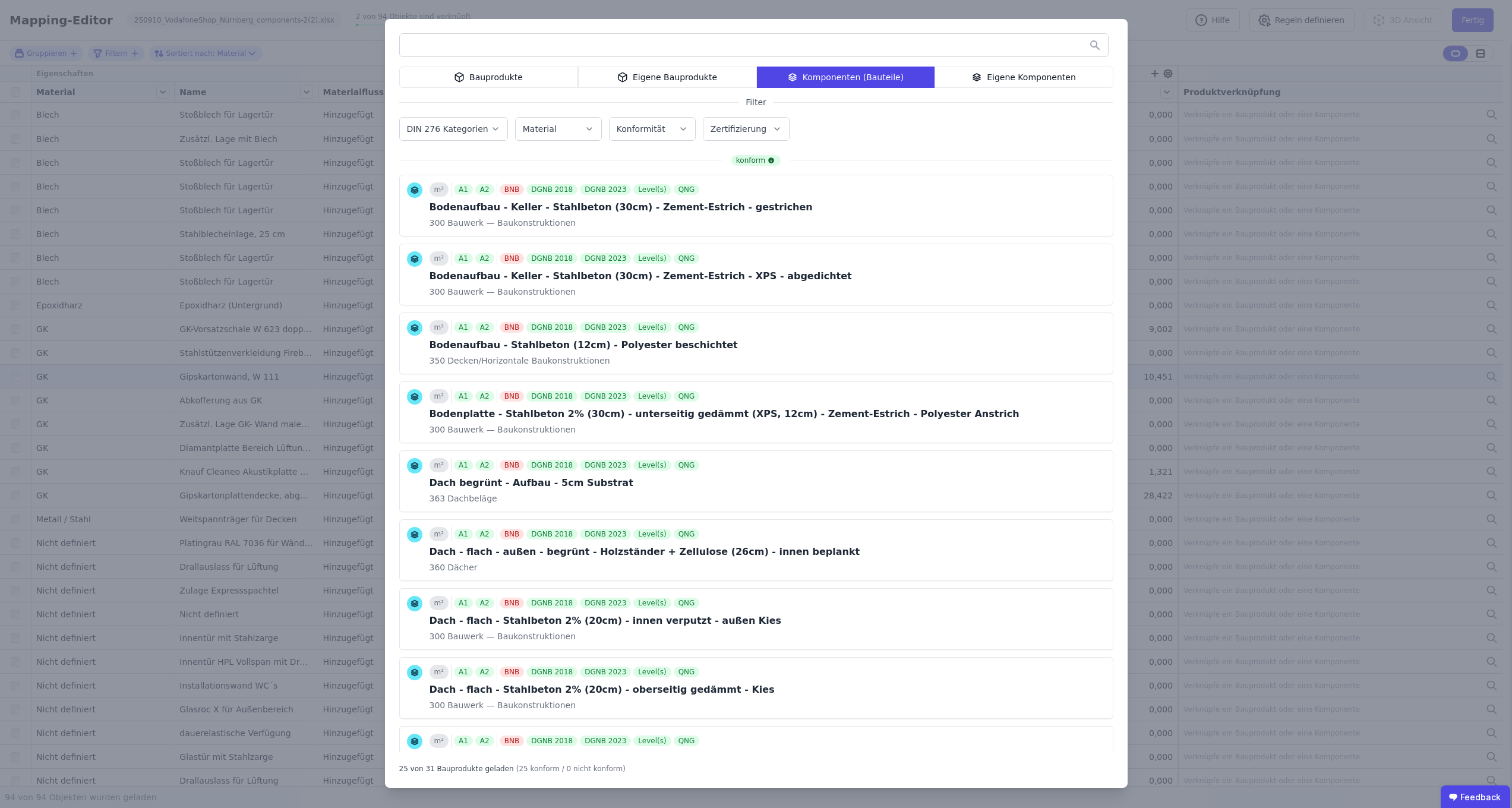
type input "*"
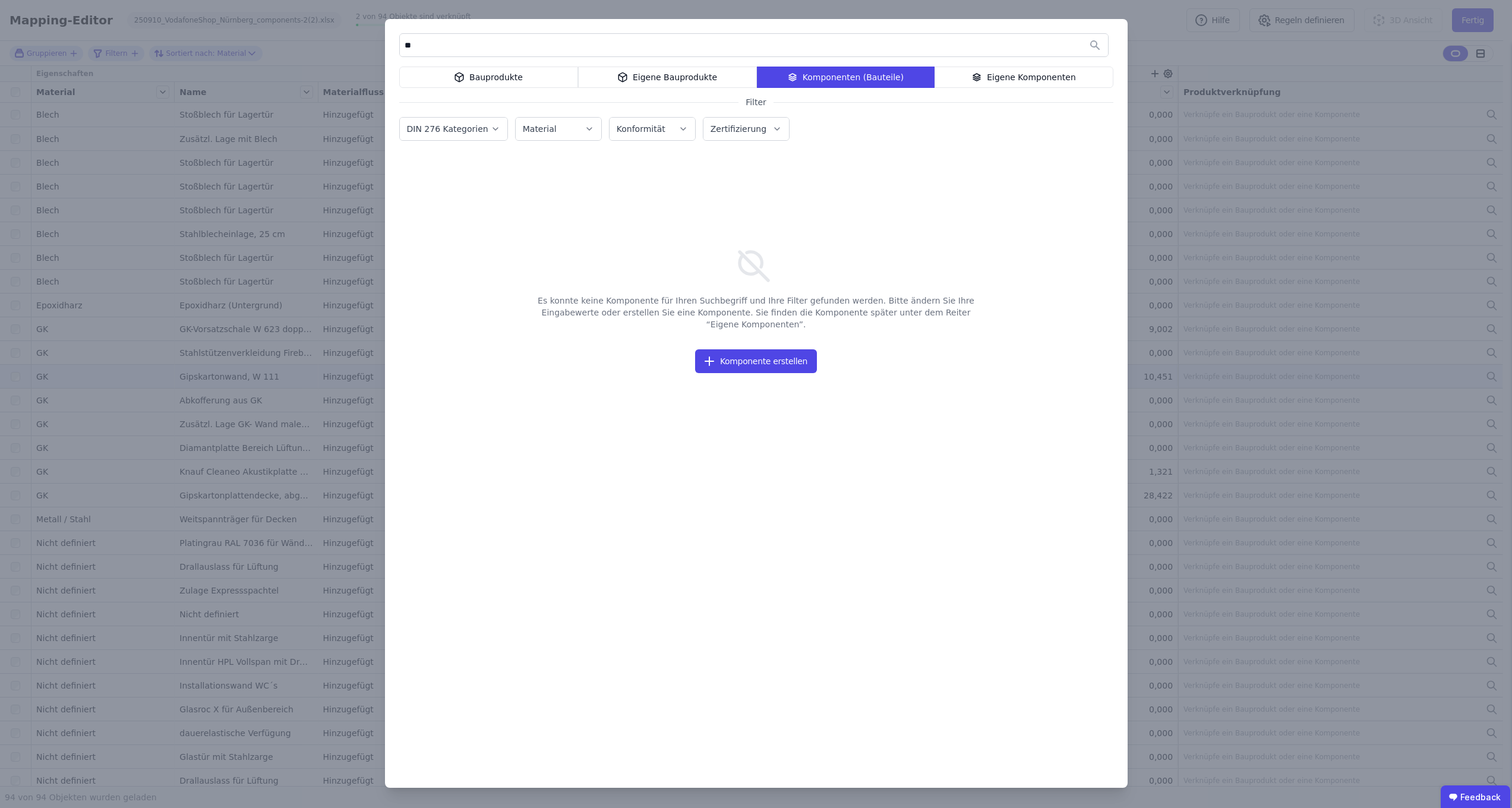
type input "*"
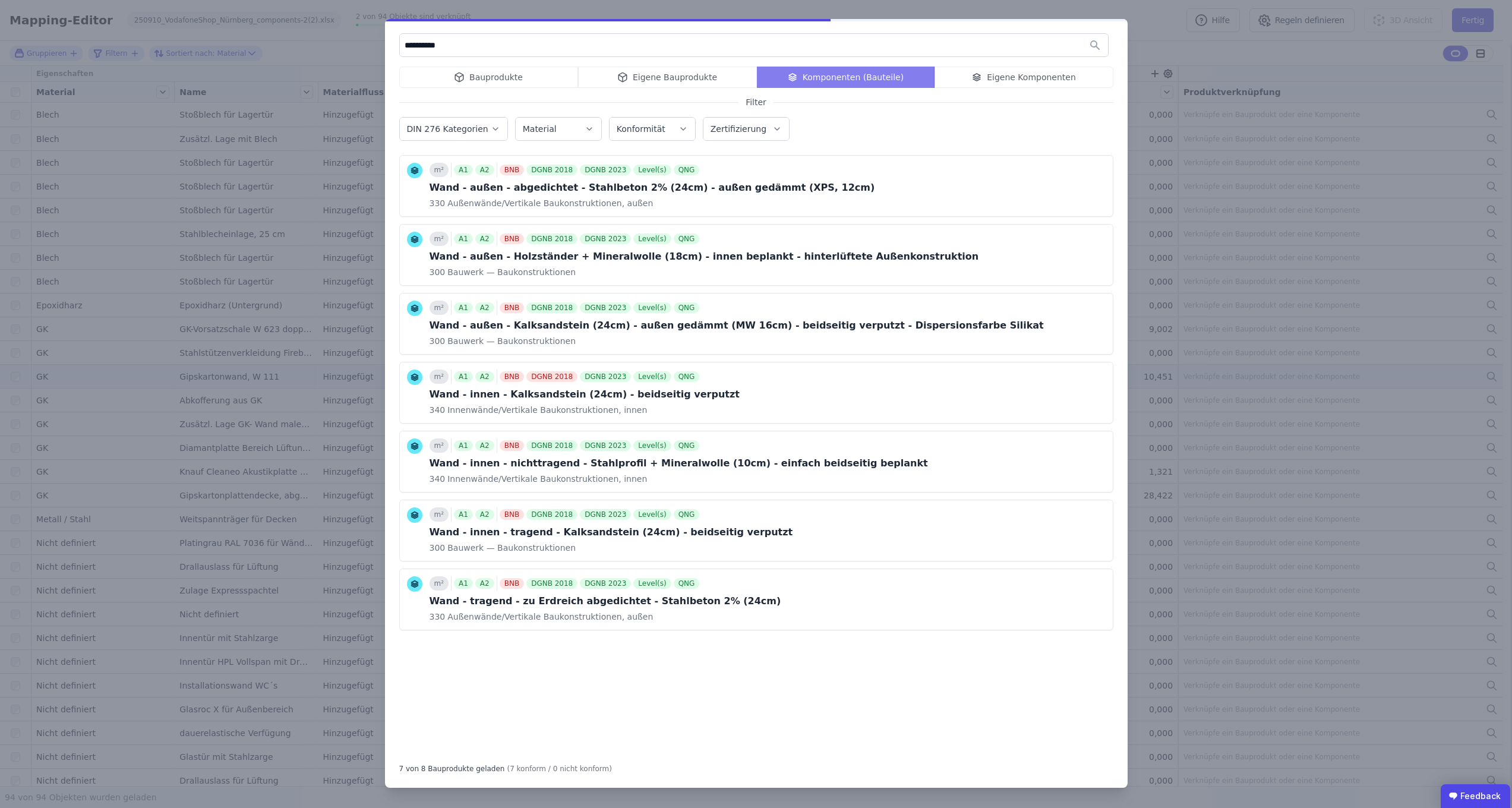
type input "**********"
click at [1471, 791] on ubdiv "Feedback" at bounding box center [1475, 796] width 70 height 24
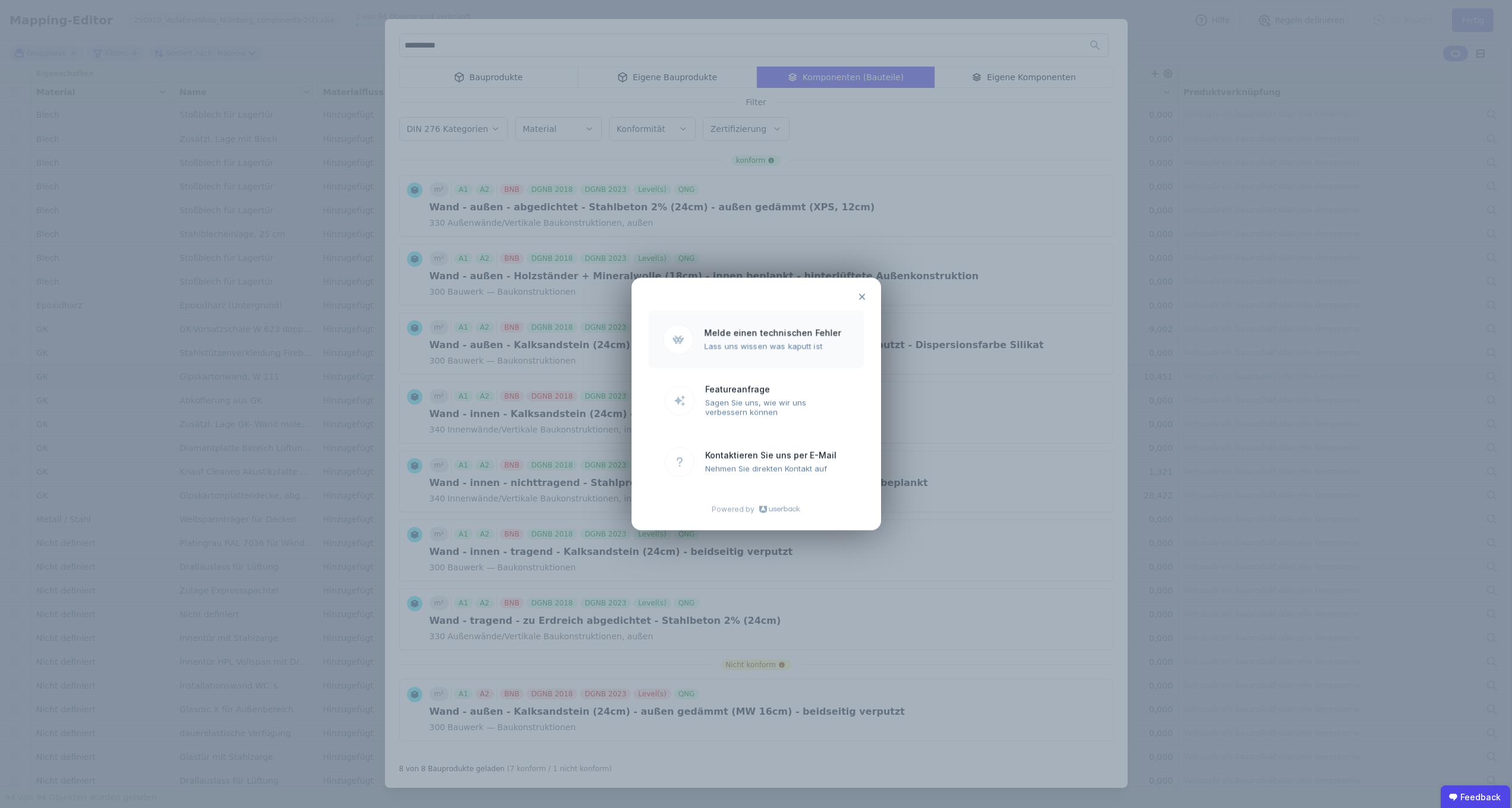
click at [791, 343] on ubdiv "Lass uns wissen was kaputt ist" at bounding box center [776, 346] width 145 height 10
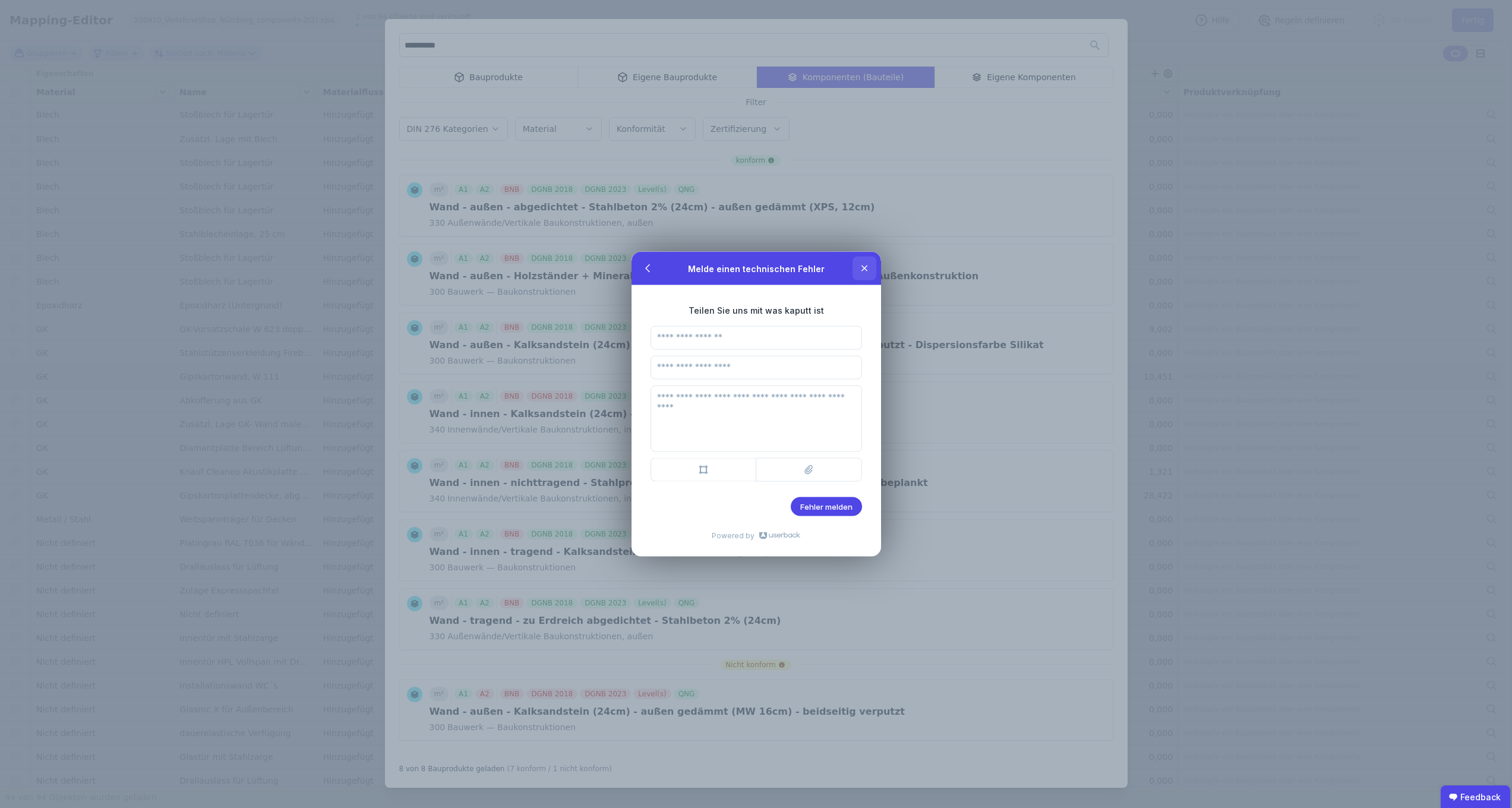
click at [871, 264] on ubdiv at bounding box center [864, 268] width 24 height 24
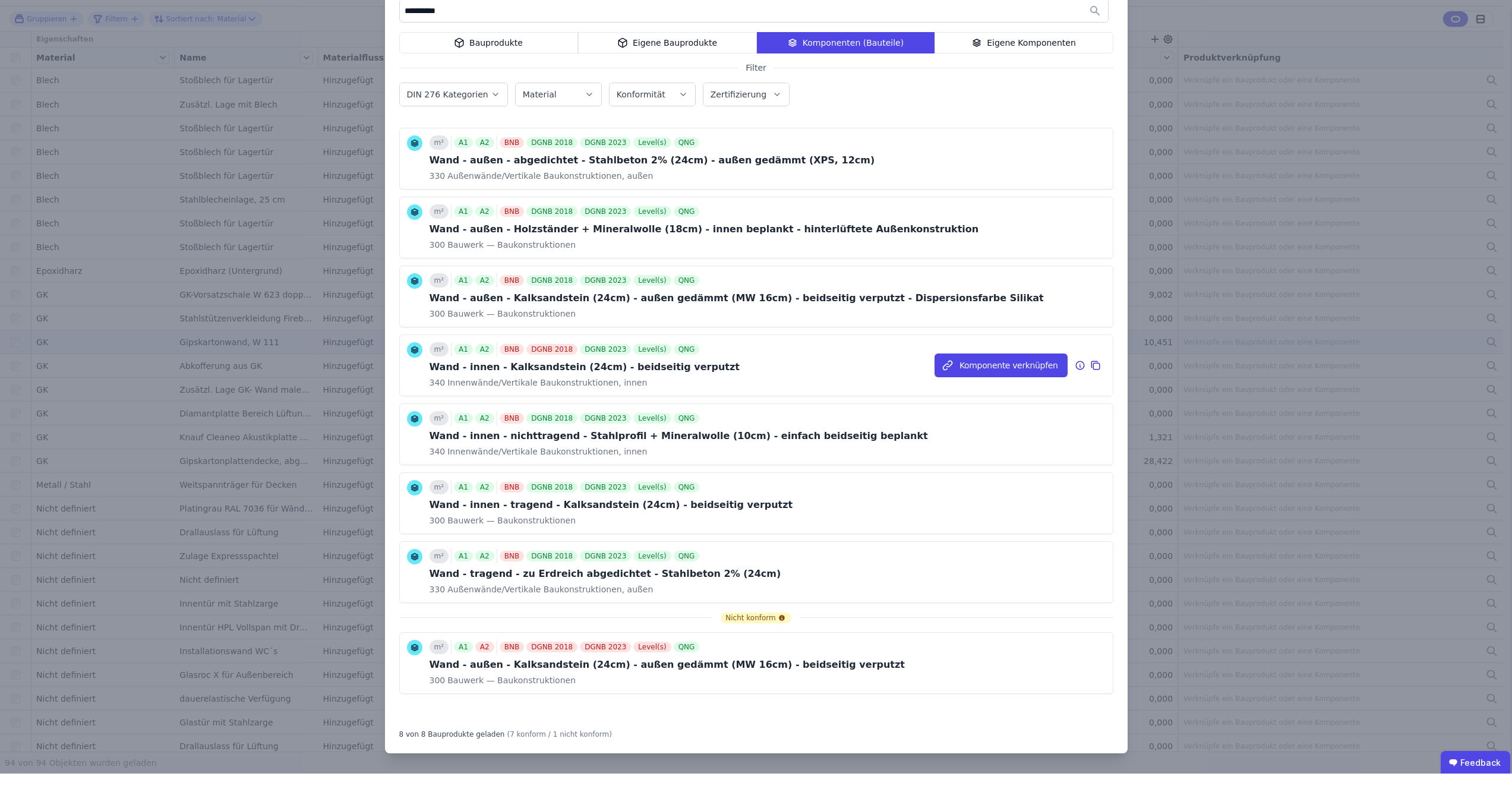
scroll to position [0, 0]
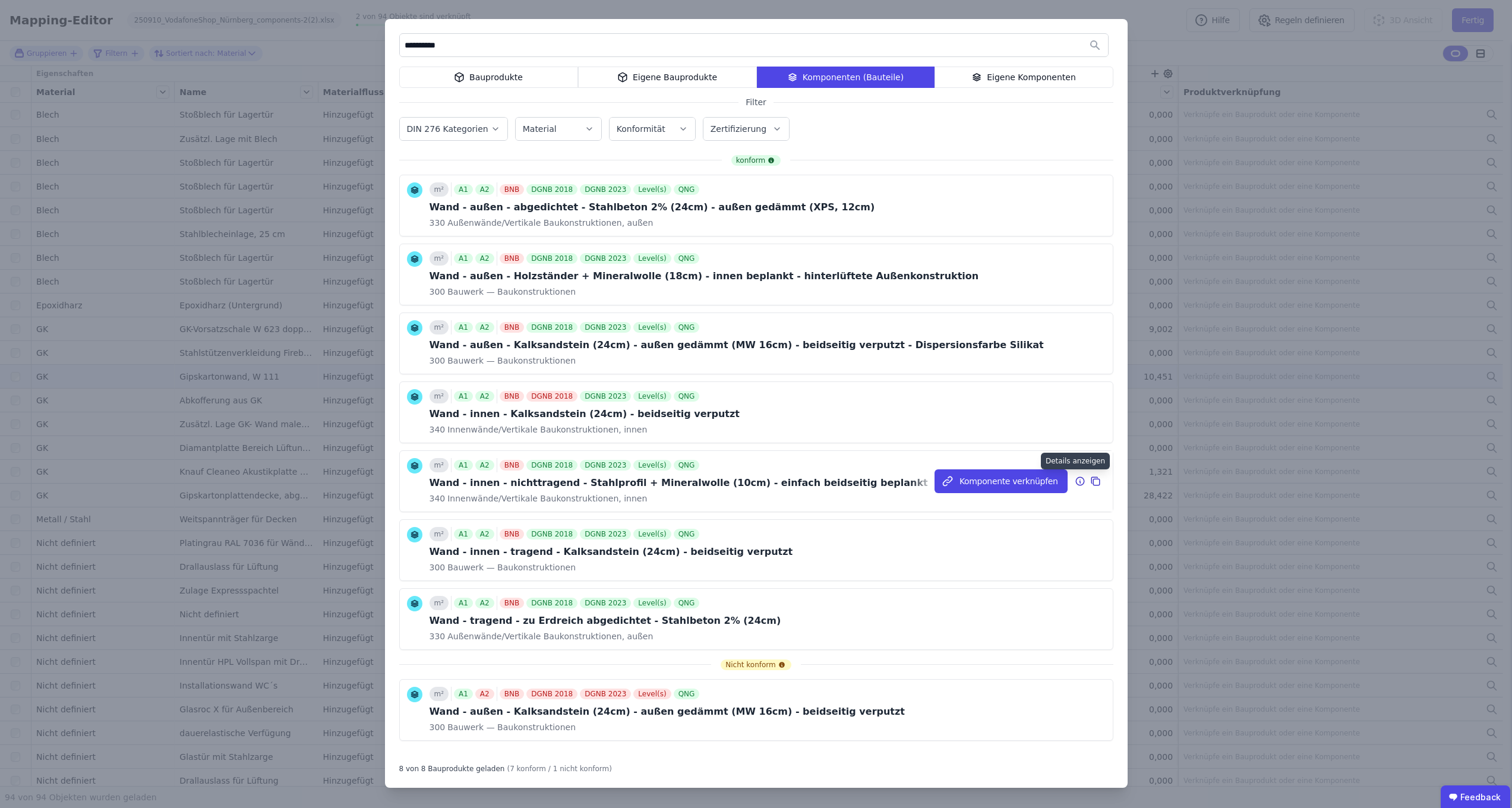
click at [1075, 479] on icon at bounding box center [1080, 481] width 11 height 14
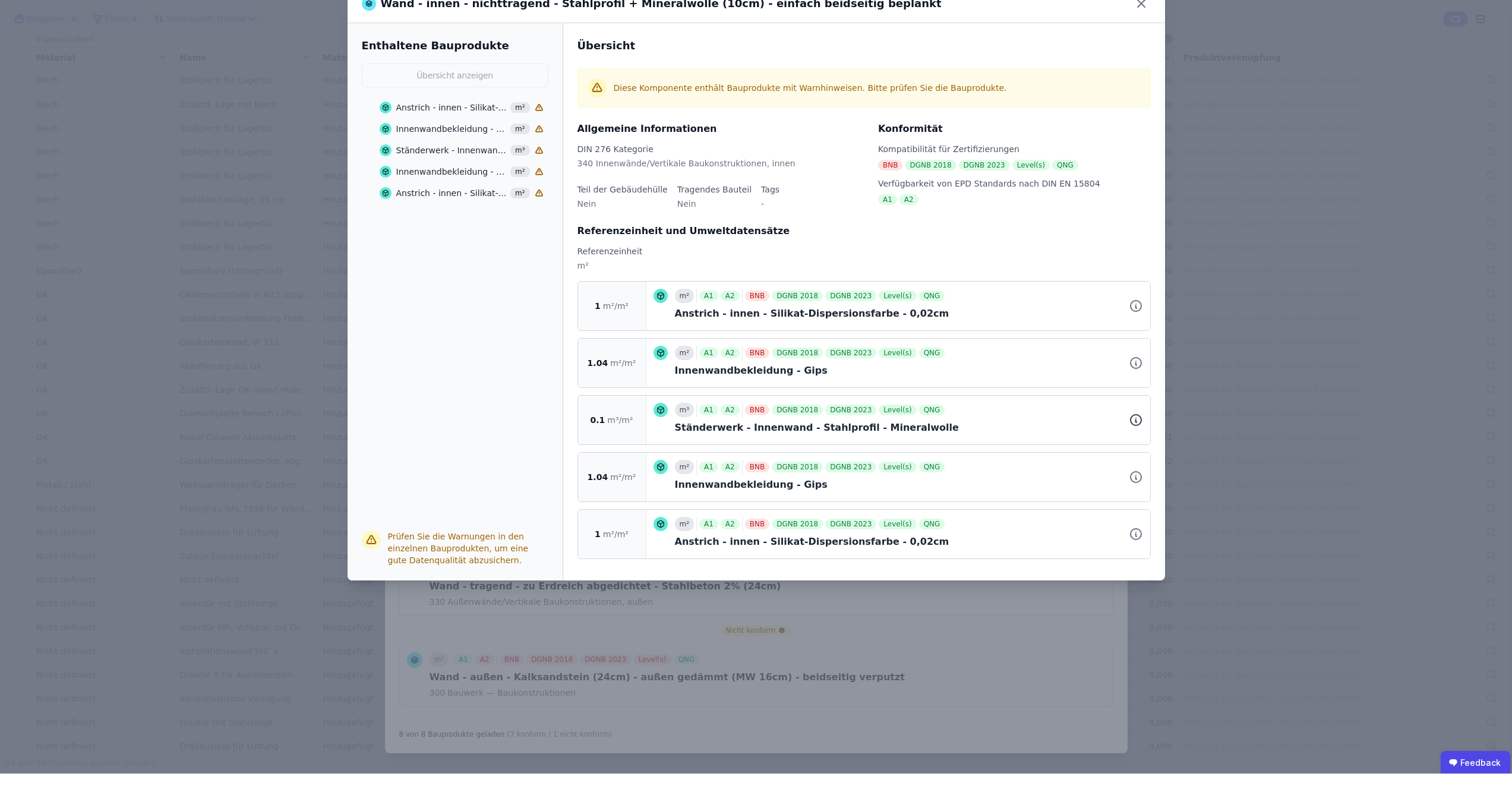
click at [1140, 447] on icon at bounding box center [1135, 454] width 14 height 14
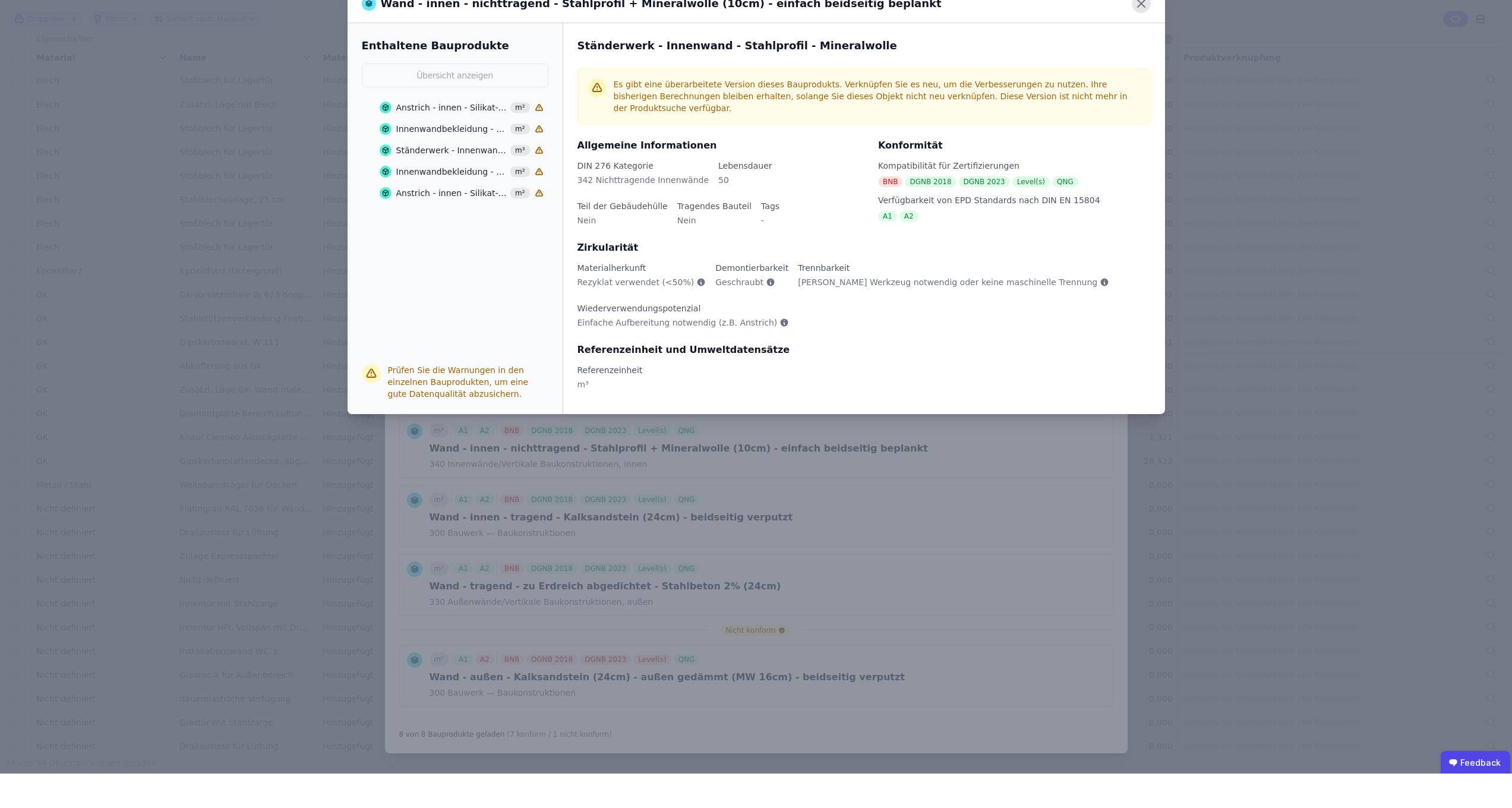
click at [1145, 29] on icon at bounding box center [1140, 38] width 19 height 19
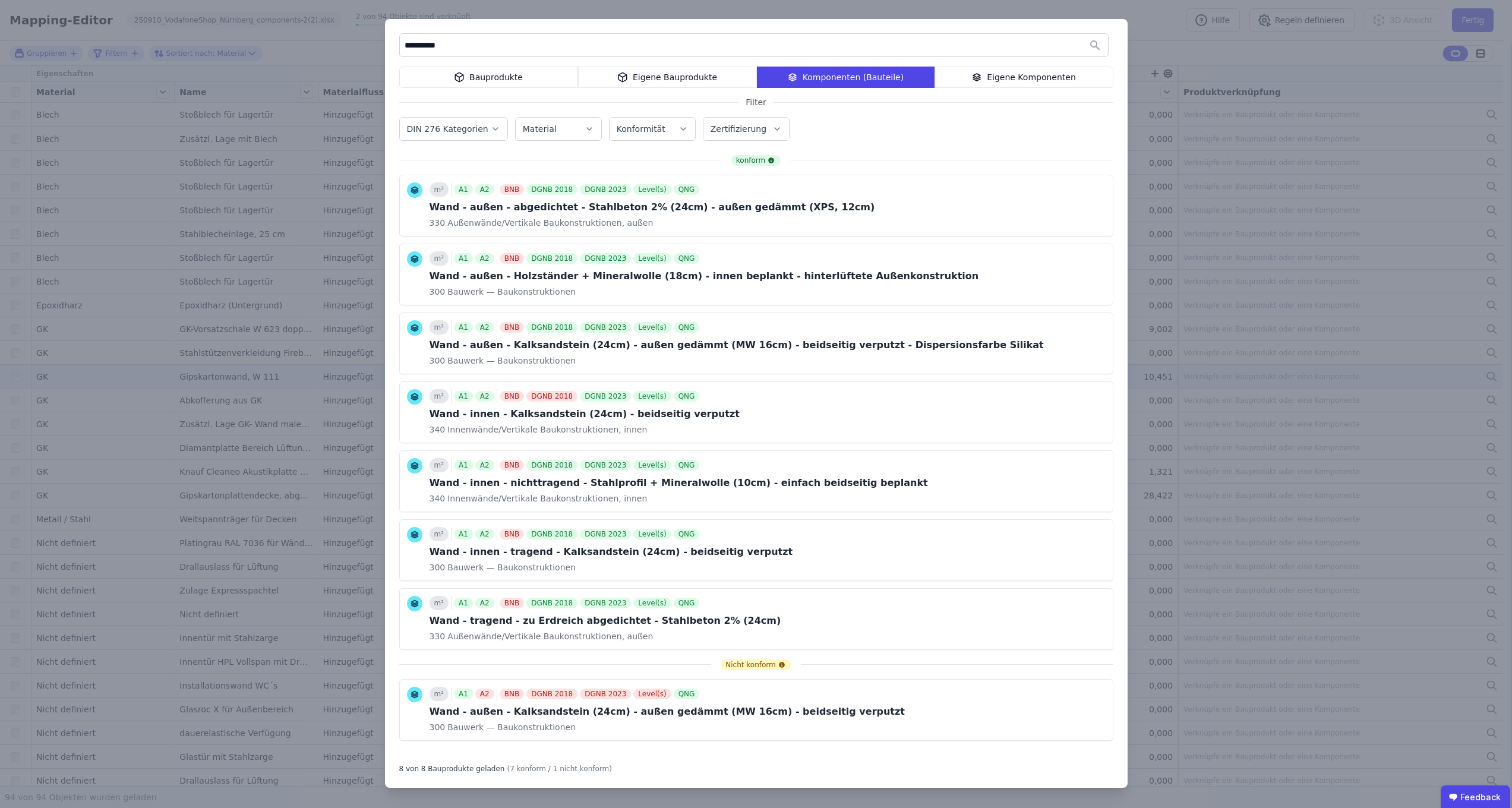
click at [677, 80] on div "Eigene Bauprodukte" at bounding box center [667, 77] width 179 height 21
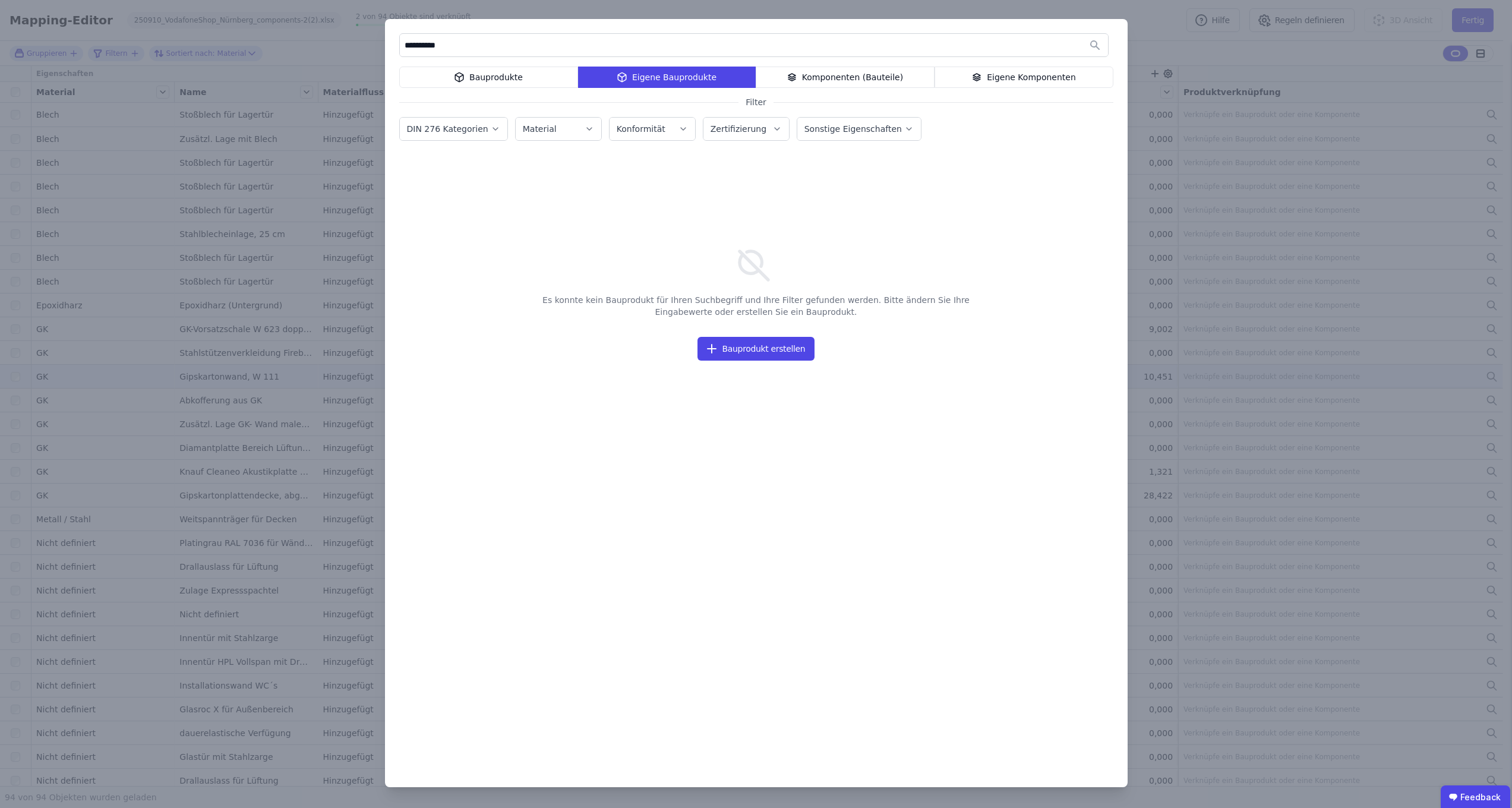
click at [281, 124] on div "**********" at bounding box center [756, 404] width 1512 height 808
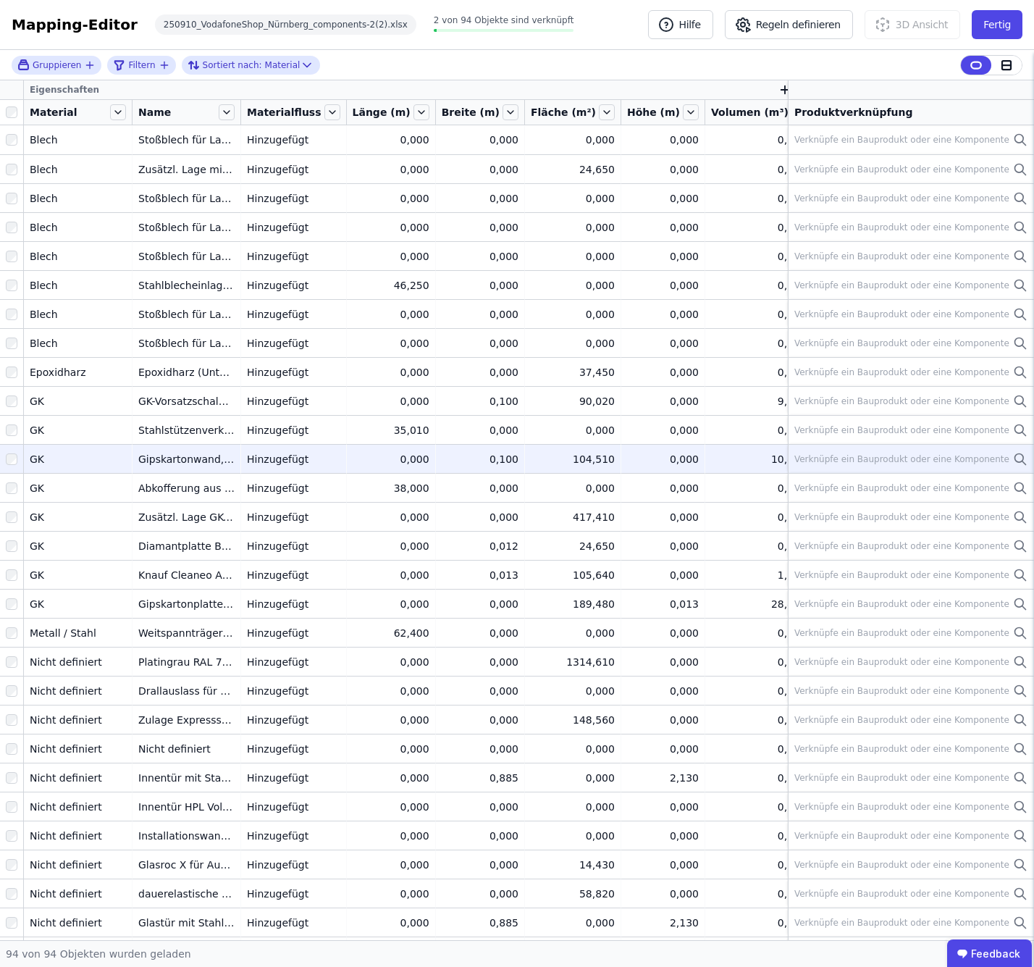
click at [162, 108] on span "Name" at bounding box center [154, 112] width 33 height 14
click at [224, 109] on icon at bounding box center [227, 112] width 16 height 16
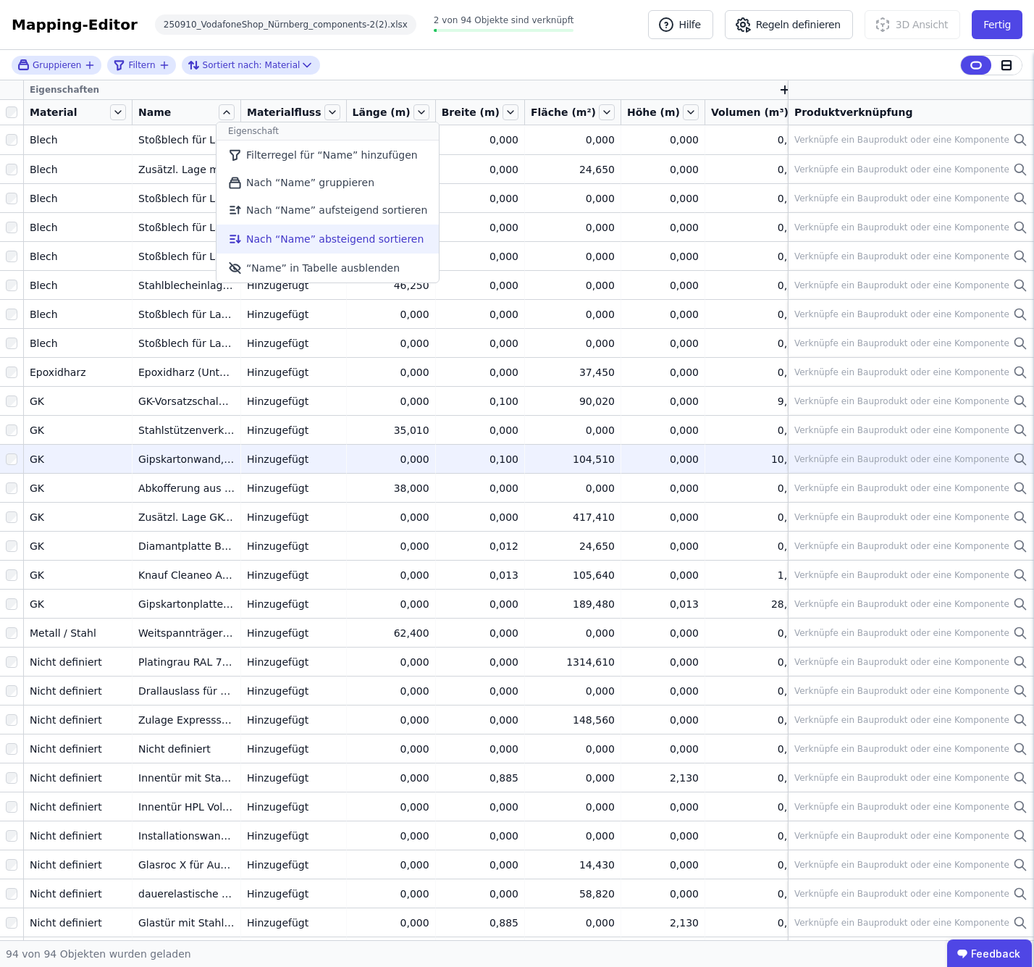
click at [272, 248] on li "Nach “Name” absteigend sortieren" at bounding box center [327, 238] width 222 height 29
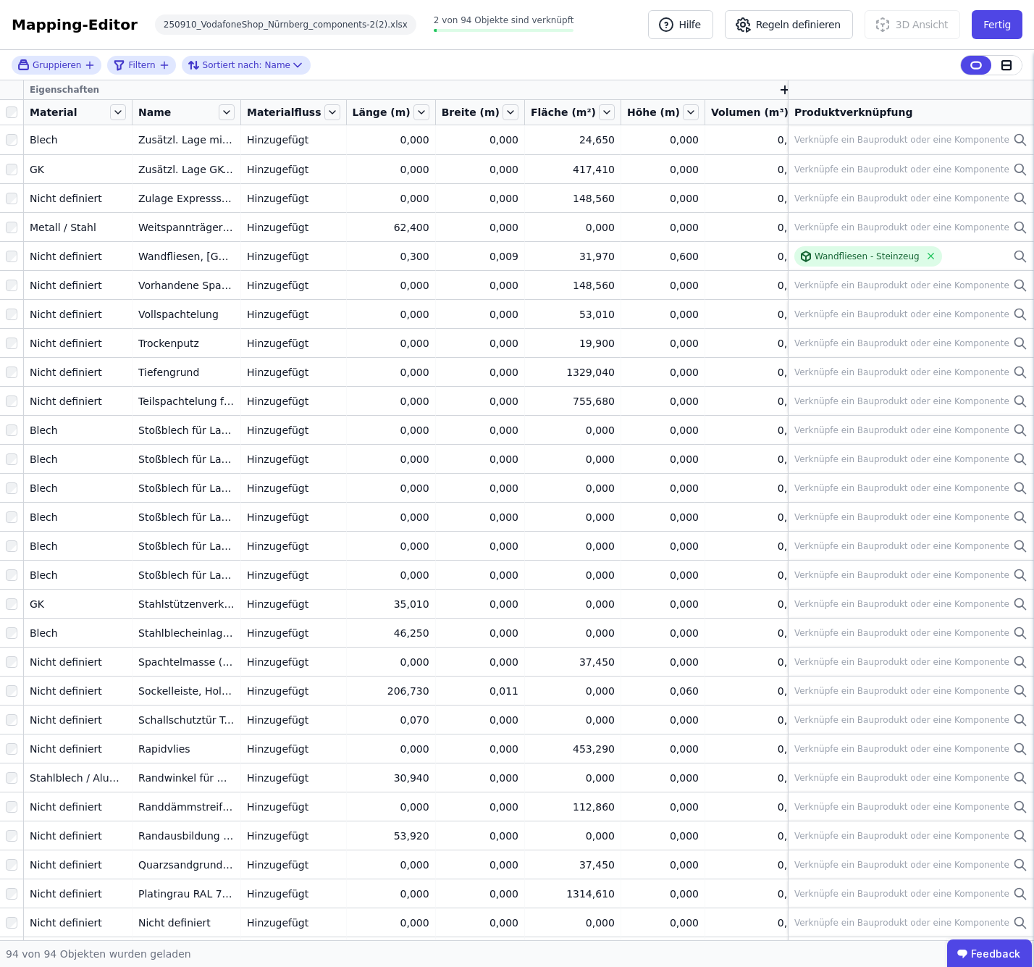
click at [794, 92] on icon at bounding box center [800, 89] width 13 height 13
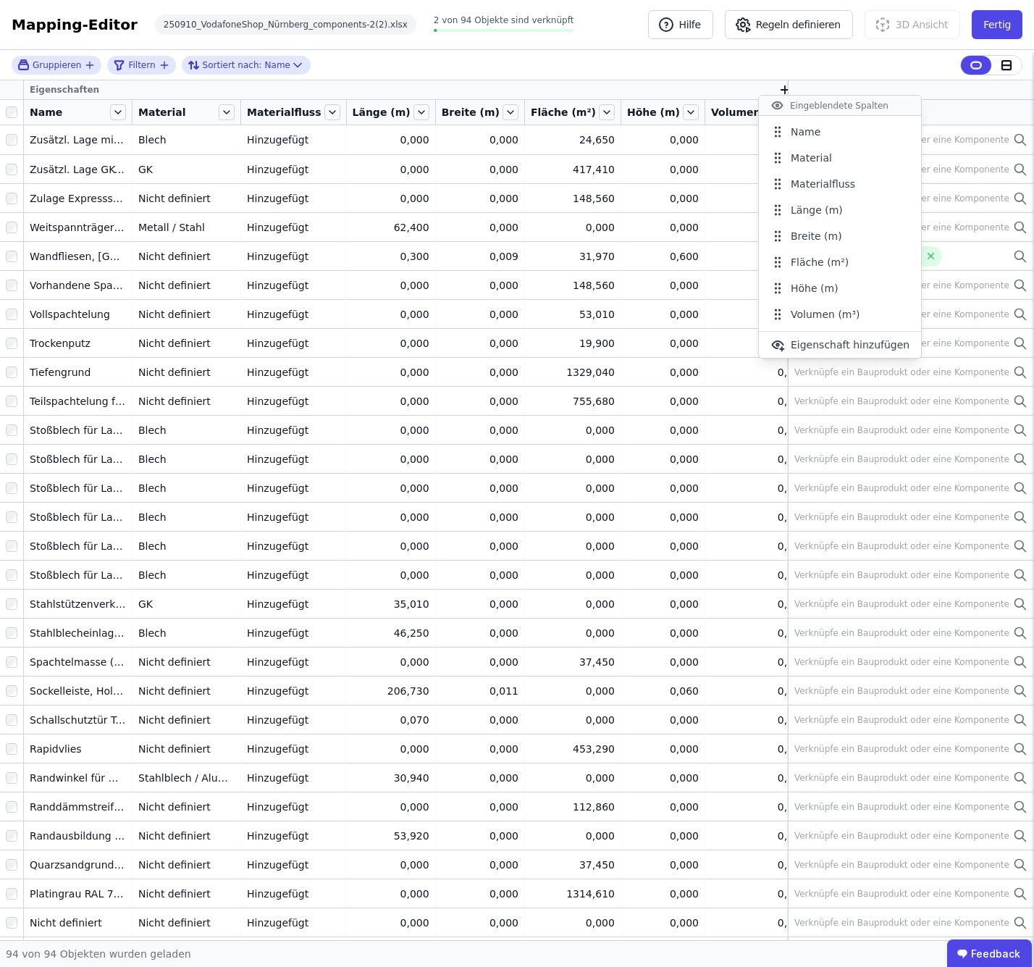
click at [624, 73] on div "Gruppieren Filtern Sortiert nach: Name" at bounding box center [517, 65] width 1034 height 30
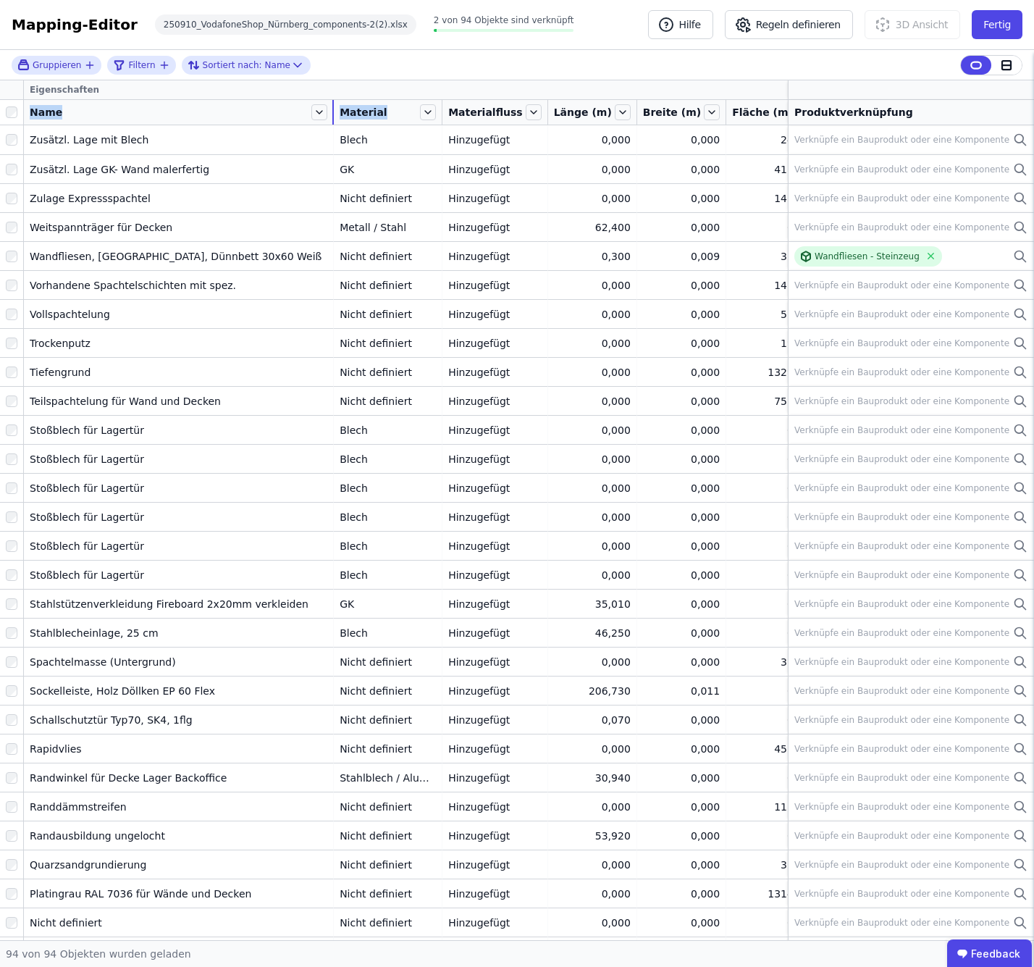
drag, startPoint x: 131, startPoint y: 113, endPoint x: 391, endPoint y: 119, distance: 260.0
click at [391, 119] on tr "Name Material Materialfluss Länge (m) Breite (m) Fläche (m²) Höhe (m) Volumen (…" at bounding box center [630, 112] width 1261 height 25
click at [420, 106] on icon at bounding box center [428, 112] width 16 height 16
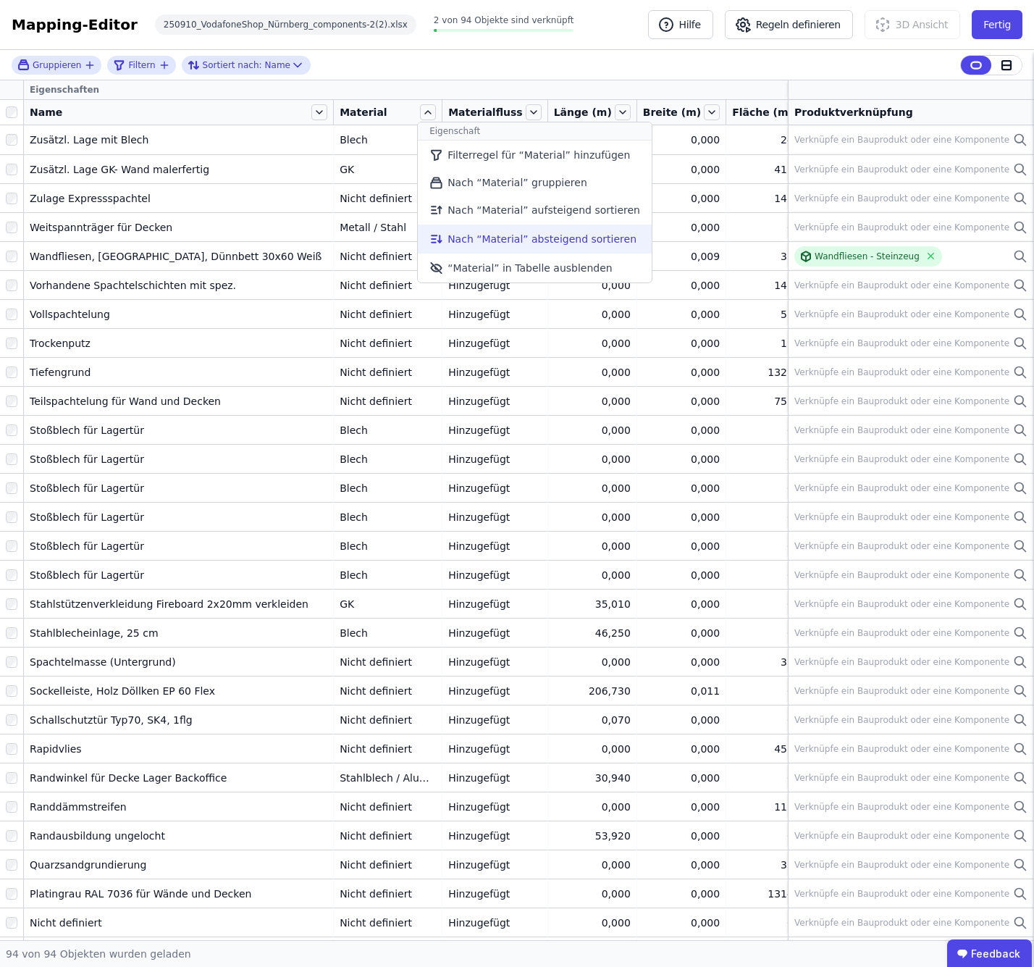
click at [451, 228] on li "Nach “Material” absteigend sortieren" at bounding box center [535, 238] width 234 height 29
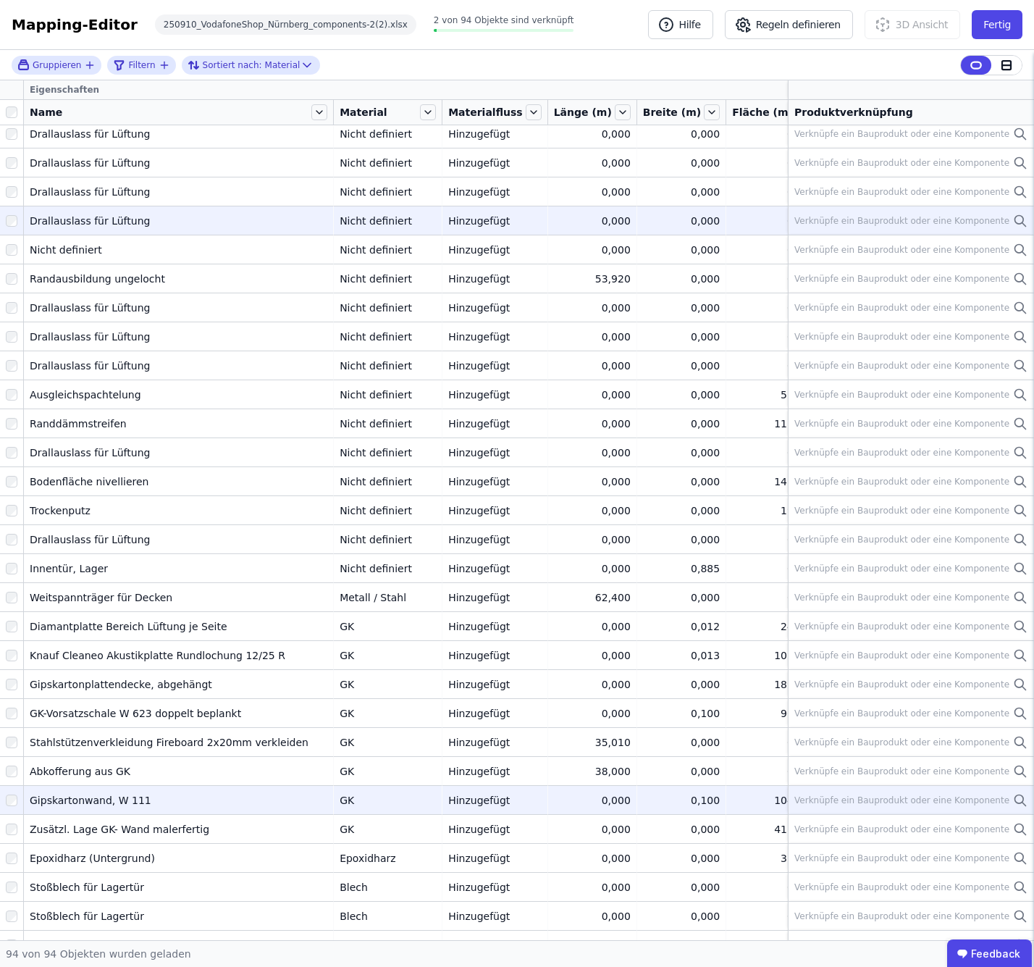
scroll to position [1919, 0]
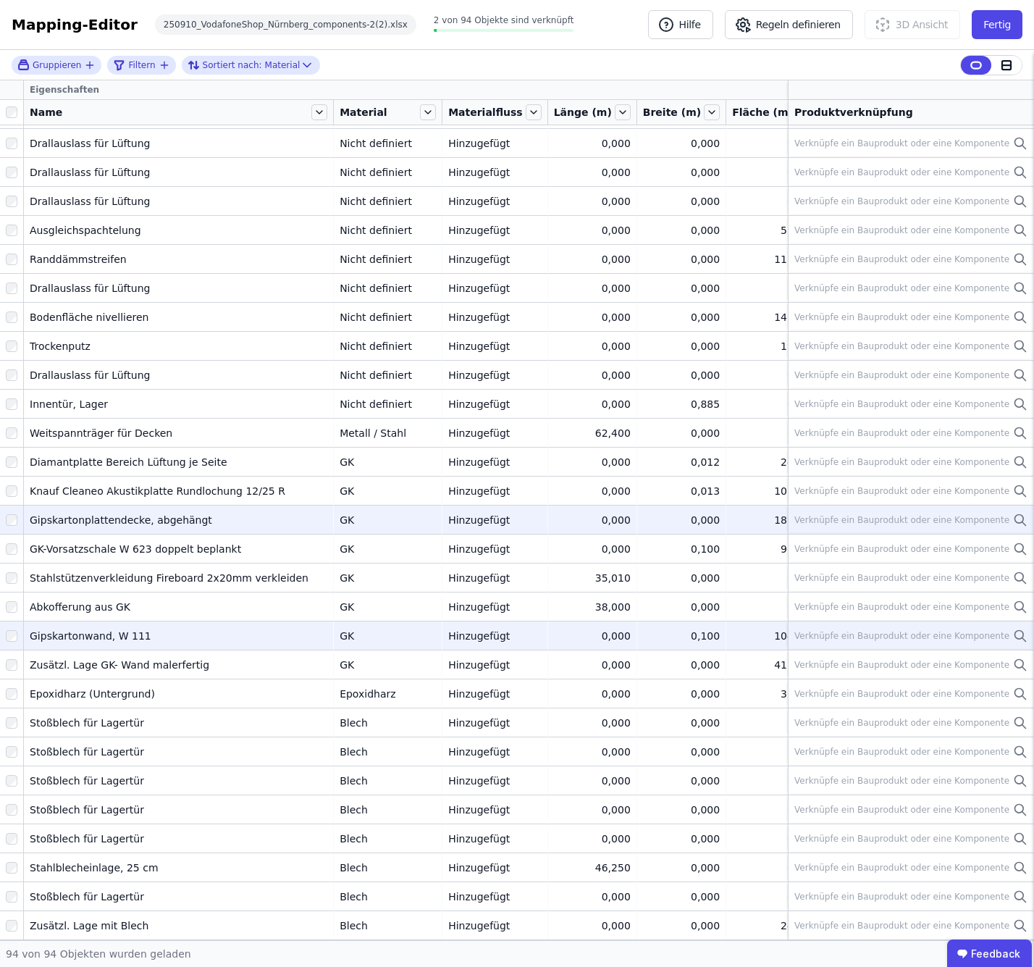
click at [459, 513] on div "Hinzugefügt" at bounding box center [494, 520] width 93 height 14
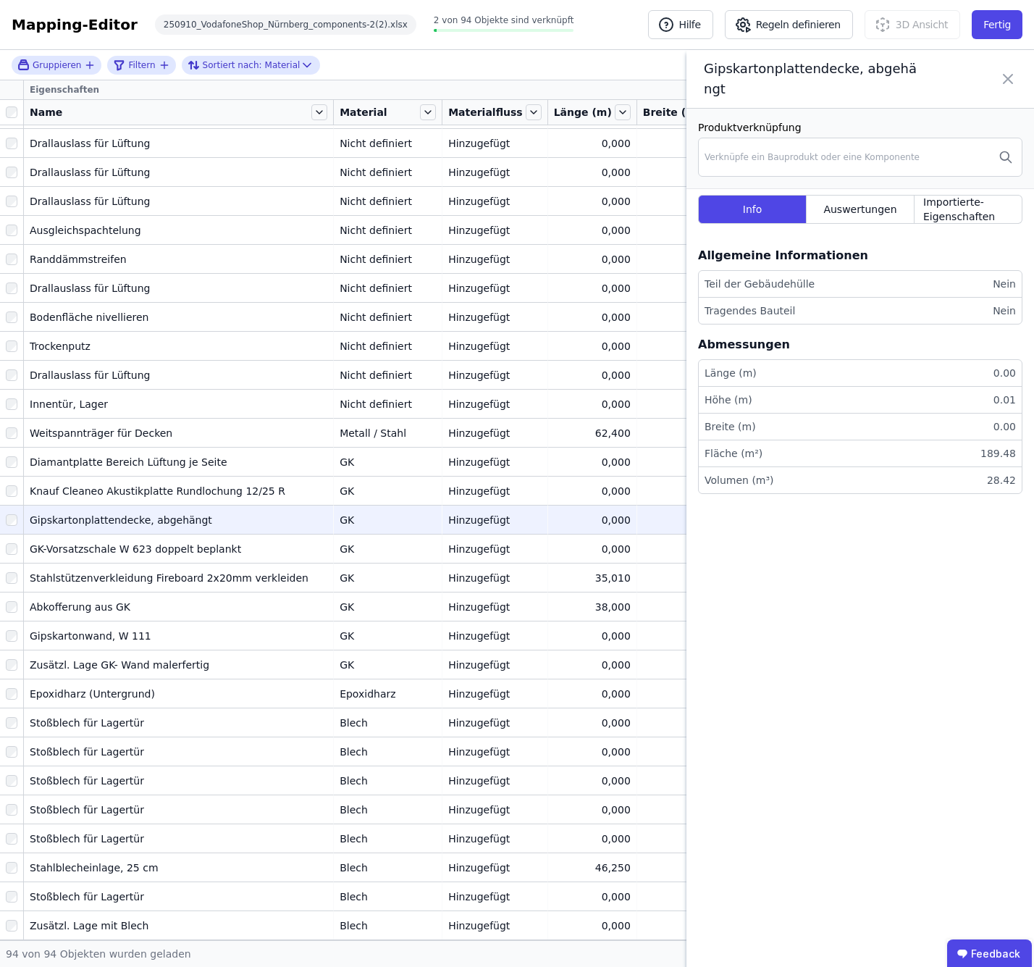
click at [20, 507] on div at bounding box center [11, 520] width 23 height 26
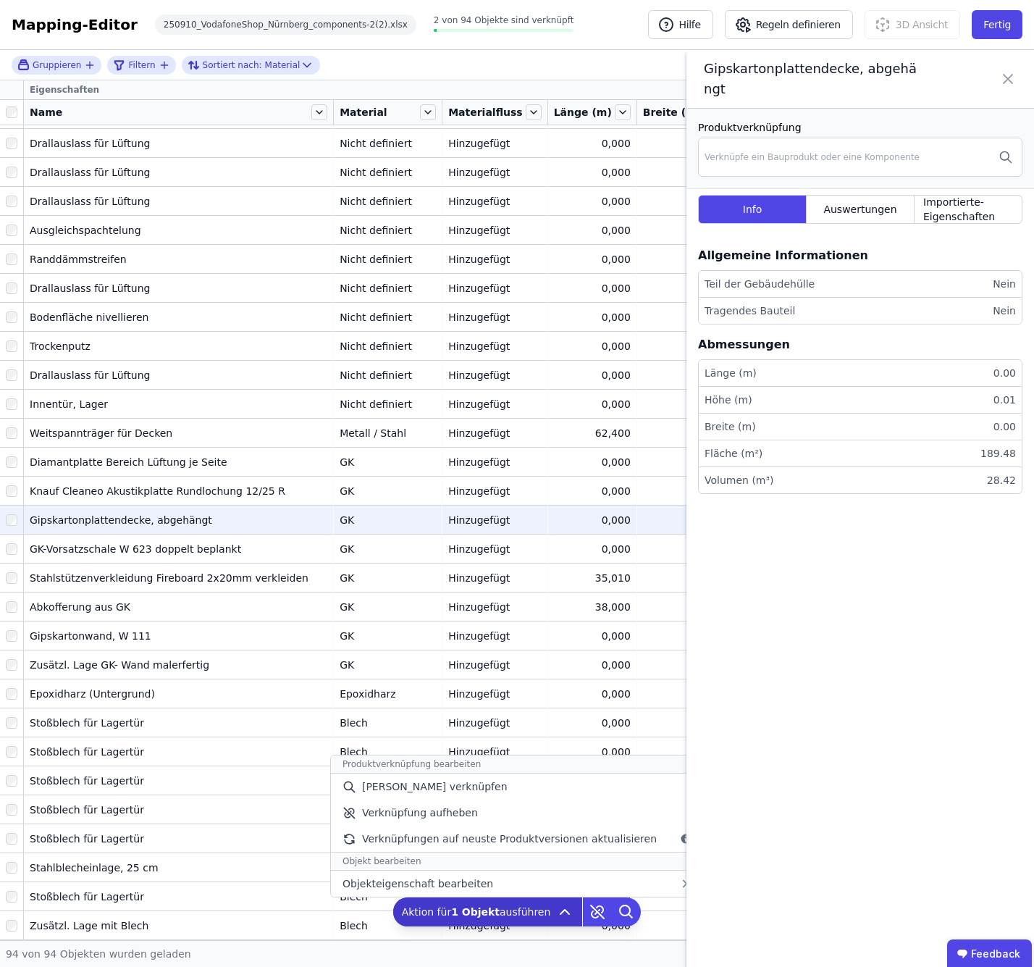
click at [556, 917] on icon at bounding box center [564, 911] width 17 height 17
click at [564, 885] on div "Objekteigenschaft bearbeiten Allgemeine Informationen Name Material Materialflu…" at bounding box center [517, 883] width 372 height 26
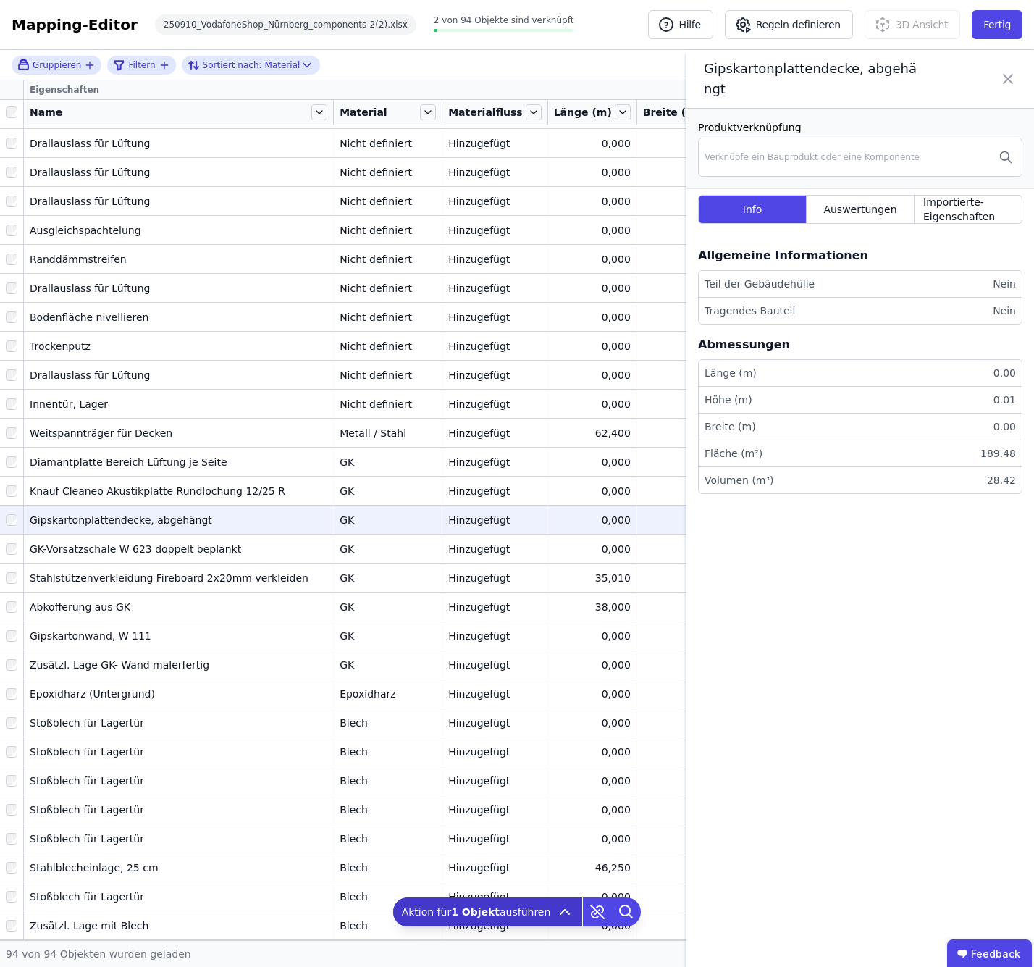
click at [634, 68] on div "Gruppieren Filtern Sortiert nach: Material" at bounding box center [517, 65] width 1034 height 30
click at [1020, 64] on div "Gipskartonplattendecke, abgehängt" at bounding box center [860, 79] width 348 height 59
click at [1014, 67] on icon at bounding box center [1007, 79] width 17 height 41
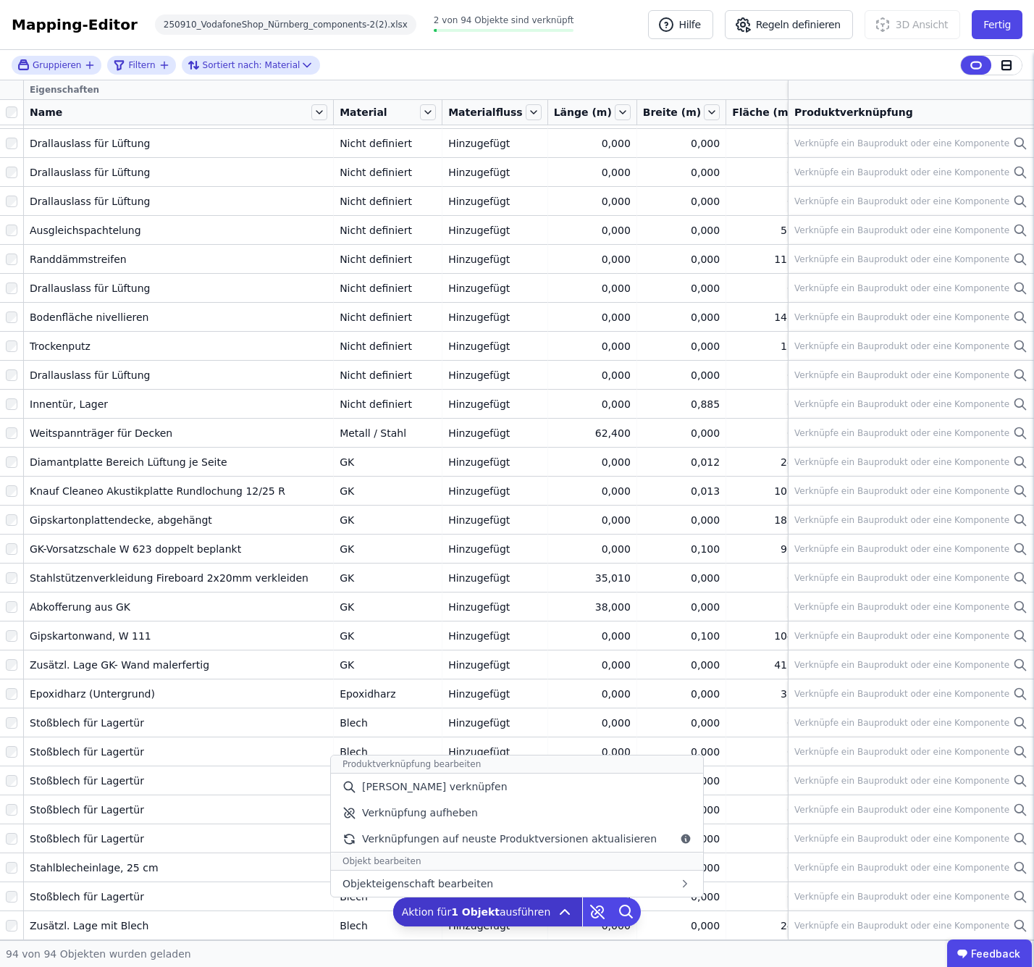
click at [558, 916] on icon at bounding box center [564, 911] width 17 height 17
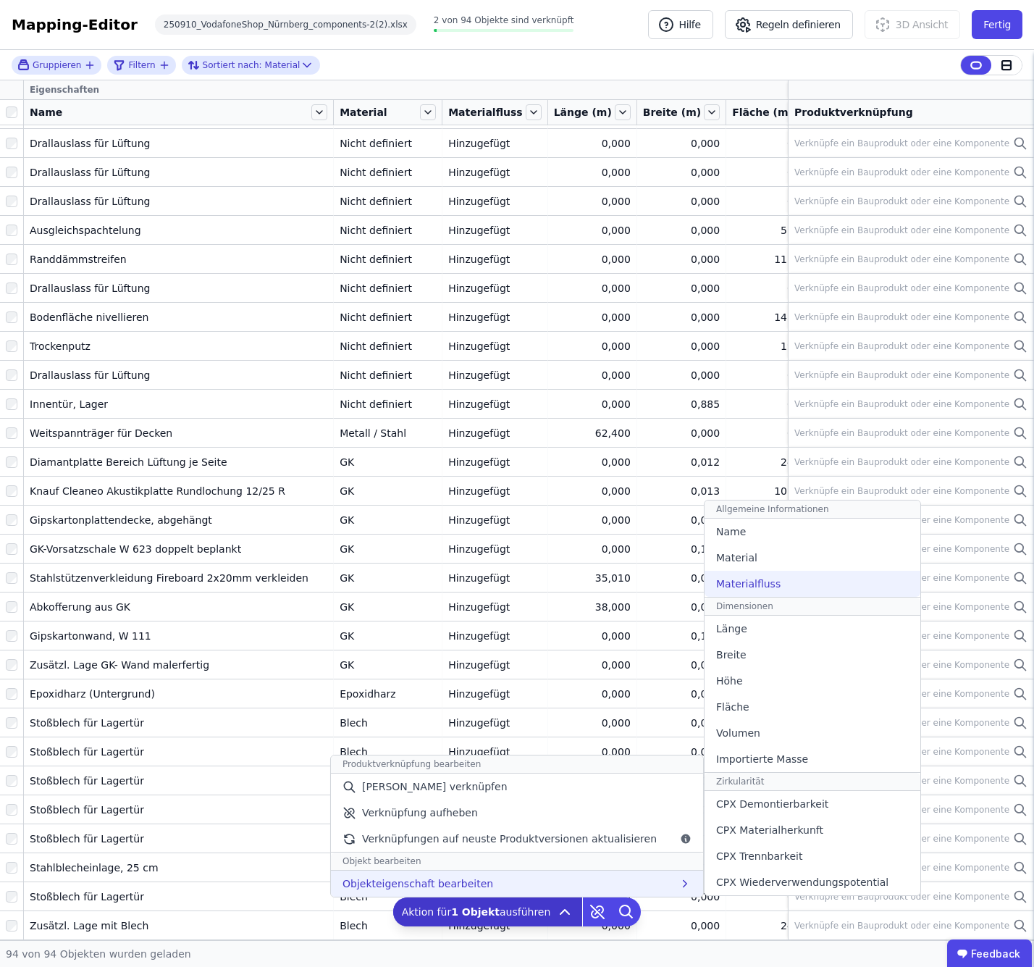
click at [803, 585] on div "Materialfluss" at bounding box center [812, 584] width 216 height 26
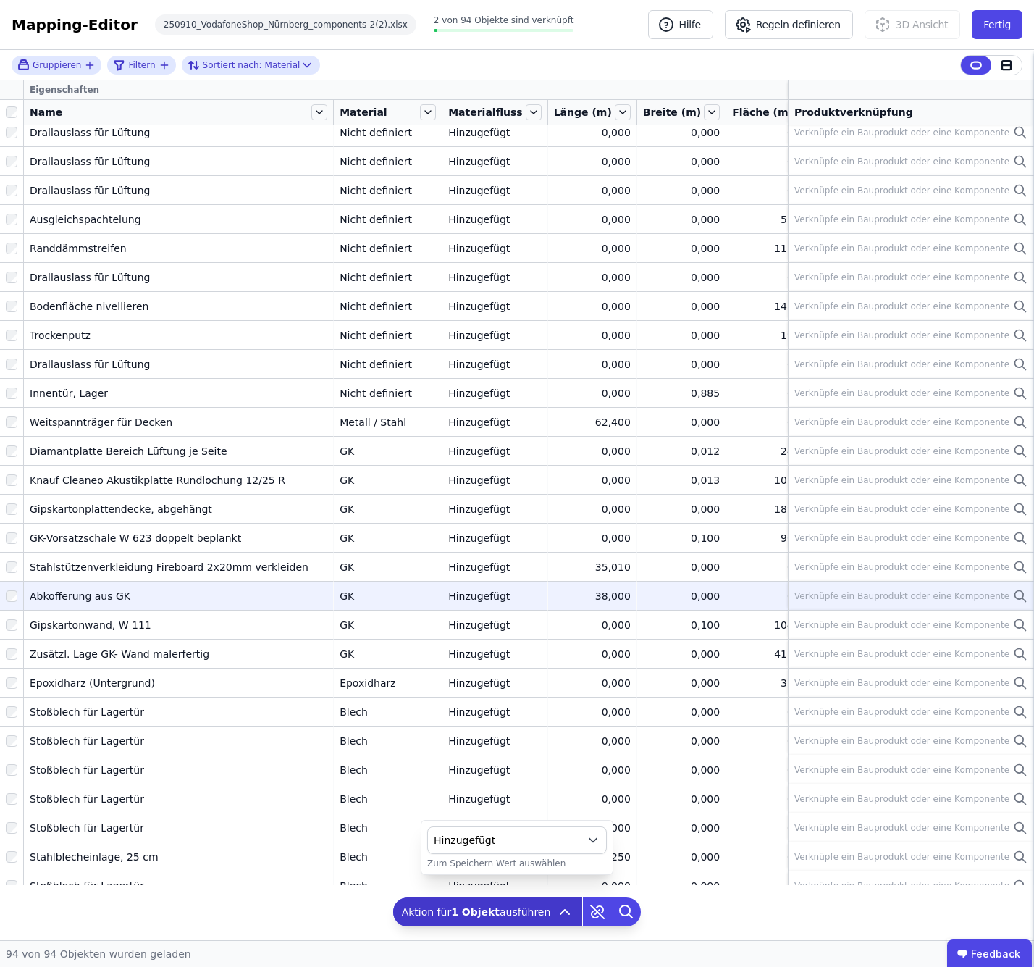
click at [457, 591] on div "Hinzugefügt" at bounding box center [494, 596] width 93 height 14
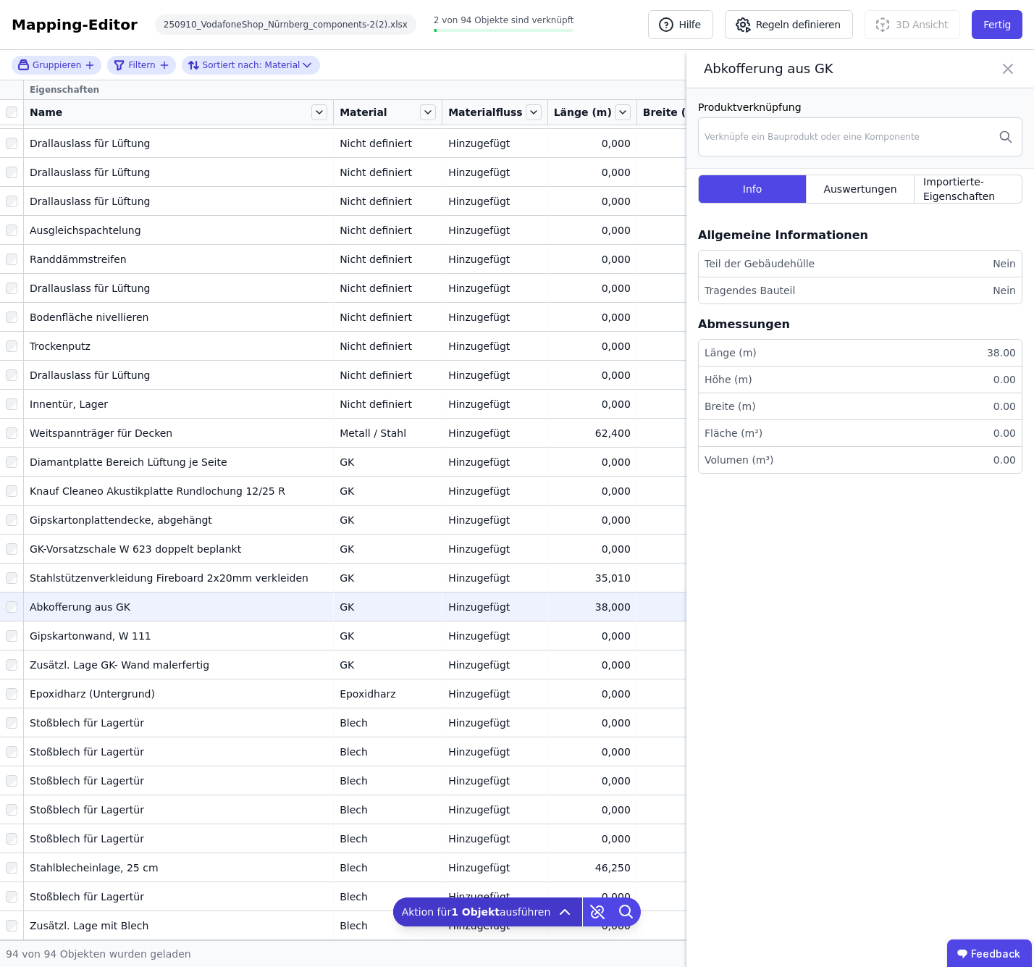
click at [1018, 70] on div "Abkofferung aus GK" at bounding box center [860, 69] width 348 height 38
click at [1010, 66] on icon at bounding box center [1008, 68] width 9 height 9
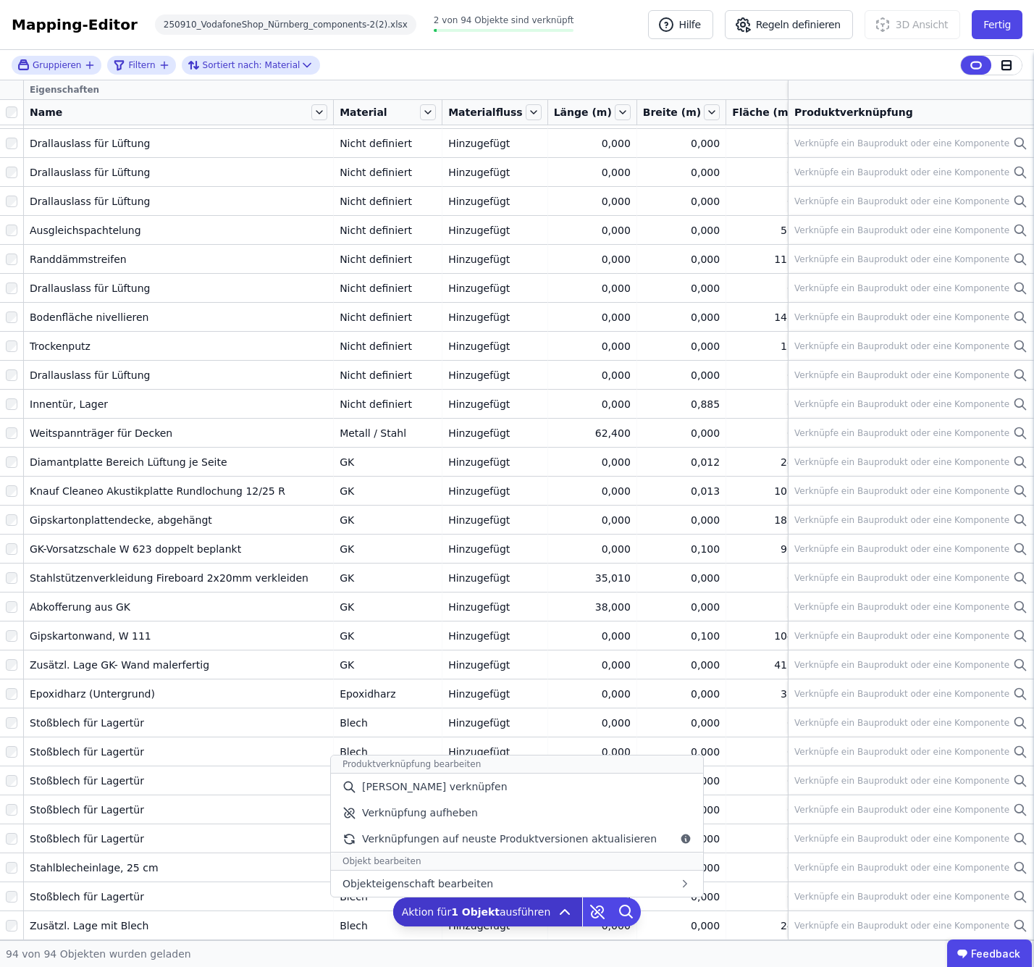
click at [556, 920] on icon at bounding box center [564, 911] width 17 height 17
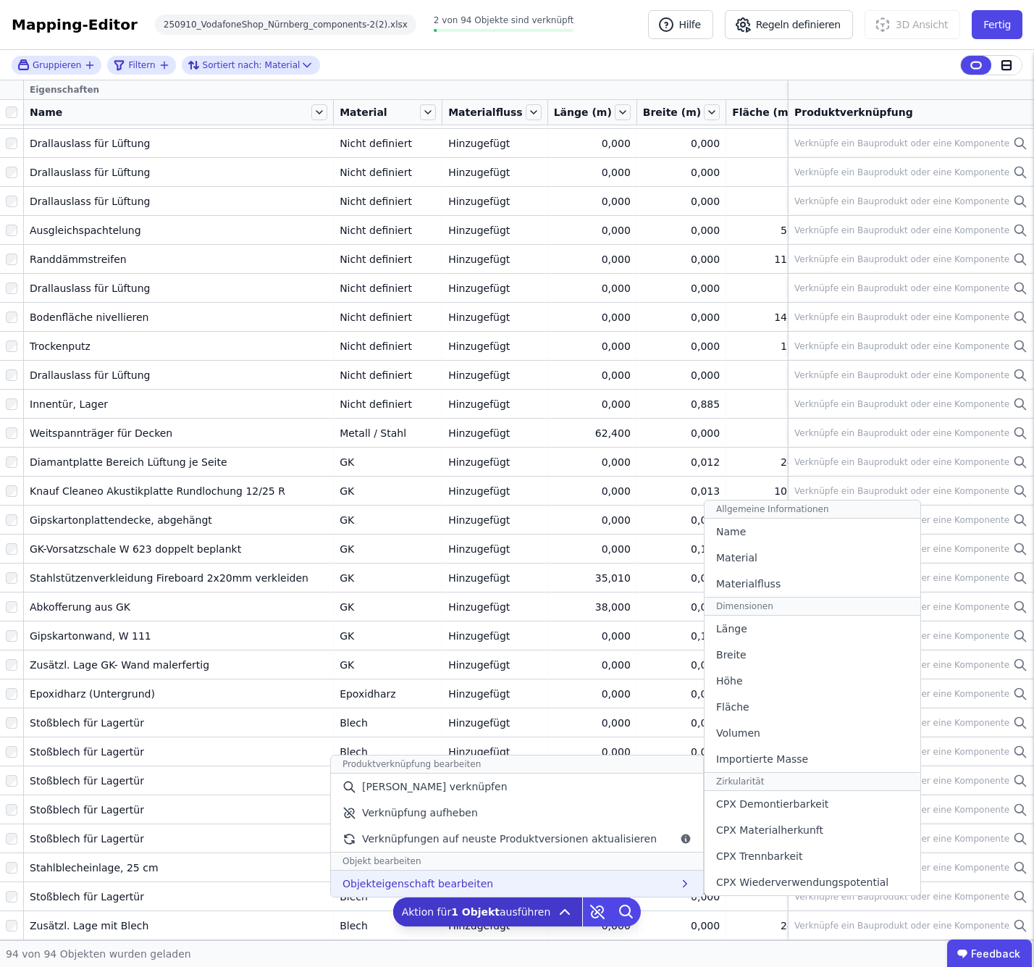
click at [548, 874] on div "Objekteigenschaft bearbeiten Allgemeine Informationen Name Material Materialflu…" at bounding box center [517, 883] width 372 height 26
click at [770, 580] on div "Materialfluss" at bounding box center [812, 584] width 216 height 26
click at [780, 576] on div "Materialfluss" at bounding box center [812, 584] width 216 height 26
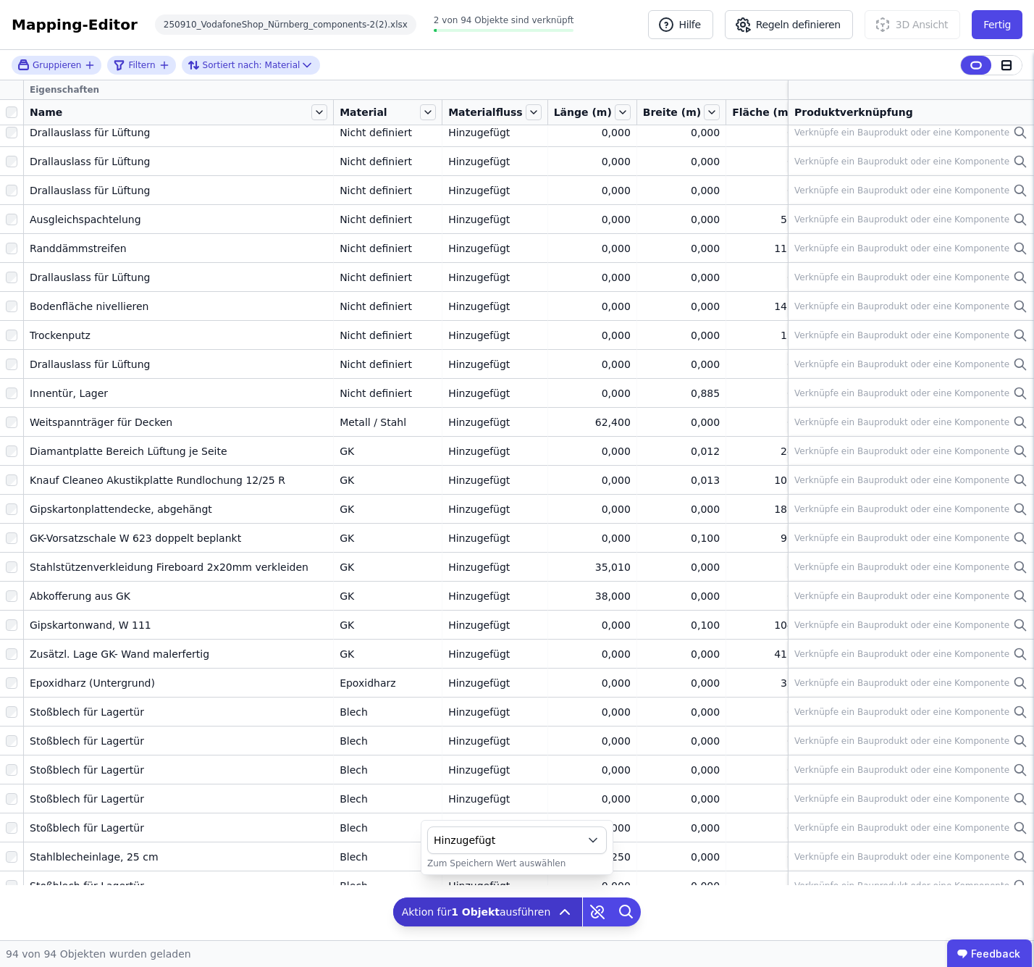
click at [580, 843] on button "Hinzugefügt" at bounding box center [517, 840] width 180 height 28
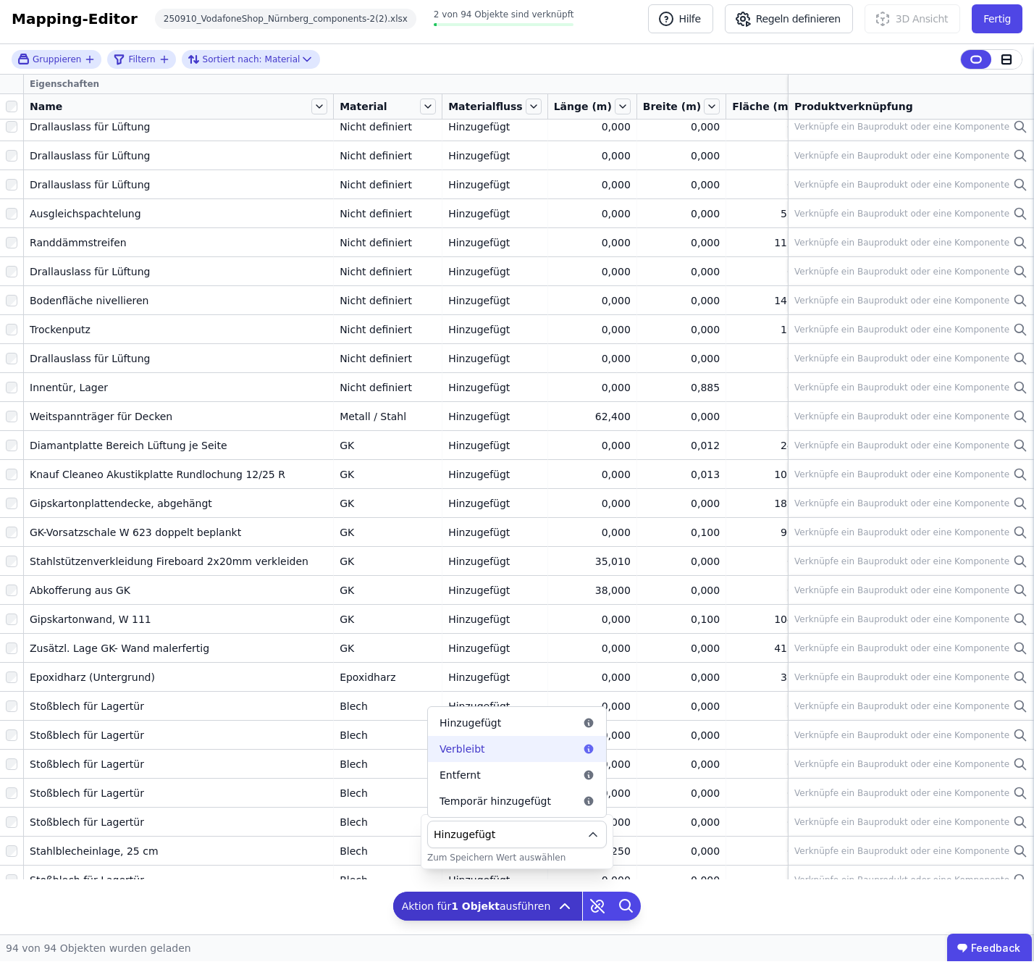
click at [521, 747] on div "Verbleibt" at bounding box center [516, 754] width 155 height 14
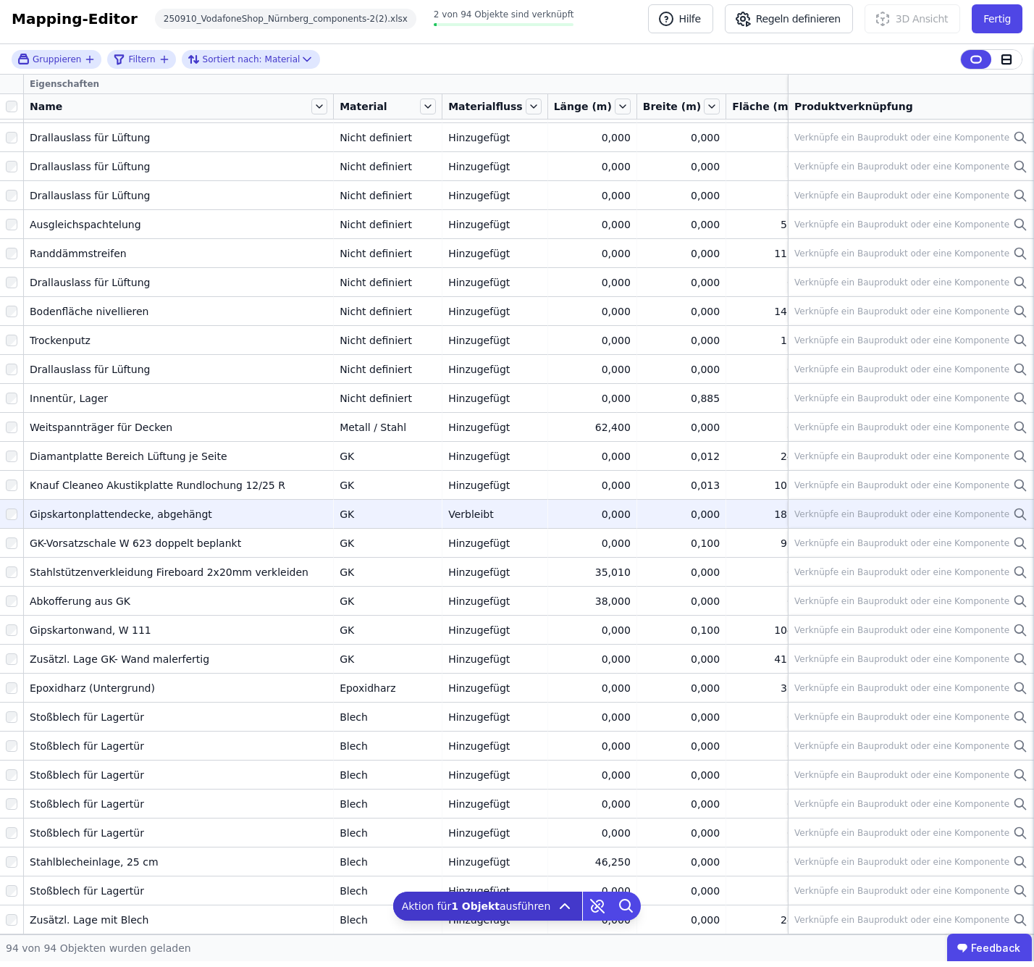
click at [450, 513] on div "Verbleibt" at bounding box center [494, 520] width 93 height 14
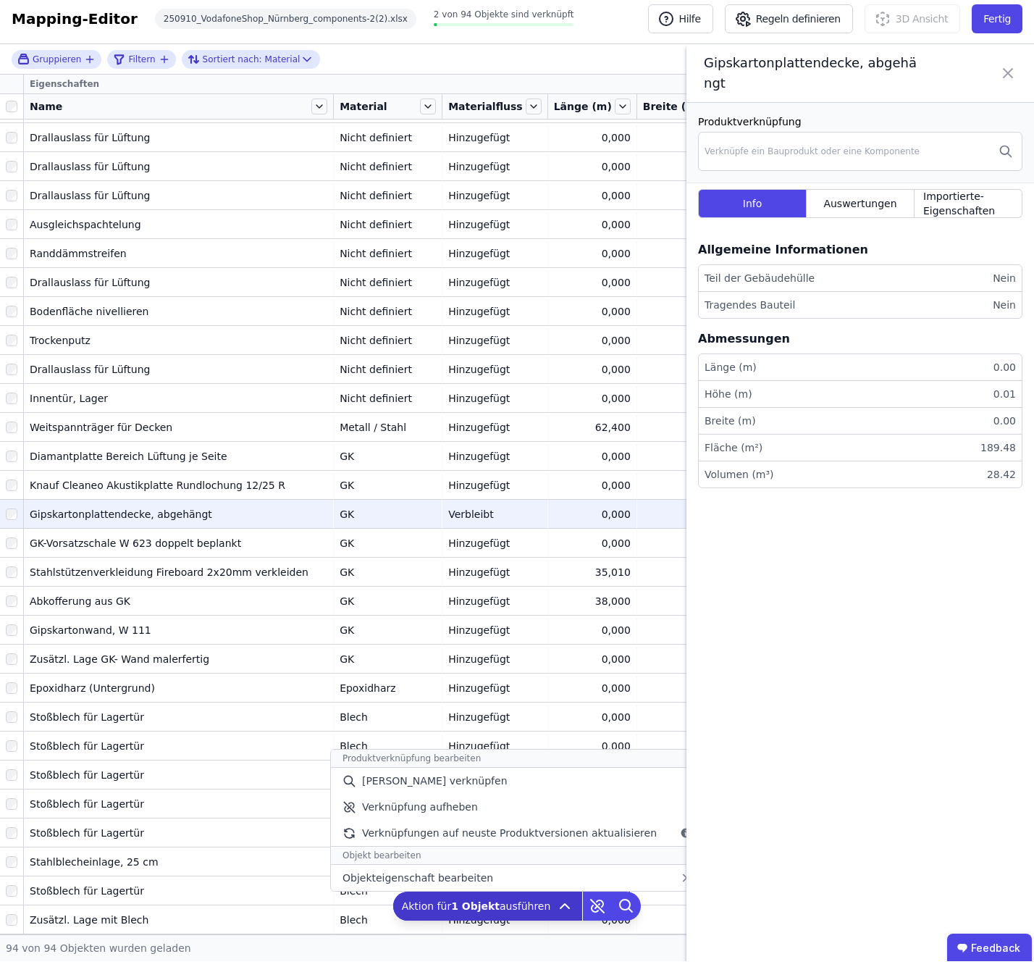
click at [557, 903] on icon at bounding box center [564, 911] width 17 height 17
click at [564, 882] on div "Objekteigenschaft bearbeiten Allgemeine Informationen Name Material Materialflu…" at bounding box center [517, 883] width 372 height 26
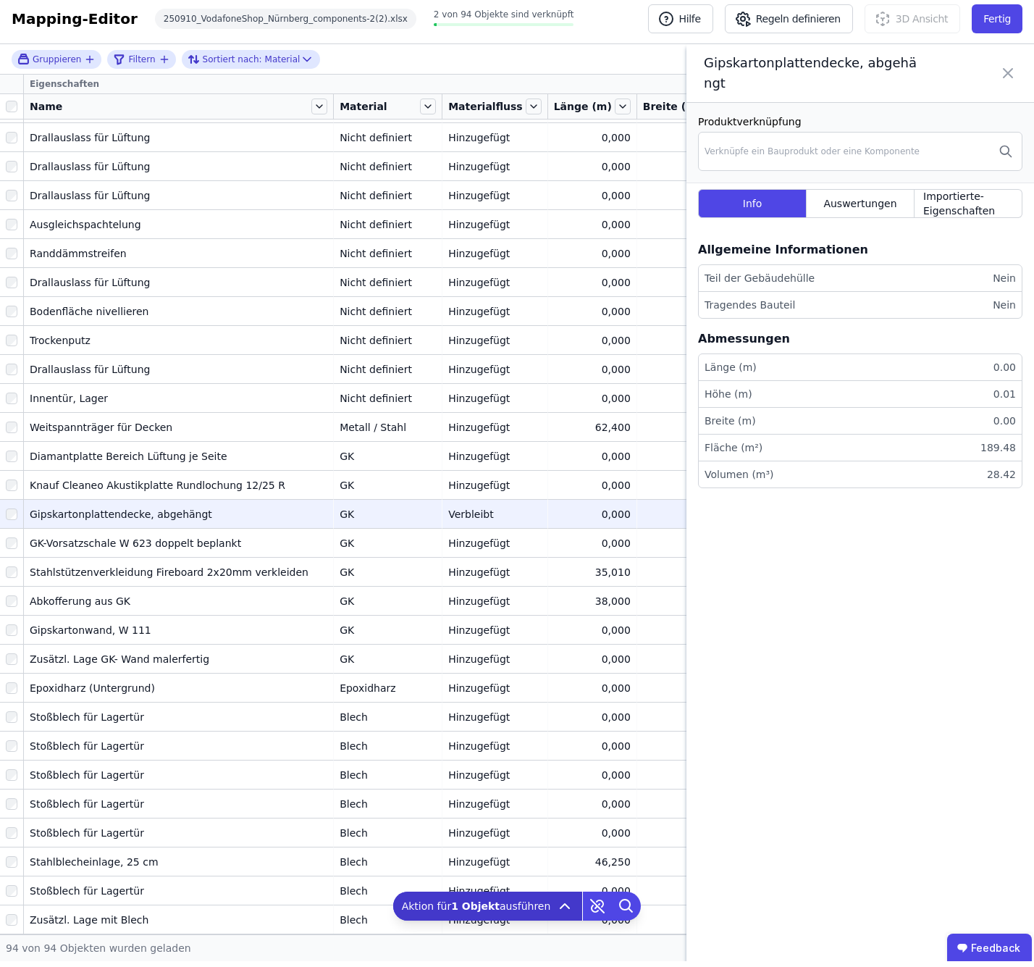
click at [1004, 59] on icon at bounding box center [1007, 79] width 17 height 41
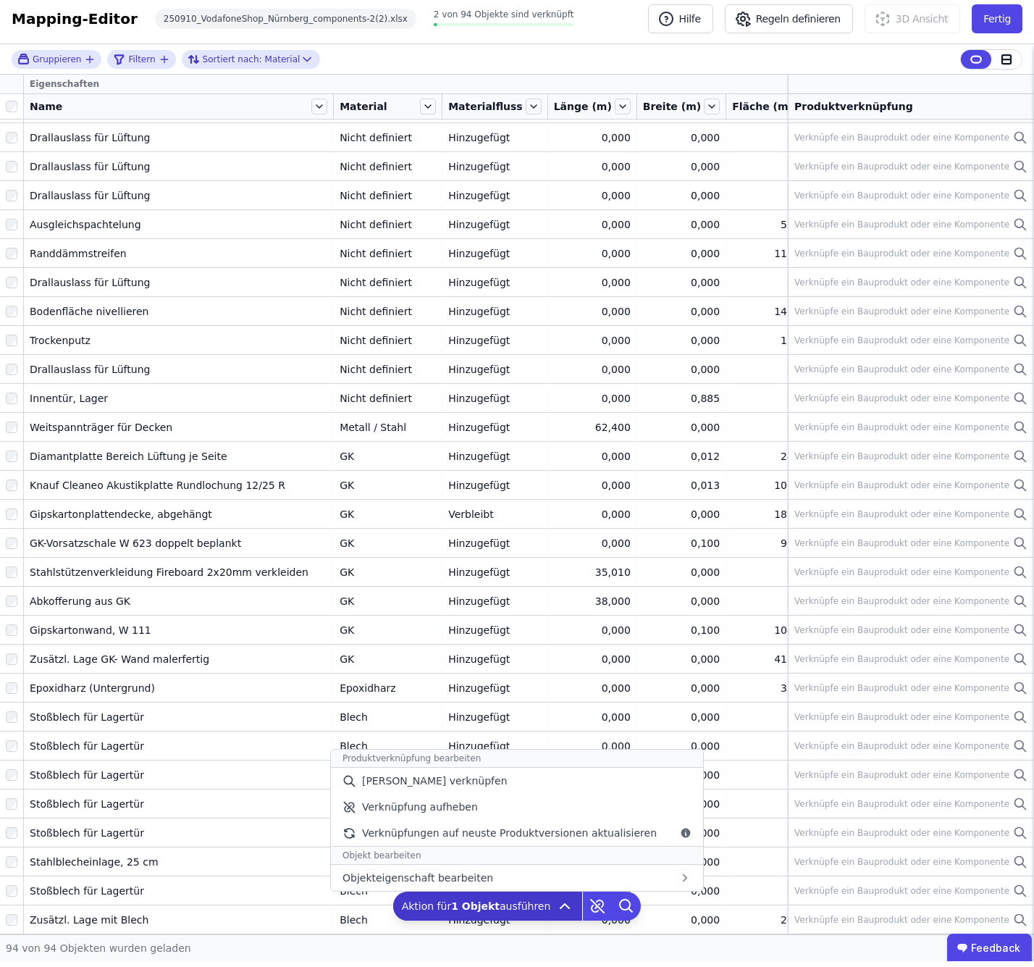
click at [562, 904] on icon at bounding box center [564, 911] width 17 height 17
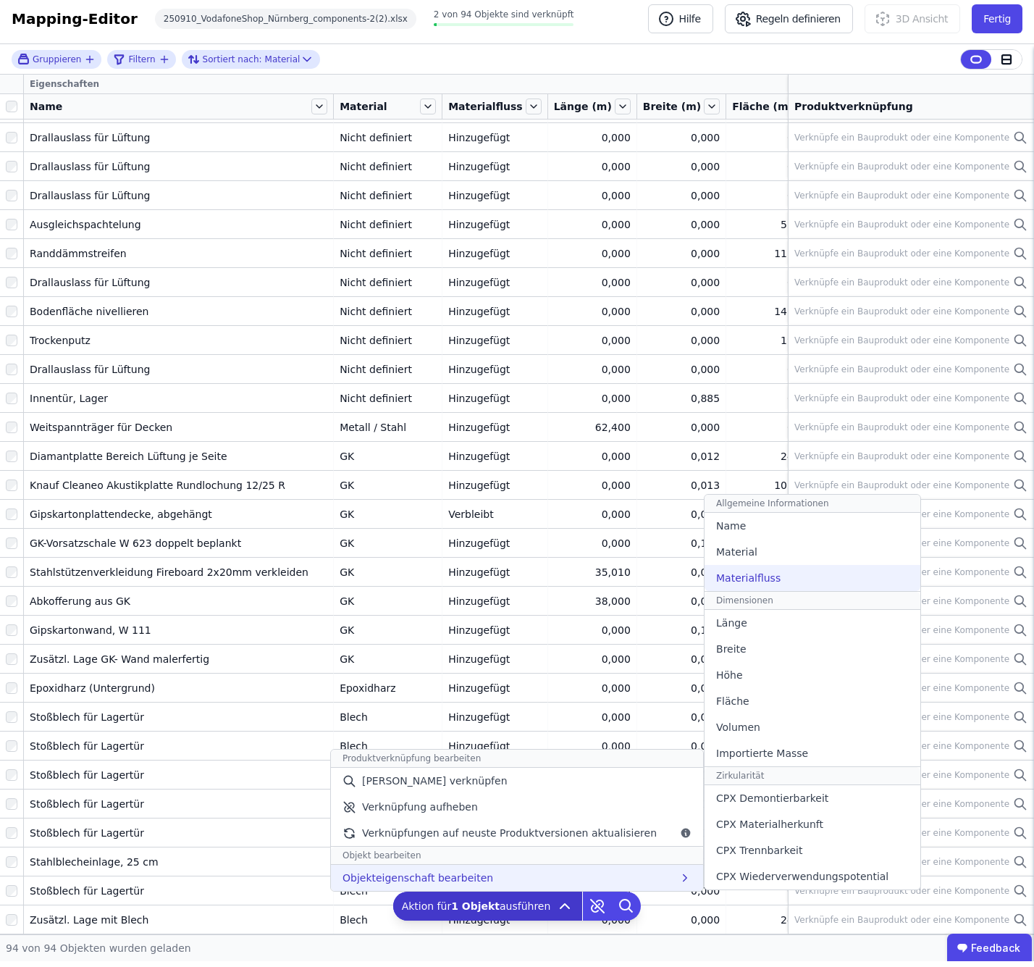
click at [785, 579] on div "Materialfluss" at bounding box center [812, 584] width 216 height 26
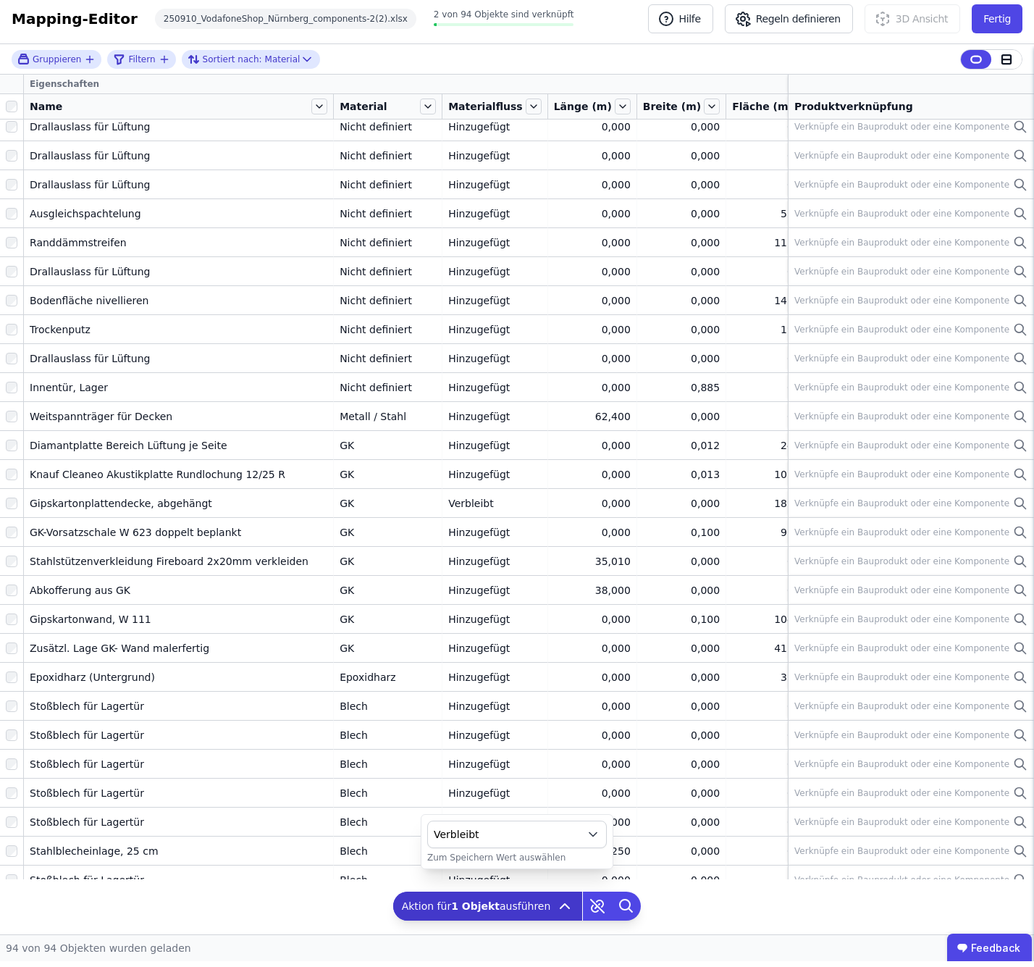
click at [514, 833] on span "Verbleibt" at bounding box center [505, 840] width 143 height 14
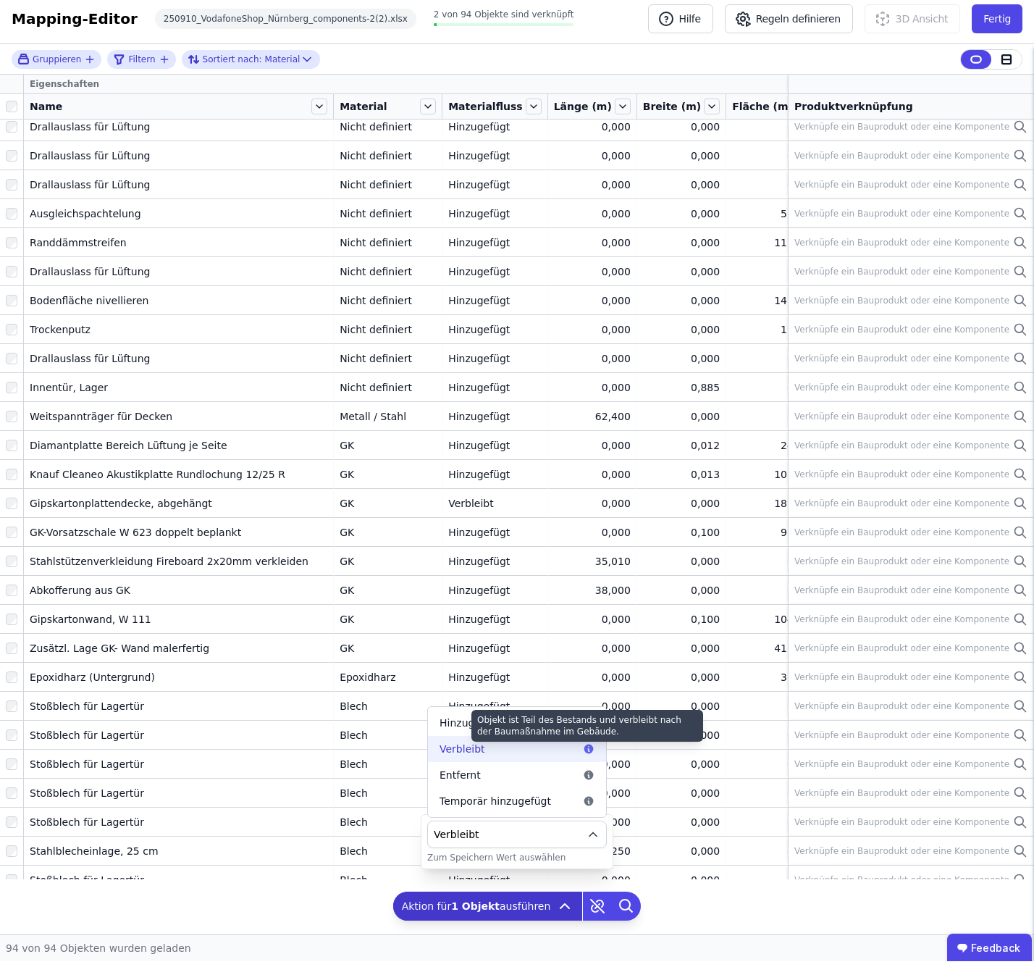
click at [588, 750] on icon at bounding box center [588, 754] width 9 height 9
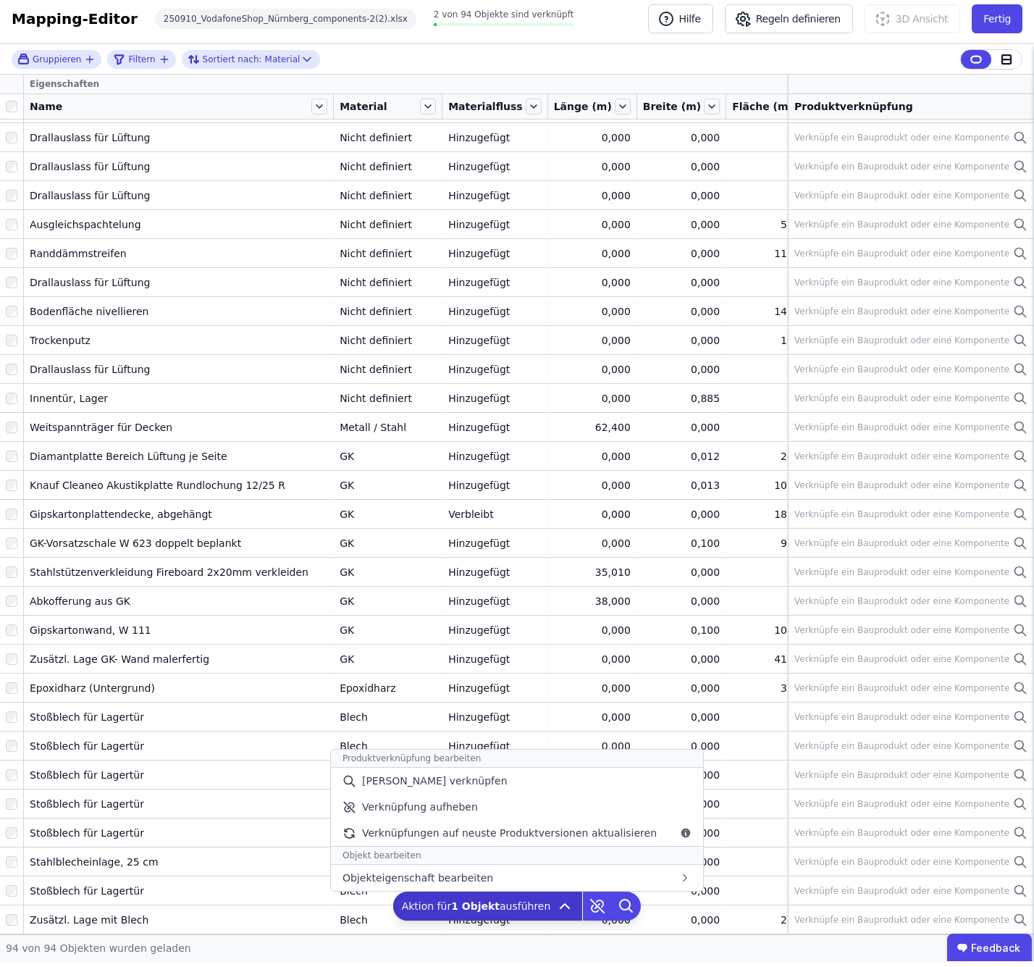
click at [560, 916] on div "Aktion für 1 Objekt ausführen Produktverknüpfung bearbeiten Manuell verknüpfen …" at bounding box center [488, 911] width 190 height 29
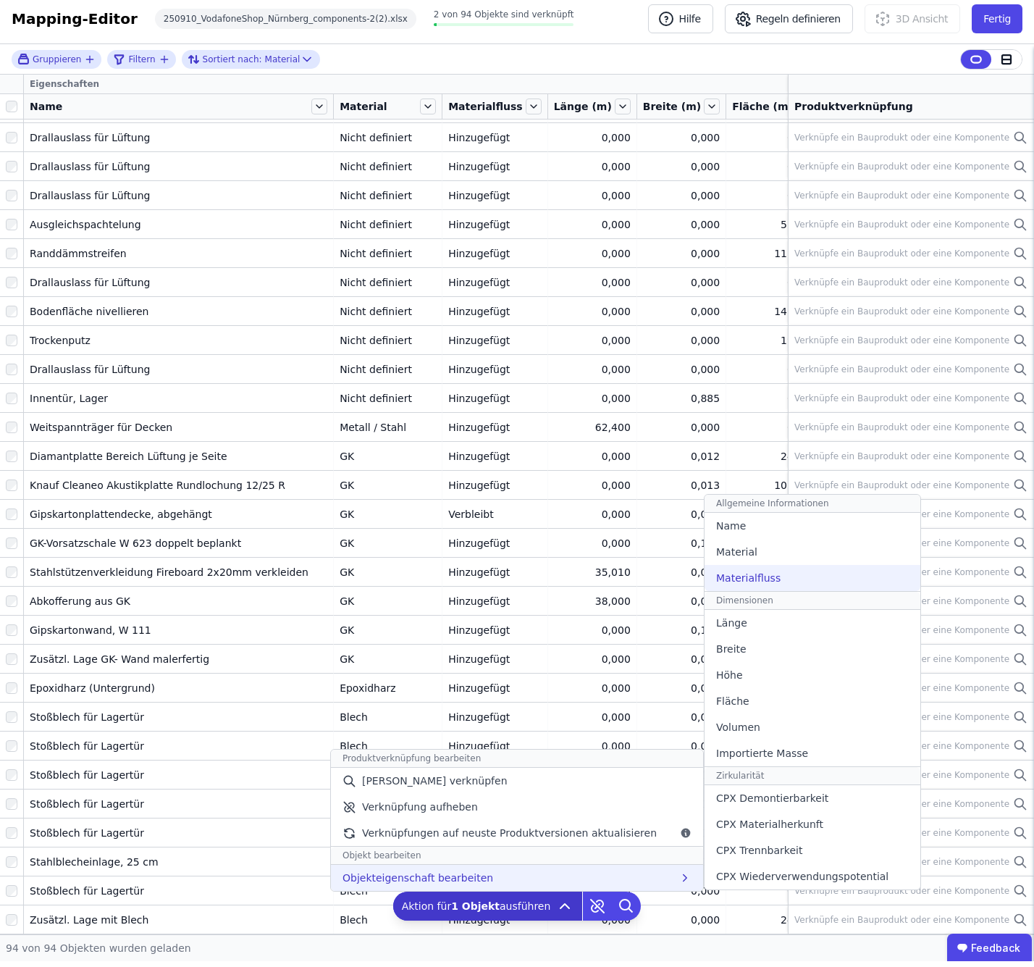
click at [804, 571] on div "Materialfluss" at bounding box center [812, 584] width 216 height 26
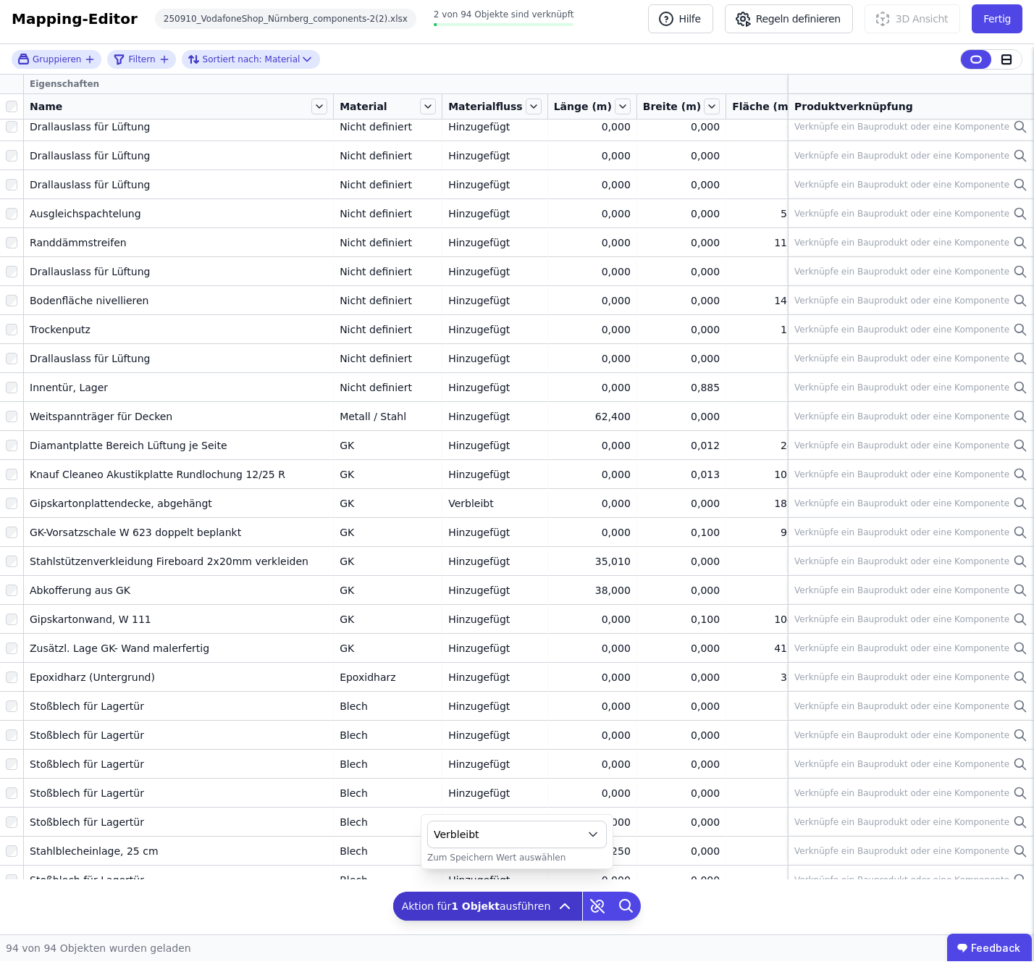
click at [555, 843] on button "Verbleibt" at bounding box center [517, 840] width 180 height 28
